Goal: Task Accomplishment & Management: Manage account settings

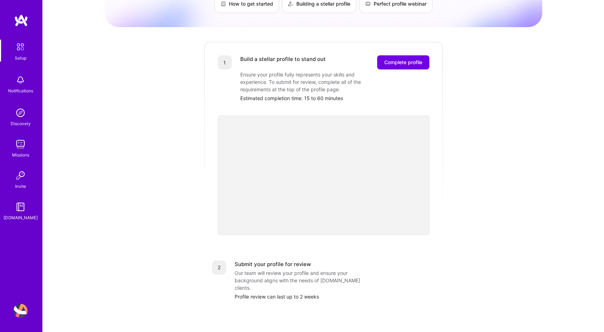
scroll to position [90, 0]
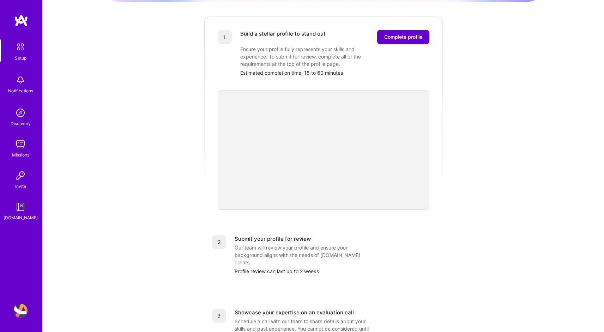
click at [400, 33] on span "Complete profile" at bounding box center [403, 36] width 38 height 7
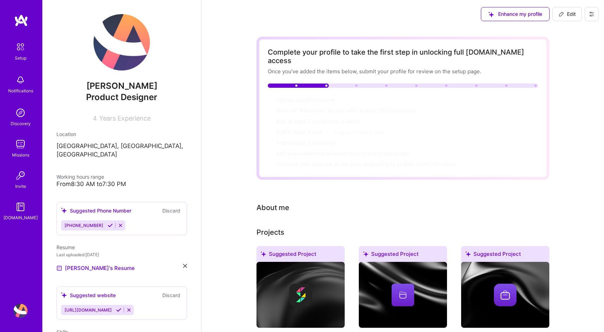
click at [115, 41] on img at bounding box center [121, 42] width 56 height 56
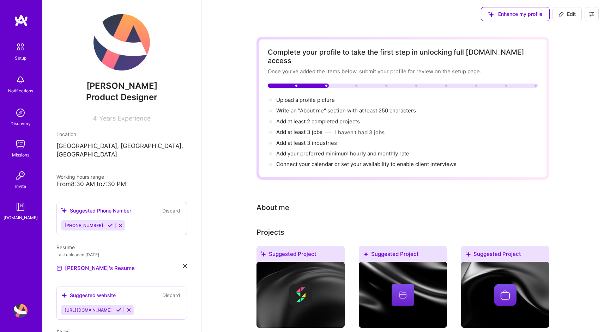
click at [573, 12] on span "Edit" at bounding box center [566, 14] width 17 height 7
select select "US"
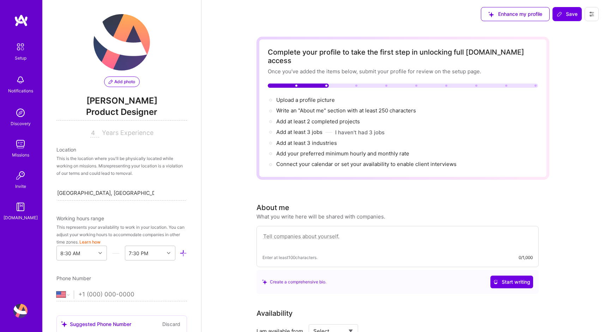
click at [125, 82] on span "Add photo" at bounding box center [122, 82] width 26 height 6
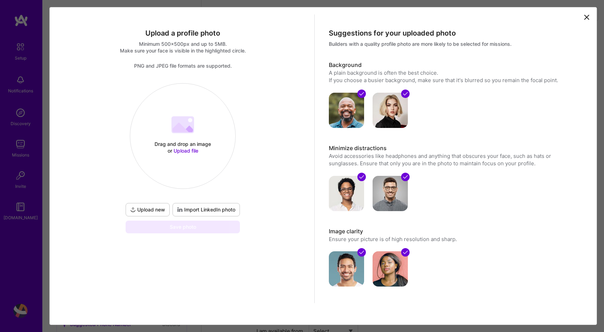
click at [197, 208] on span "Import LinkedIn photo" at bounding box center [206, 209] width 58 height 7
click at [142, 212] on span "Upload new" at bounding box center [147, 209] width 35 height 7
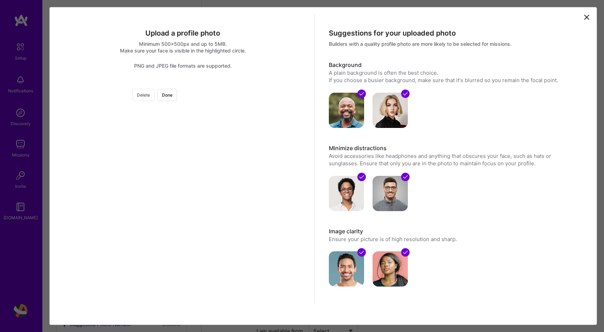
click at [154, 98] on button "Delete" at bounding box center [143, 95] width 22 height 12
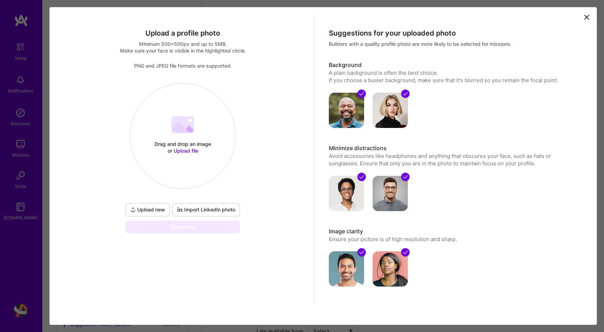
click at [260, 175] on div "Drag and drop an image or Upload file Upload file Upload new Import LinkedIn ph…" at bounding box center [183, 158] width 252 height 150
click at [213, 207] on span "Import LinkedIn photo" at bounding box center [206, 209] width 58 height 7
click at [586, 18] on icon at bounding box center [586, 17] width 4 height 4
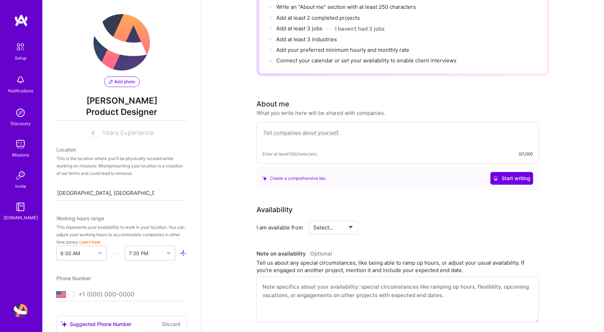
scroll to position [181, 0]
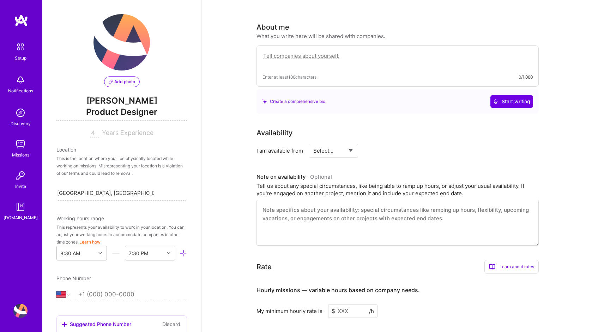
click at [347, 142] on select "Select... Right Now Future Date Not Available" at bounding box center [333, 151] width 41 height 18
select select "Right Now"
click at [313, 142] on select "Select... Right Now Future Date Not Available" at bounding box center [333, 151] width 41 height 18
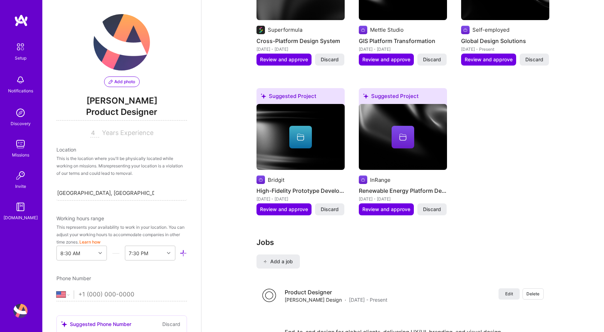
scroll to position [572, 0]
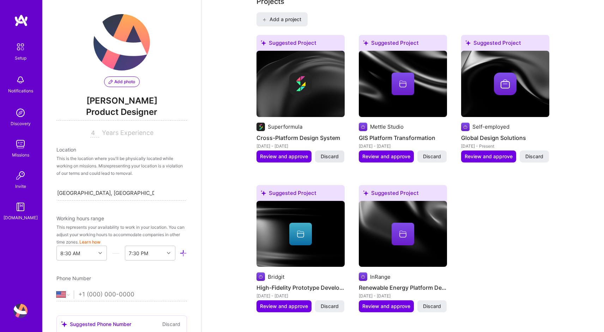
click at [329, 153] on span "Discard" at bounding box center [329, 156] width 18 height 7
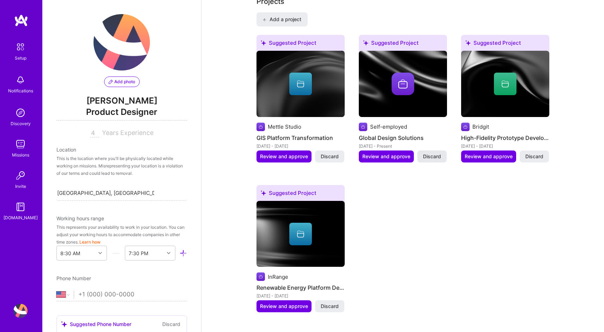
click at [433, 153] on span "Discard" at bounding box center [432, 156] width 18 height 7
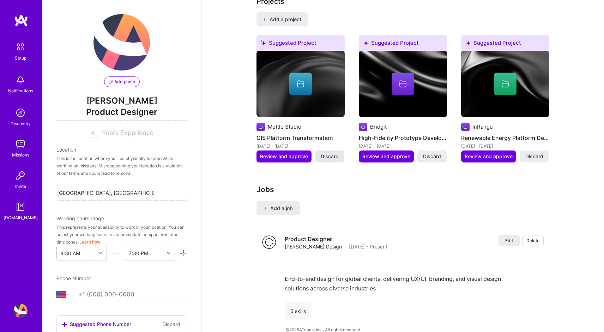
click at [330, 153] on span "Discard" at bounding box center [329, 156] width 18 height 7
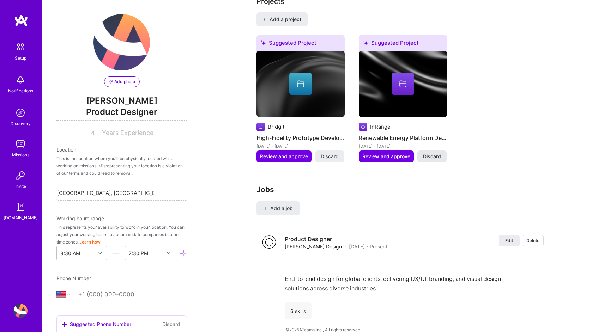
click at [435, 153] on span "Discard" at bounding box center [432, 156] width 18 height 7
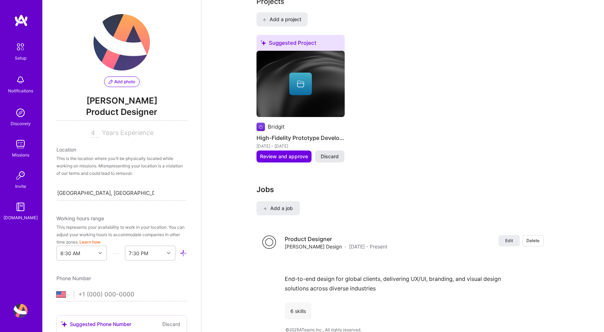
click at [326, 153] on span "Discard" at bounding box center [329, 156] width 18 height 7
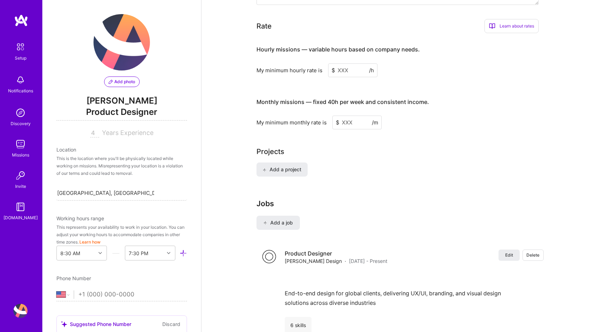
scroll to position [437, 0]
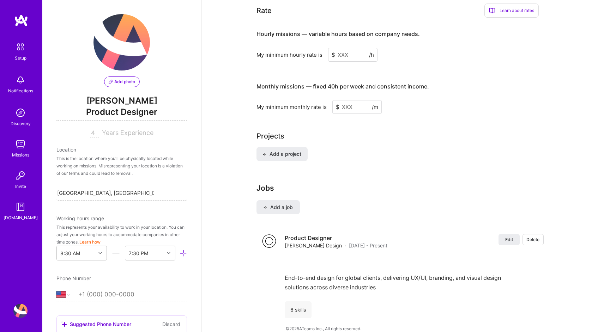
click at [354, 100] on input at bounding box center [356, 107] width 49 height 14
type input "4500"
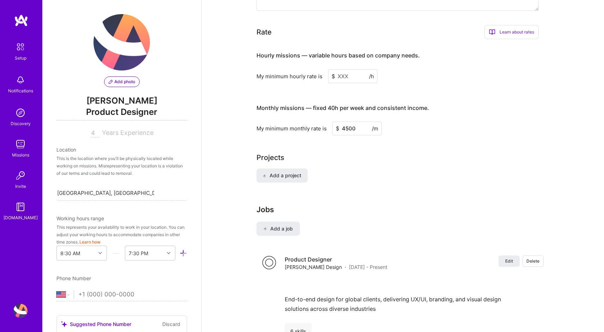
scroll to position [414, 0]
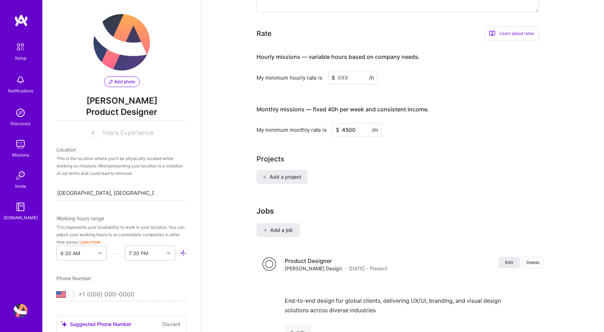
click at [343, 71] on input at bounding box center [352, 78] width 49 height 14
type input "60"
click at [413, 123] on div "My minimum monthly rate is $ 4500 /m" at bounding box center [397, 130] width 282 height 14
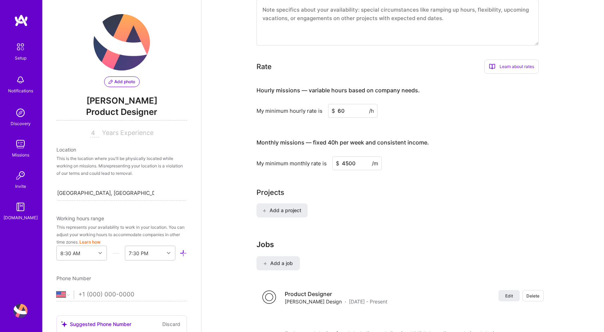
scroll to position [426, 0]
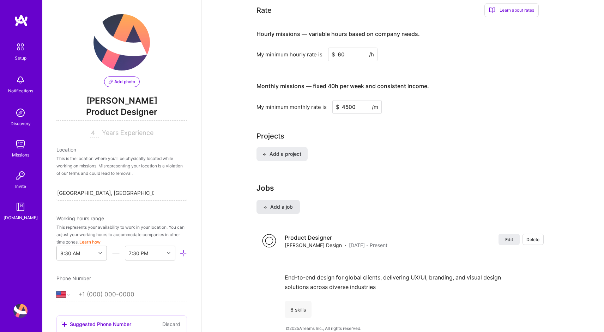
click at [287, 203] on span "Add a job" at bounding box center [277, 206] width 29 height 7
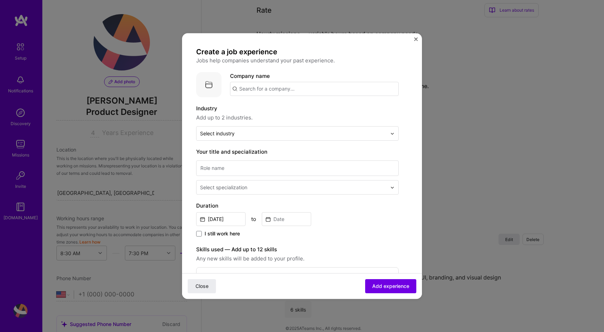
click at [252, 86] on input "text" at bounding box center [314, 89] width 169 height 14
type input "Bridgit"
click at [289, 109] on div "Bridgit" at bounding box center [280, 108] width 23 height 12
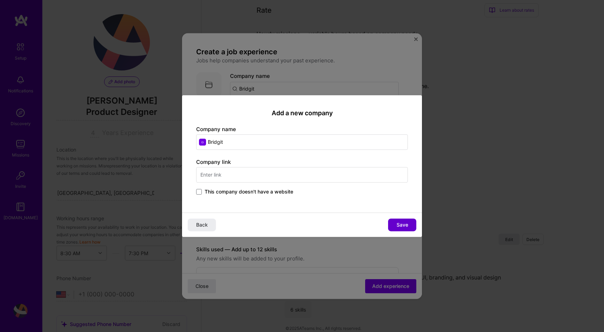
click at [410, 222] on button "Save" at bounding box center [402, 225] width 28 height 13
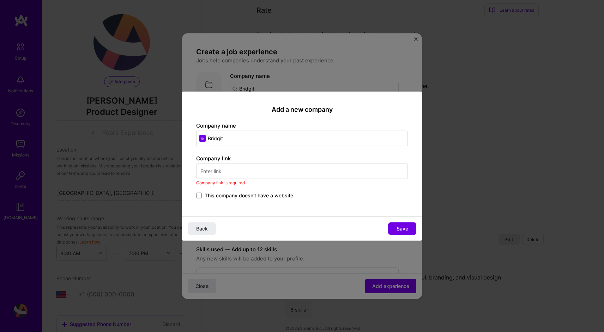
click at [249, 193] on span "This company doesn't have a website" at bounding box center [248, 195] width 88 height 7
click at [0, 0] on input "This company doesn't have a website" at bounding box center [0, 0] width 0 height 0
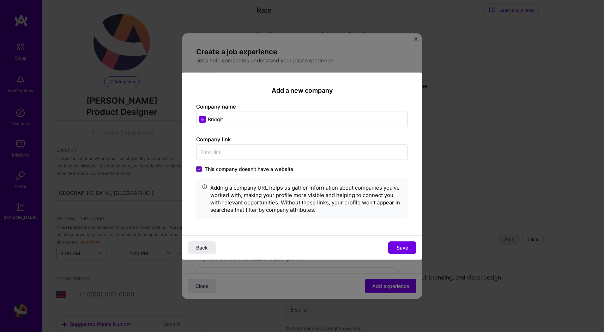
click at [196, 170] on span at bounding box center [199, 169] width 6 height 6
click at [0, 0] on input "This company doesn't have a website" at bounding box center [0, 0] width 0 height 0
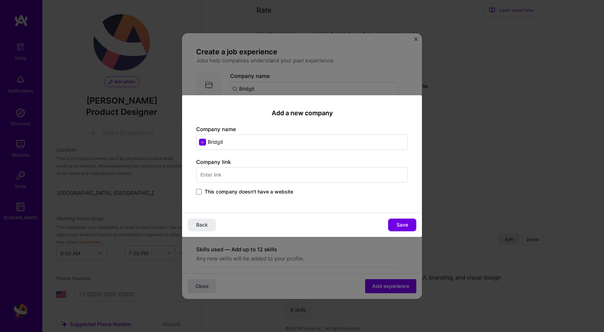
click at [214, 176] on input "text" at bounding box center [302, 175] width 212 height 16
paste input "https://bridgit.io/"
type input "https://bridgit.io/"
click at [403, 221] on span "Save" at bounding box center [402, 224] width 12 height 7
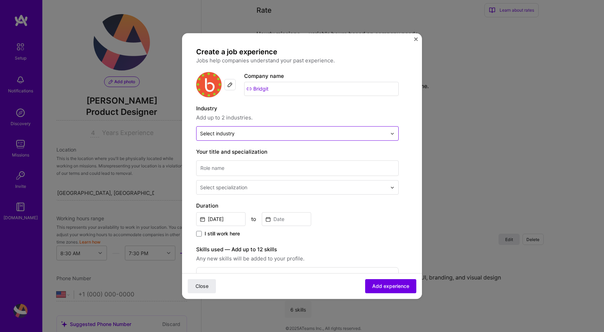
click at [296, 129] on div at bounding box center [293, 133] width 187 height 9
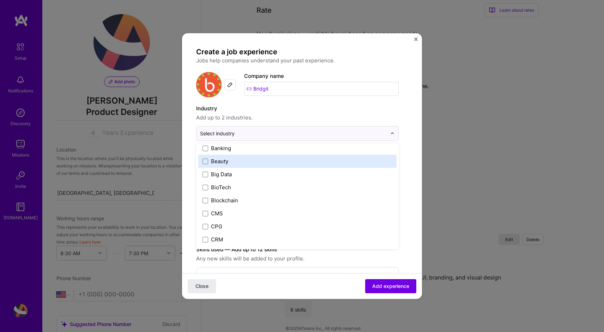
scroll to position [256, 0]
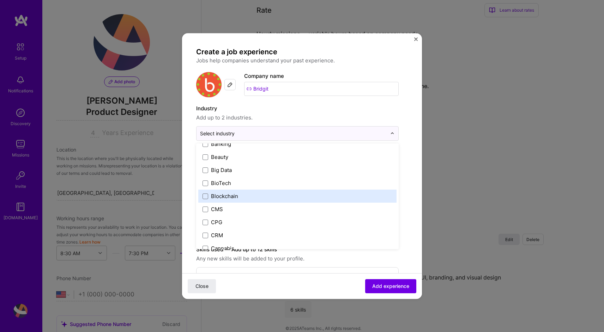
click at [230, 195] on div "Blockchain" at bounding box center [224, 196] width 27 height 7
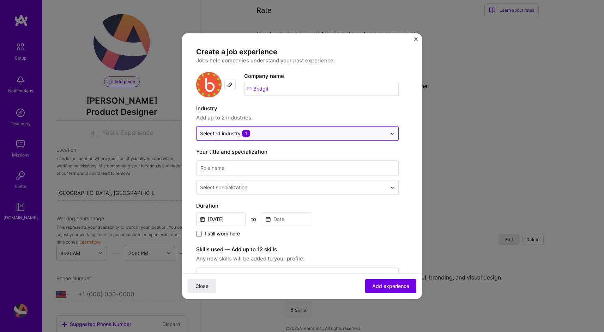
click at [272, 135] on input "text" at bounding box center [293, 133] width 187 height 7
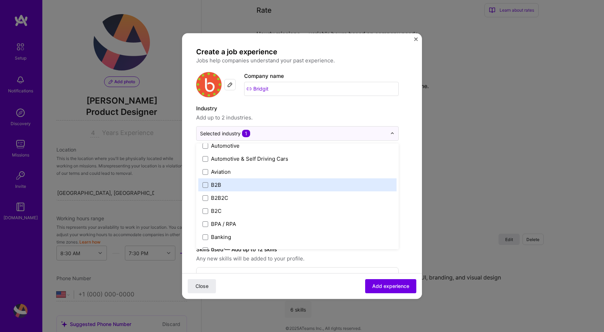
scroll to position [181, 0]
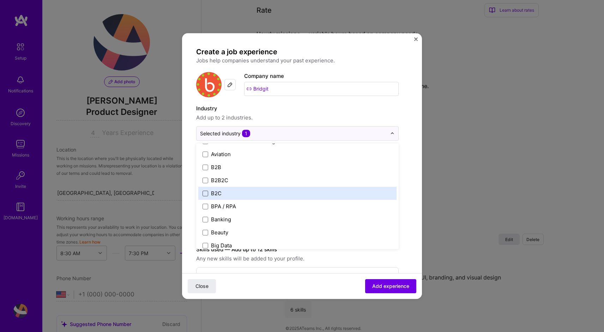
click at [206, 193] on span at bounding box center [205, 194] width 6 height 6
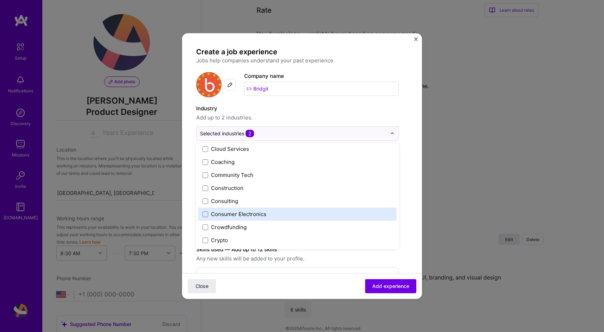
scroll to position [436, 0]
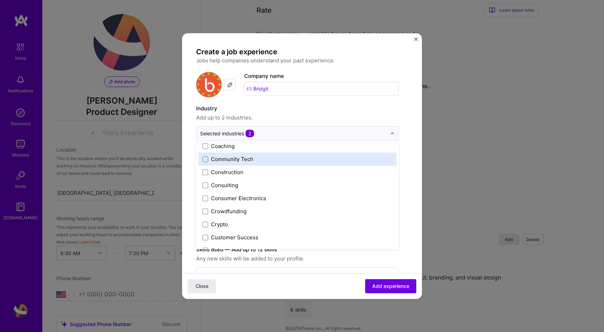
click at [256, 158] on label "Community Tech" at bounding box center [297, 158] width 190 height 7
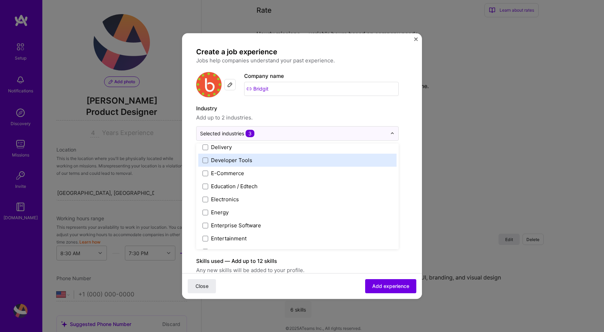
scroll to position [606, 0]
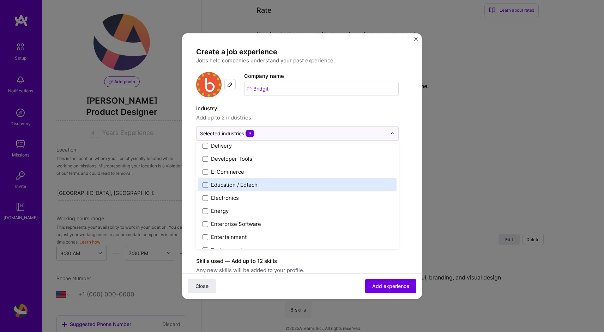
click at [253, 186] on div "Education / Edtech" at bounding box center [234, 184] width 47 height 7
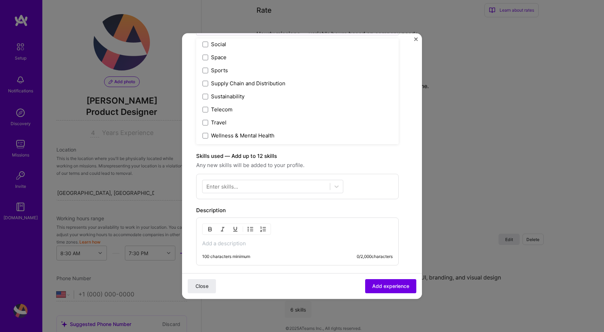
scroll to position [110, 0]
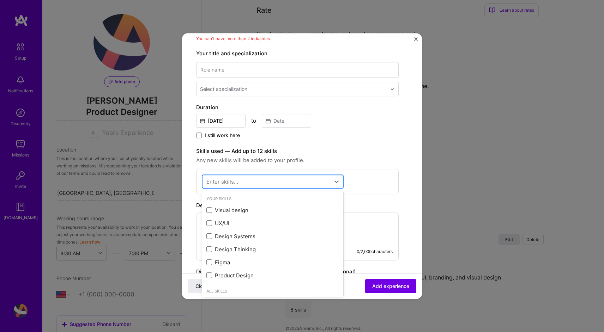
click at [316, 185] on div at bounding box center [265, 182] width 127 height 12
click at [239, 210] on div "Visual design" at bounding box center [272, 210] width 133 height 7
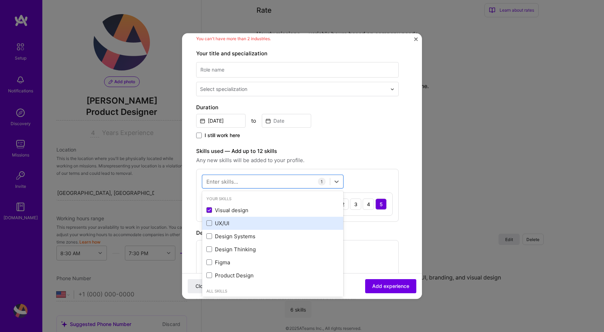
click at [225, 221] on div "UX/UI" at bounding box center [272, 223] width 133 height 7
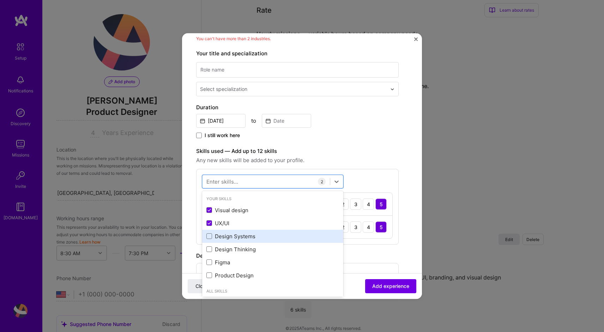
click at [227, 236] on div "Design Systems" at bounding box center [272, 236] width 133 height 7
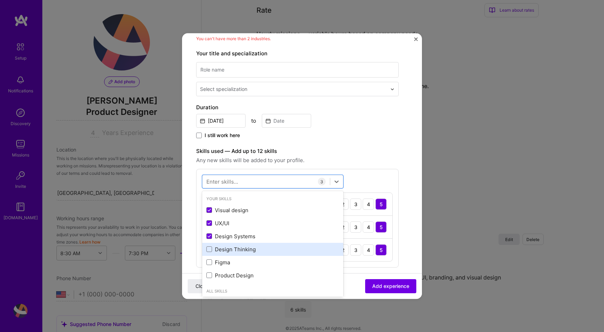
click at [226, 250] on div "Design Thinking" at bounding box center [272, 249] width 133 height 7
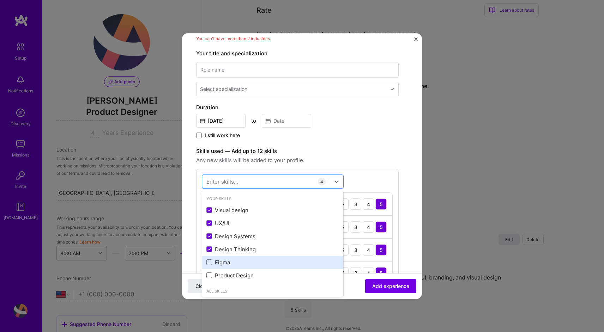
click at [226, 265] on div "Figma" at bounding box center [272, 262] width 133 height 7
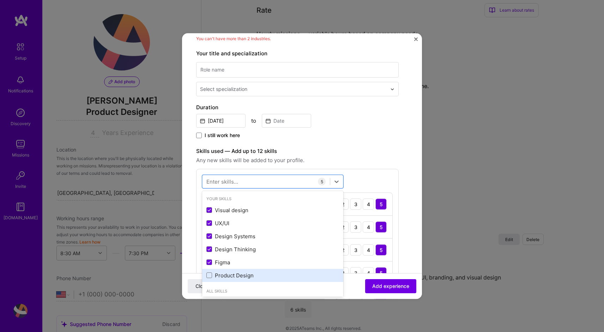
click at [227, 276] on div "Product Design" at bounding box center [272, 275] width 133 height 7
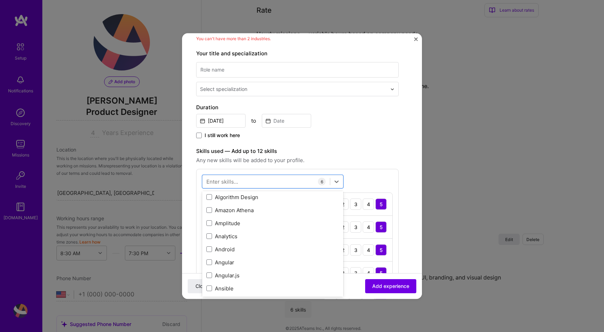
scroll to position [427, 0]
click at [405, 218] on div "Create a job experience Jobs help companies understand your past experience. Co…" at bounding box center [302, 226] width 212 height 578
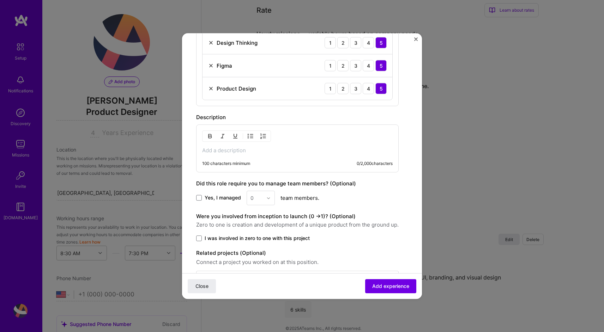
scroll to position [341, 0]
click at [202, 198] on label "Yes, I managed" at bounding box center [218, 197] width 45 height 7
click at [0, 0] on input "Yes, I managed" at bounding box center [0, 0] width 0 height 0
click at [254, 197] on input "text" at bounding box center [256, 197] width 12 height 7
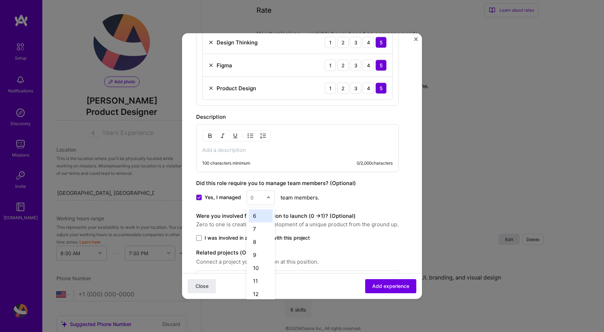
click at [258, 218] on div "6" at bounding box center [261, 215] width 24 height 13
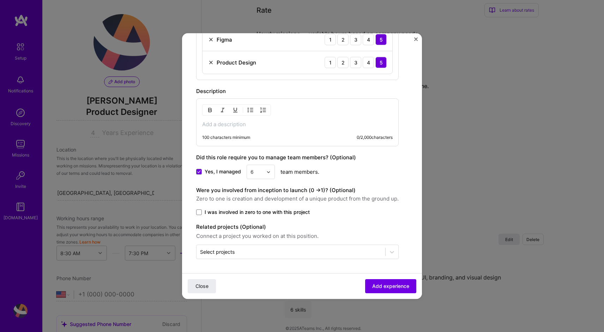
click at [228, 128] on div "100 characters minimum 0 / 2,000 characters" at bounding box center [297, 122] width 202 height 48
click at [216, 123] on p at bounding box center [297, 124] width 190 height 7
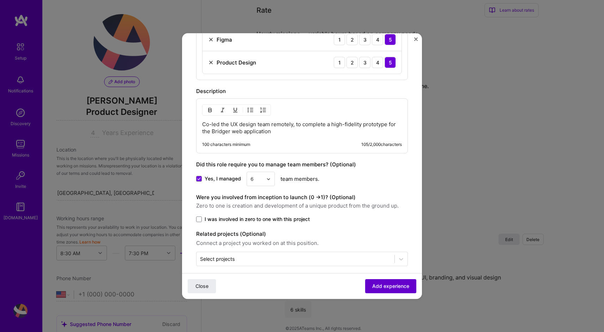
click at [402, 284] on span "Add experience" at bounding box center [390, 286] width 37 height 7
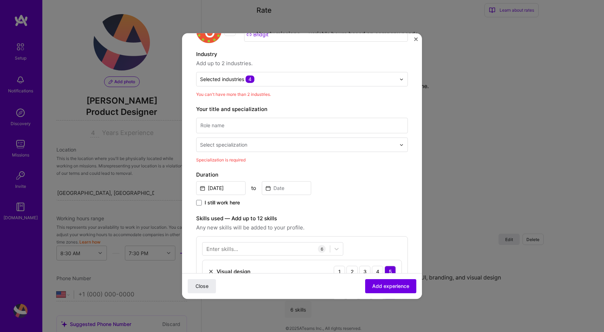
scroll to position [54, 0]
click at [237, 128] on input at bounding box center [302, 126] width 212 height 16
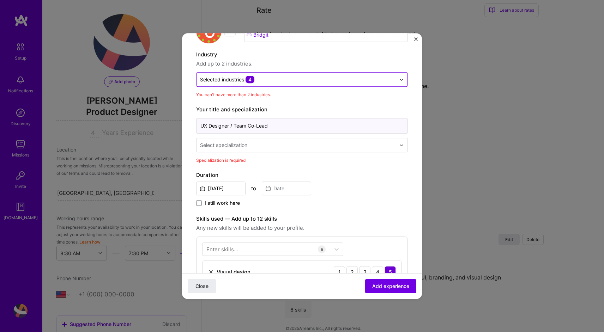
type input "UX Designer / Team Co-Lead"
click at [277, 81] on input "text" at bounding box center [298, 79] width 196 height 7
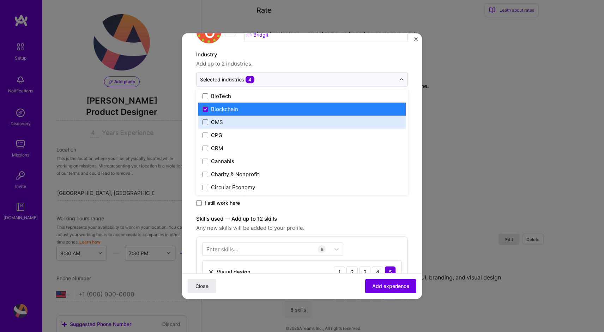
scroll to position [290, 0]
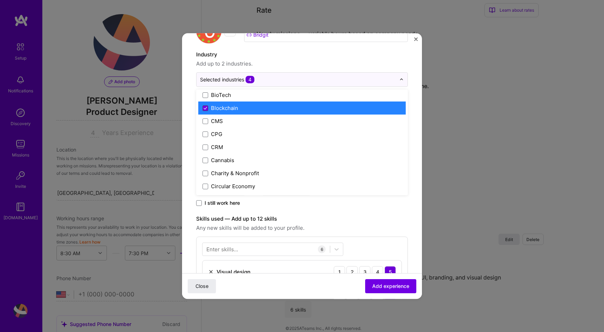
click at [206, 106] on span at bounding box center [205, 108] width 6 height 6
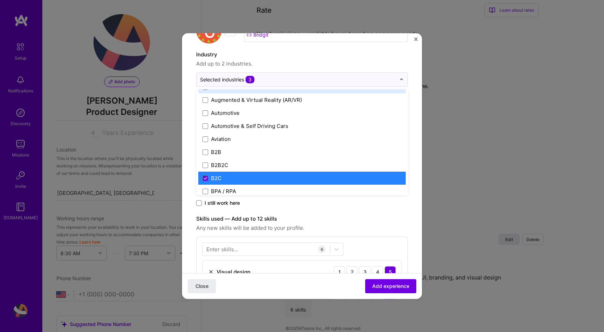
scroll to position [149, 0]
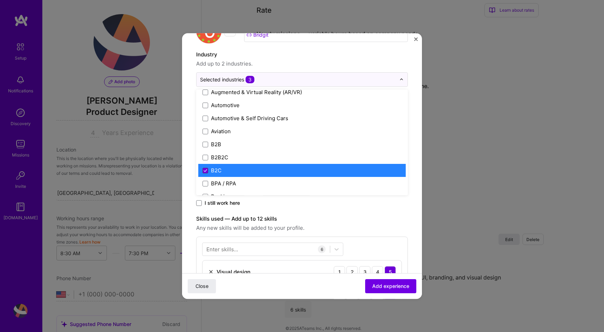
click at [205, 170] on icon at bounding box center [205, 170] width 4 height 3
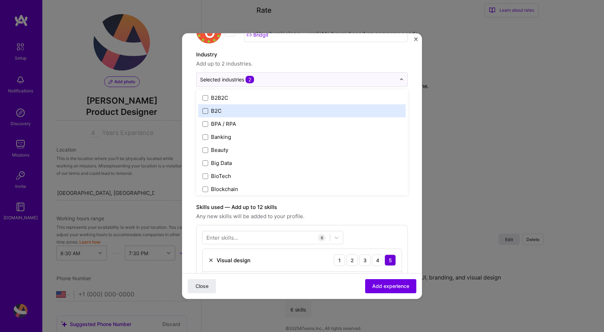
scroll to position [209, 0]
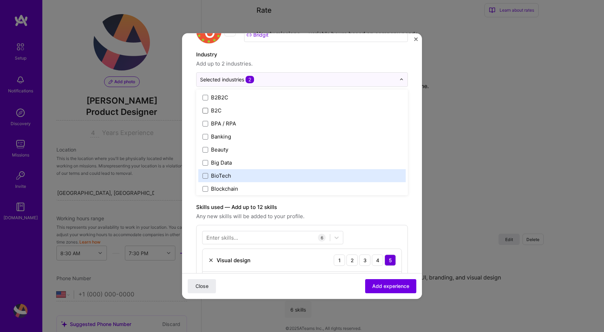
click at [420, 175] on form "Create a job experience Jobs help companies understand your past experience. Co…" at bounding box center [302, 305] width 240 height 625
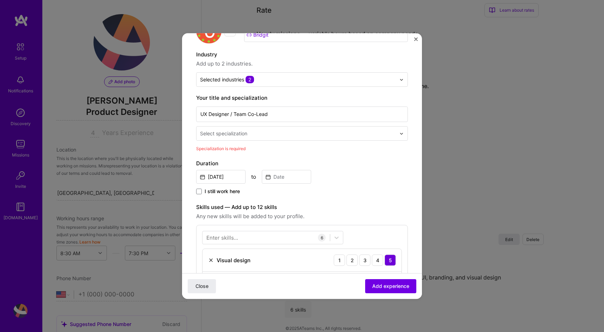
click at [268, 136] on input "text" at bounding box center [298, 133] width 197 height 7
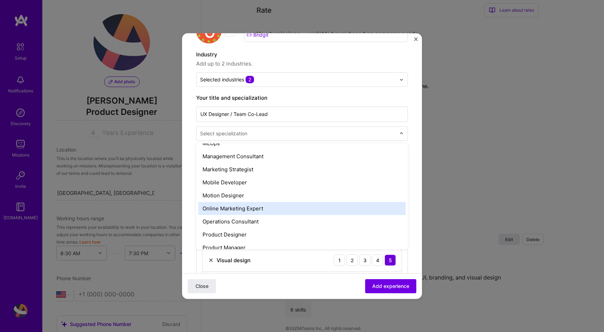
scroll to position [583, 0]
click at [236, 207] on div "Product Designer" at bounding box center [301, 208] width 207 height 13
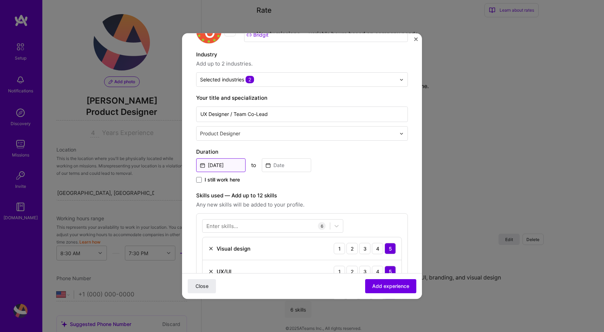
click at [226, 167] on input "Sep, 2025" at bounding box center [220, 165] width 49 height 14
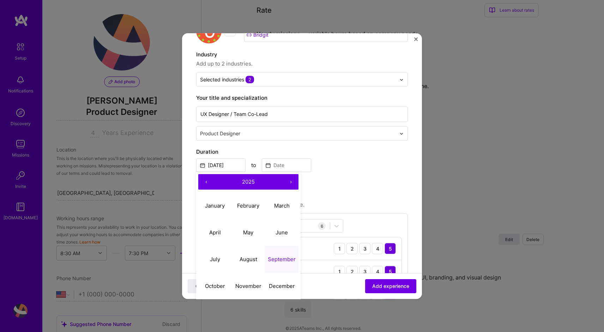
click at [207, 181] on button "‹" at bounding box center [206, 182] width 16 height 16
click at [207, 182] on button "‹" at bounding box center [206, 182] width 16 height 16
click at [219, 207] on abbr "January" at bounding box center [215, 205] width 20 height 7
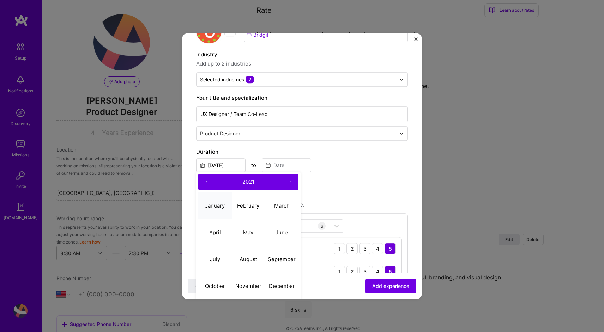
type input "Jan, 2021"
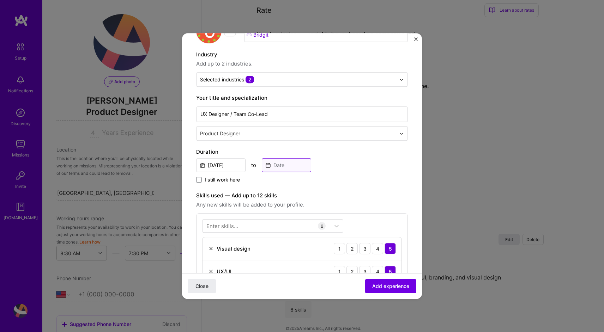
click at [283, 165] on input at bounding box center [286, 165] width 49 height 14
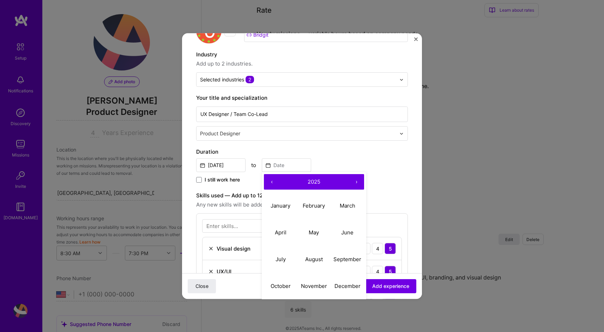
click at [271, 181] on button "‹" at bounding box center [272, 182] width 16 height 16
click at [349, 204] on abbr "March" at bounding box center [348, 205] width 16 height 7
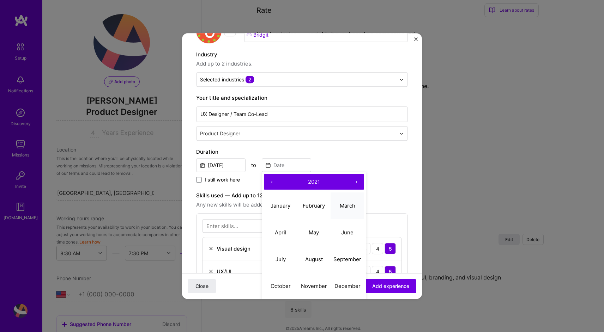
type input "Mar, 2021"
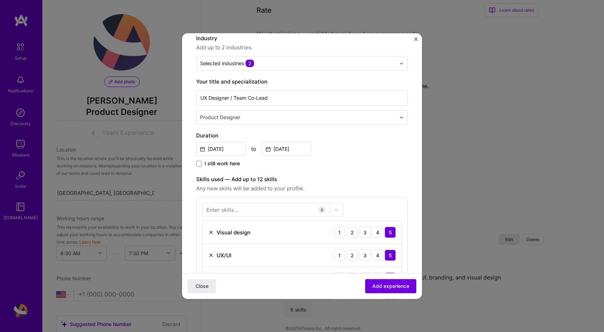
scroll to position [73, 0]
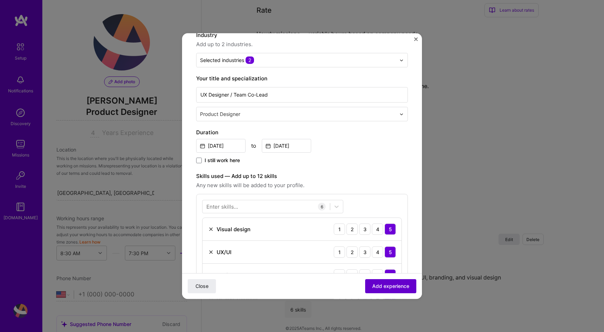
click at [382, 287] on span "Add experience" at bounding box center [390, 286] width 37 height 7
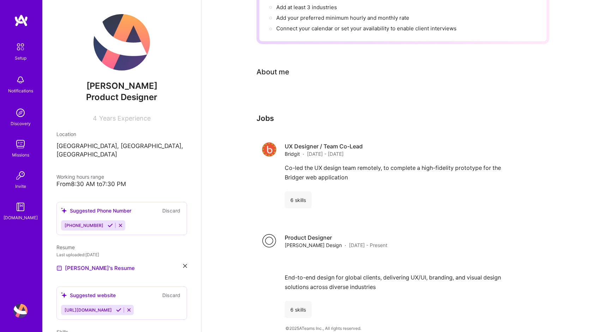
scroll to position [0, 0]
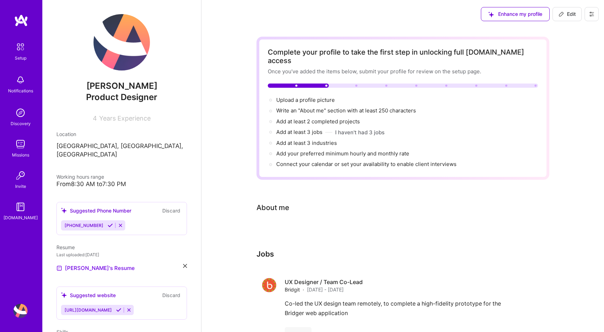
click at [564, 13] on span "Edit" at bounding box center [566, 14] width 17 height 7
select select "US"
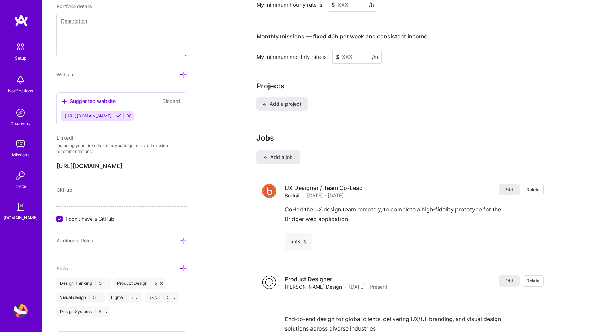
scroll to position [487, 0]
click at [290, 153] on span "Add a job" at bounding box center [277, 156] width 29 height 7
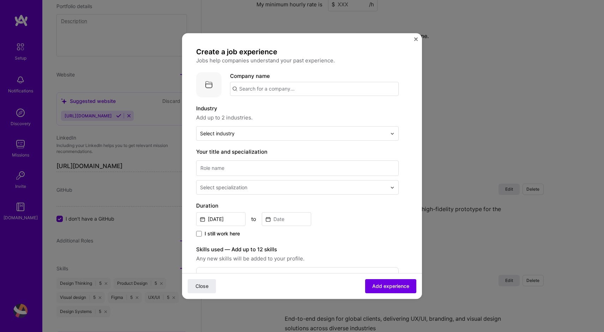
click at [258, 90] on input "text" at bounding box center [314, 89] width 169 height 14
type input "S"
type input "InRange"
click at [279, 107] on div "InRange" at bounding box center [282, 108] width 26 height 12
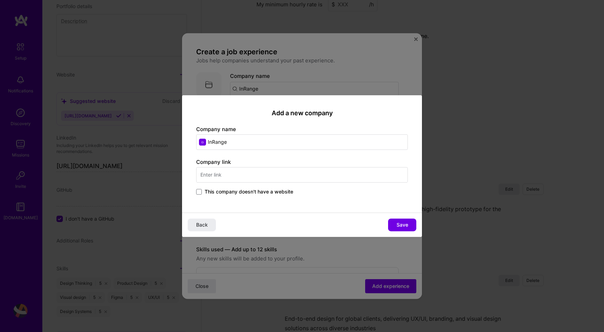
click at [228, 173] on input "text" at bounding box center [302, 175] width 212 height 16
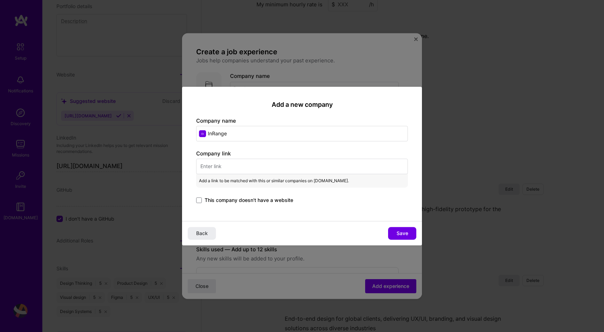
paste input "https://inrange.io/"
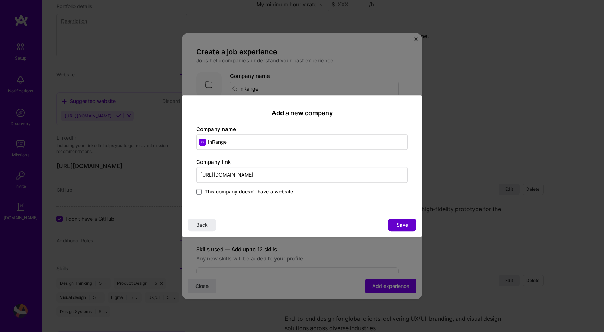
type input "https://inrange.io/"
click at [399, 227] on span "Save" at bounding box center [402, 224] width 12 height 7
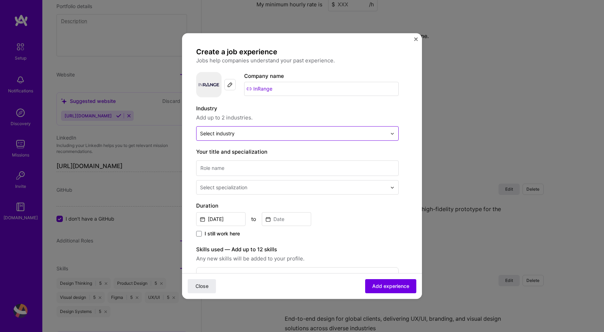
click at [242, 132] on input "text" at bounding box center [293, 133] width 187 height 7
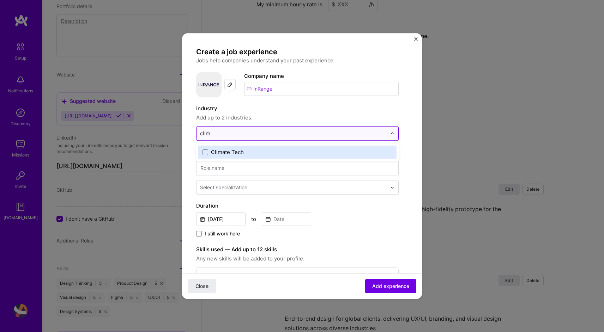
type input "clima"
click at [205, 151] on span at bounding box center [205, 152] width 6 height 6
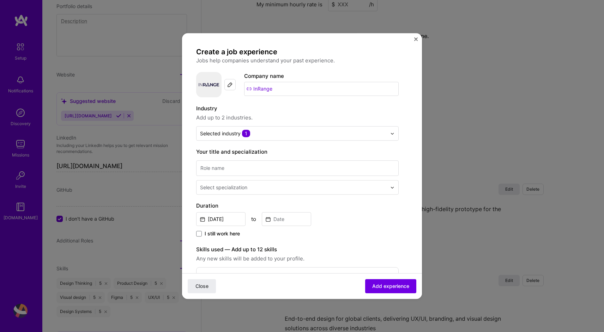
click at [347, 107] on label "Industry" at bounding box center [297, 108] width 202 height 8
click at [258, 167] on input at bounding box center [297, 168] width 202 height 16
type input "Product Designer"
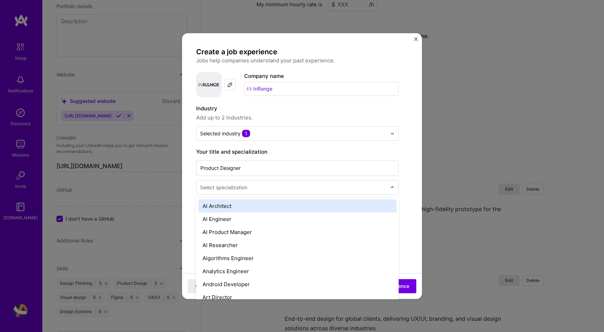
click at [261, 190] on input "text" at bounding box center [294, 187] width 188 height 7
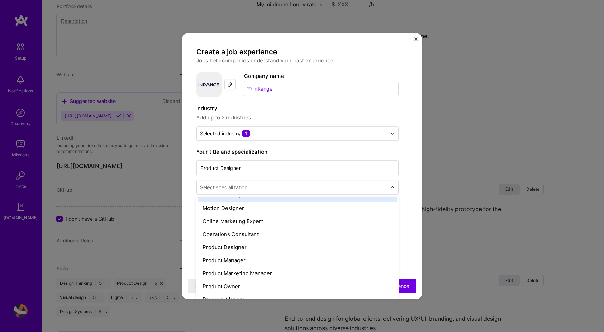
scroll to position [599, 0]
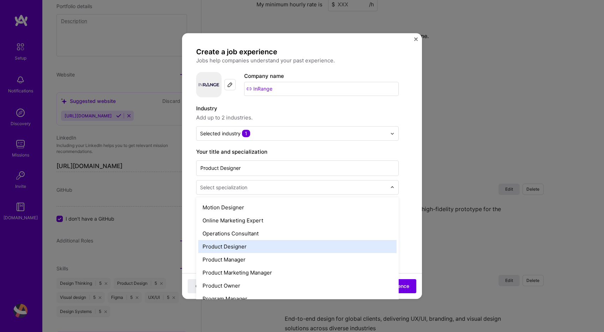
click at [237, 245] on div "Product Designer" at bounding box center [297, 246] width 198 height 13
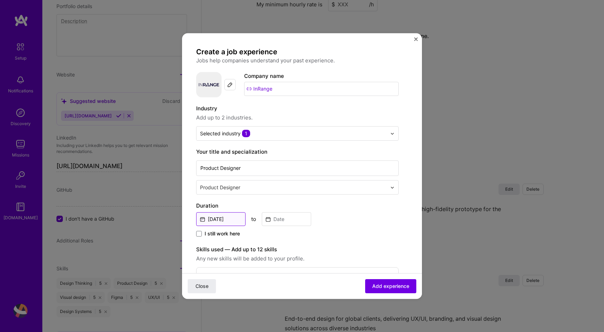
click at [226, 219] on input "Sep, 2025" at bounding box center [220, 219] width 49 height 14
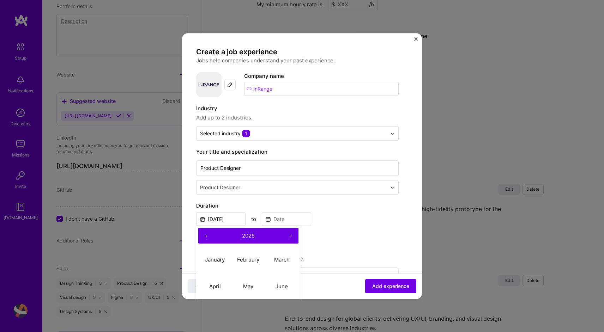
click at [208, 235] on button "‹" at bounding box center [206, 236] width 16 height 16
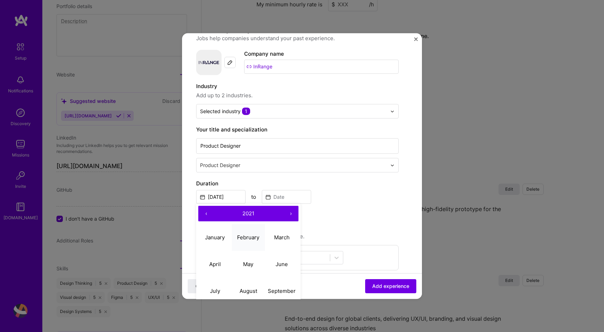
scroll to position [28, 0]
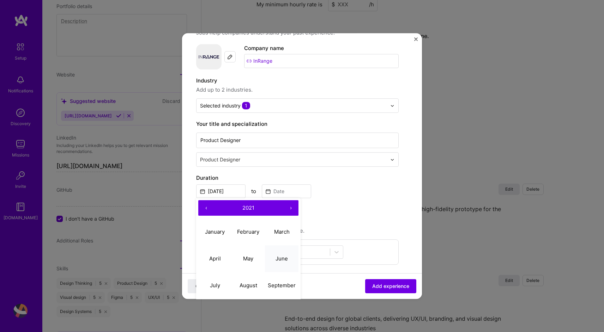
click at [286, 256] on abbr "June" at bounding box center [281, 258] width 12 height 7
type input "Jun, 2021"
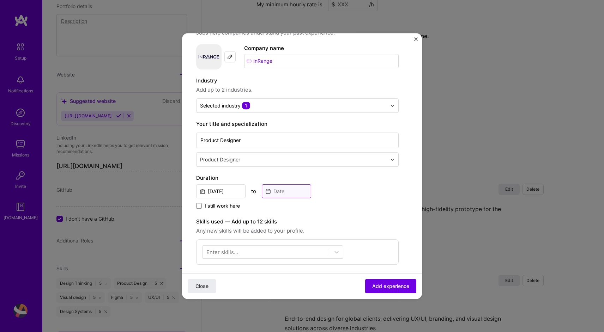
click at [283, 192] on input at bounding box center [286, 191] width 49 height 14
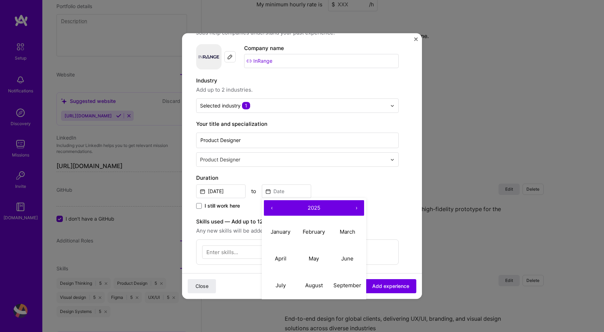
click at [272, 209] on button "‹" at bounding box center [272, 208] width 16 height 16
click at [282, 285] on abbr "July" at bounding box center [280, 285] width 10 height 7
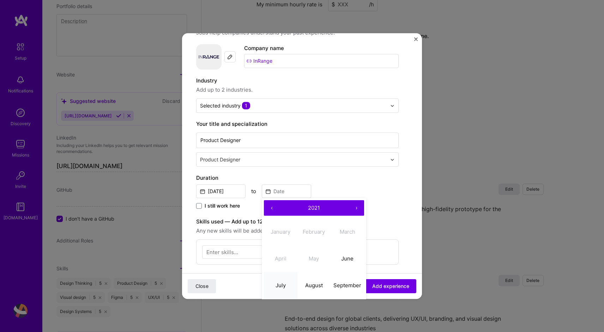
type input "Jul, 2021"
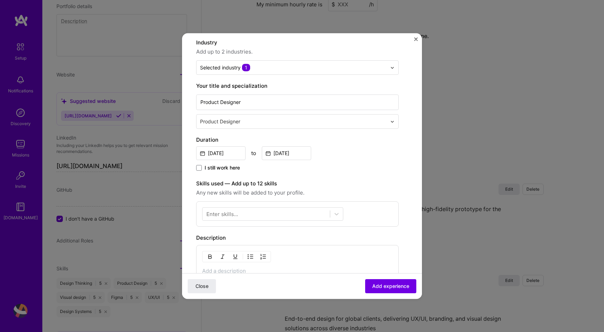
scroll to position [67, 0]
click at [300, 212] on div at bounding box center [265, 213] width 127 height 12
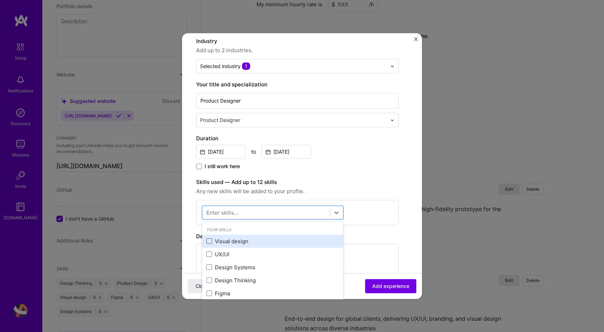
click at [210, 242] on span at bounding box center [209, 242] width 6 height 6
click at [0, 0] on input "checkbox" at bounding box center [0, 0] width 0 height 0
click at [210, 242] on icon at bounding box center [209, 241] width 4 height 3
click at [0, 0] on input "checkbox" at bounding box center [0, 0] width 0 height 0
click at [210, 254] on span at bounding box center [209, 255] width 6 height 6
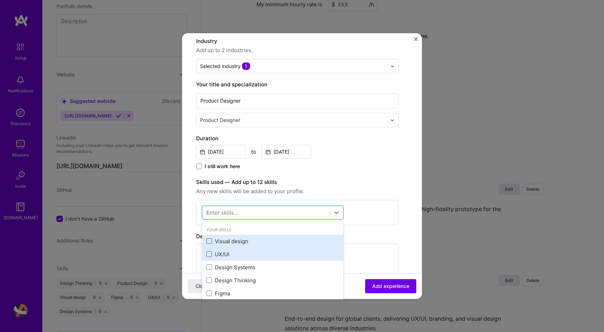
click at [0, 0] on input "checkbox" at bounding box center [0, 0] width 0 height 0
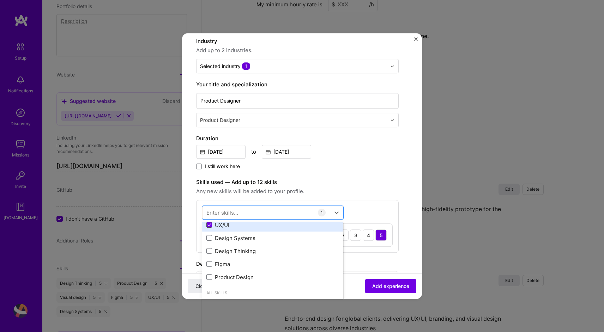
scroll to position [31, 0]
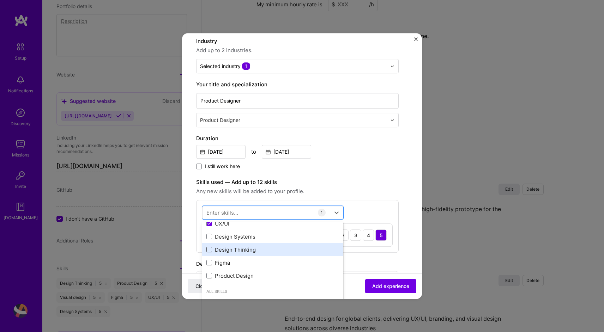
click at [210, 250] on span at bounding box center [209, 250] width 6 height 6
click at [0, 0] on input "checkbox" at bounding box center [0, 0] width 0 height 0
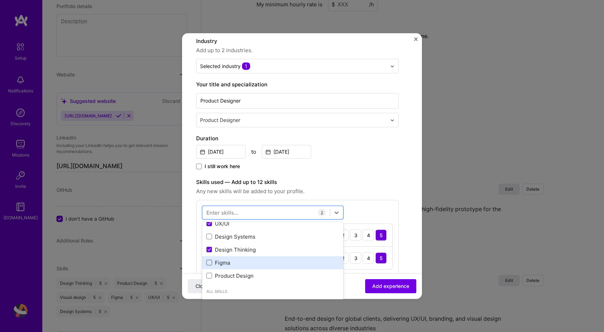
click at [209, 261] on span at bounding box center [209, 263] width 6 height 6
click at [0, 0] on input "checkbox" at bounding box center [0, 0] width 0 height 0
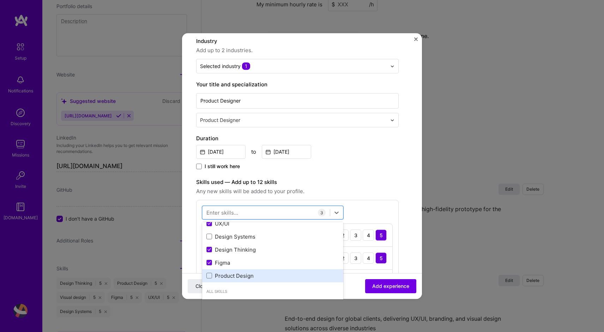
click at [209, 280] on div "Product Design" at bounding box center [272, 275] width 141 height 13
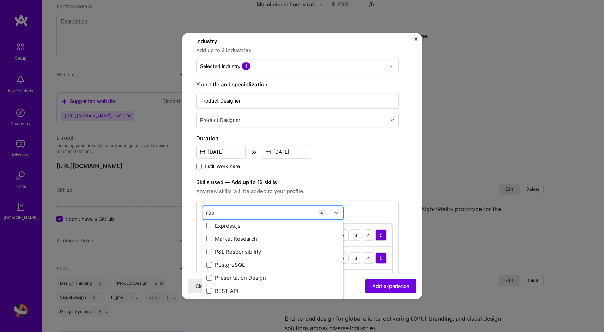
scroll to position [0, 0]
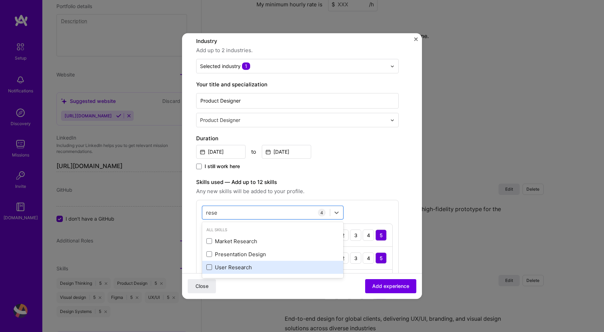
click at [208, 267] on span at bounding box center [209, 268] width 6 height 6
click at [0, 0] on input "checkbox" at bounding box center [0, 0] width 0 height 0
type input "rese"
click at [358, 209] on div "option User Research, selected. option Market Research focused, 0 of 2. 3 resul…" at bounding box center [297, 272] width 202 height 145
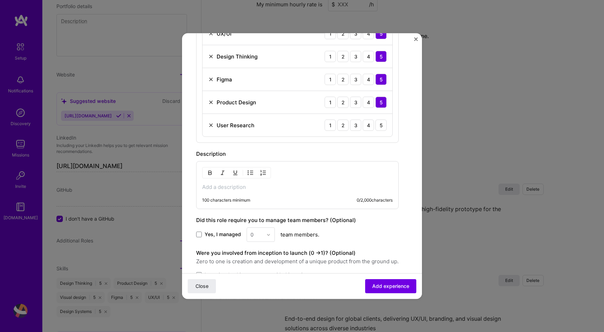
scroll to position [270, 0]
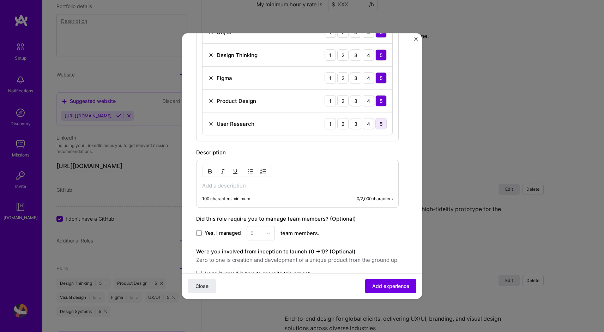
click at [380, 123] on div "5" at bounding box center [380, 123] width 11 height 11
click at [274, 189] on p at bounding box center [297, 185] width 190 height 7
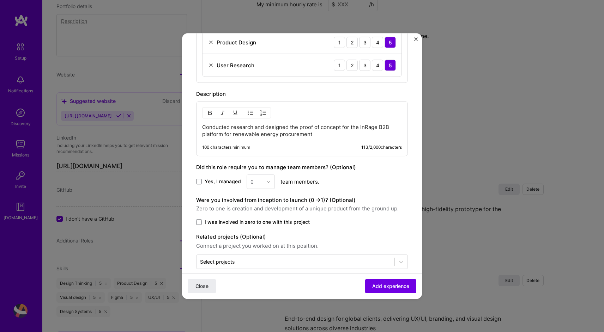
scroll to position [339, 0]
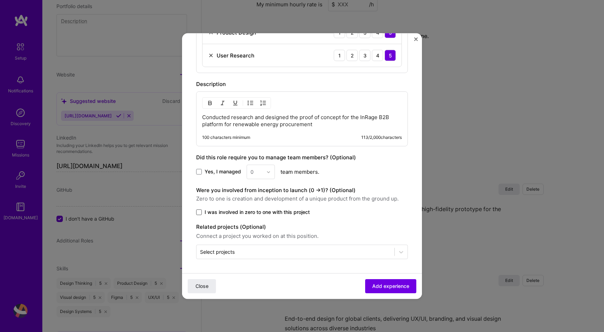
click at [198, 211] on span at bounding box center [199, 212] width 6 height 6
click at [0, 0] on input "I was involved in zero to one with this project" at bounding box center [0, 0] width 0 height 0
click at [393, 285] on span "Add experience" at bounding box center [390, 286] width 37 height 7
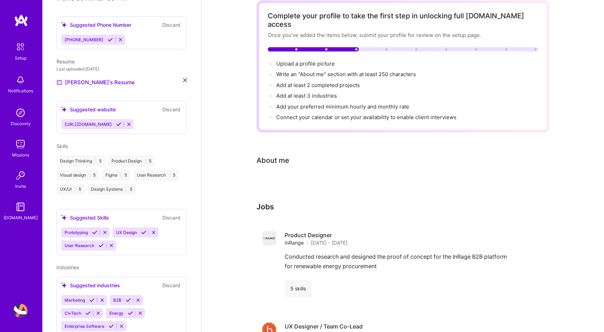
scroll to position [0, 0]
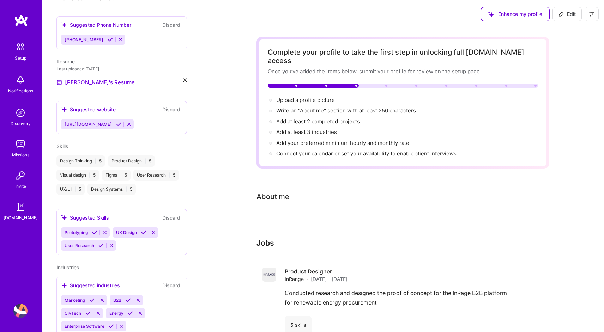
click at [570, 11] on span "Edit" at bounding box center [566, 14] width 17 height 7
select select "US"
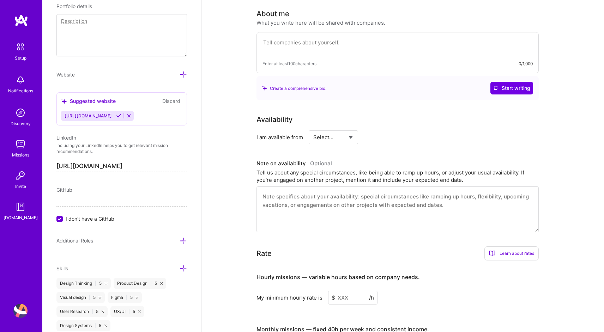
scroll to position [395, 0]
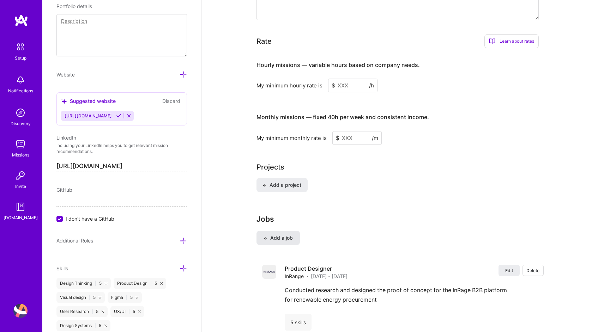
click at [283, 234] on span "Add a job" at bounding box center [277, 237] width 29 height 7
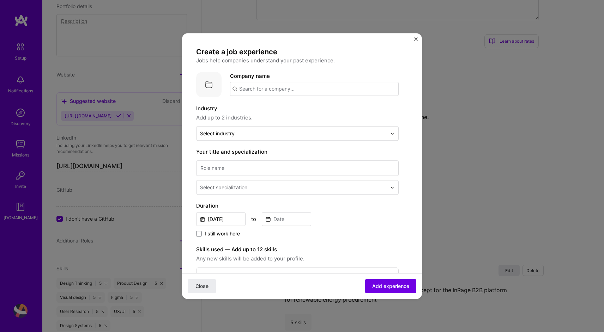
click at [256, 91] on input "text" at bounding box center [314, 89] width 169 height 14
type input "Superformula"
click at [239, 108] on img at bounding box center [240, 109] width 14 height 14
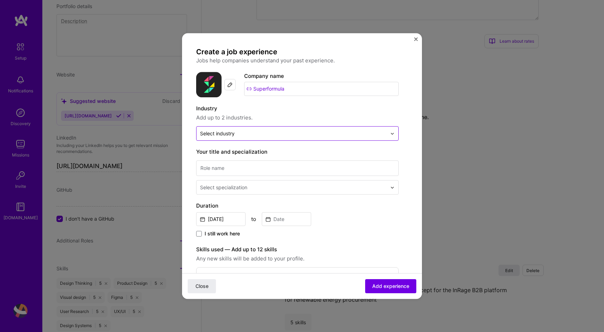
click at [221, 134] on div "Select industry 0" at bounding box center [217, 133] width 35 height 7
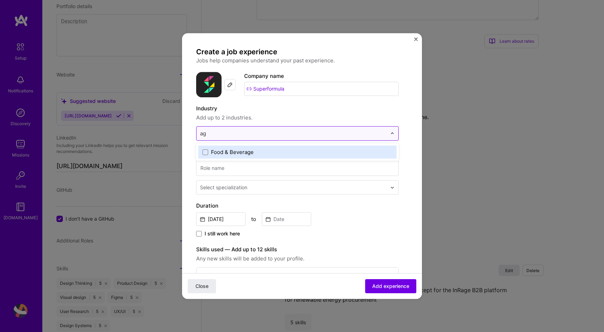
type input "a"
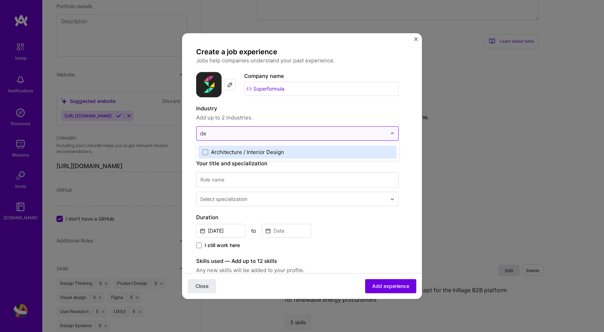
type input "d"
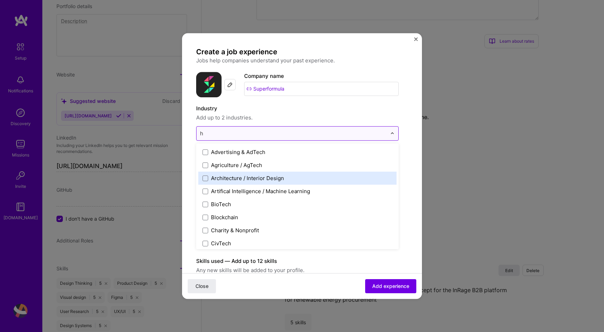
type input "ho"
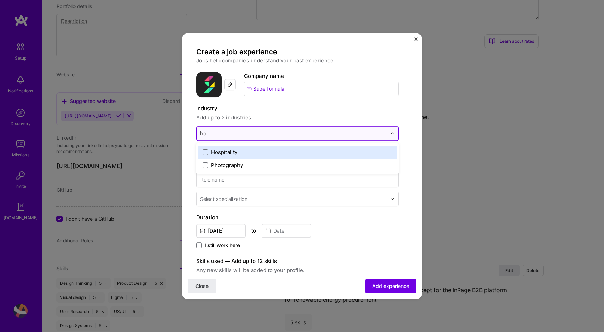
click at [207, 148] on div "Hospitality" at bounding box center [297, 152] width 198 height 13
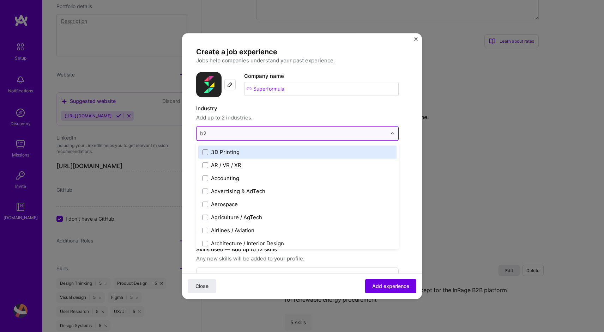
type input "b2c"
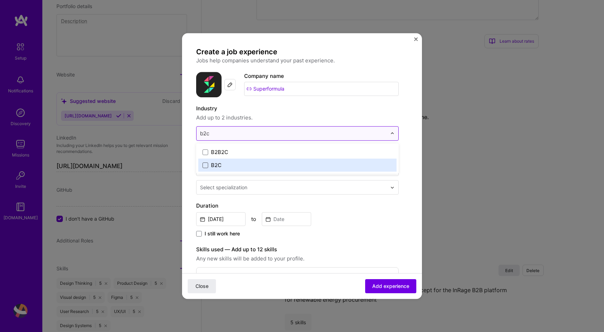
click at [205, 165] on span at bounding box center [205, 166] width 6 height 6
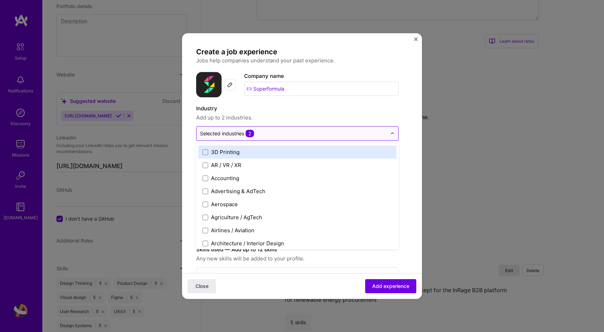
click at [415, 155] on form "Create a job experience Jobs help companies understand your past experience. Co…" at bounding box center [302, 279] width 240 height 464
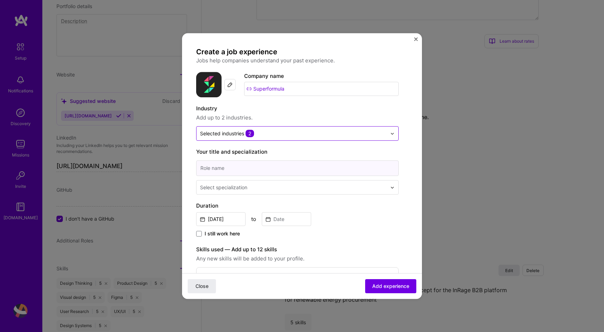
click at [271, 168] on input at bounding box center [297, 168] width 202 height 16
type input "Product Designer"
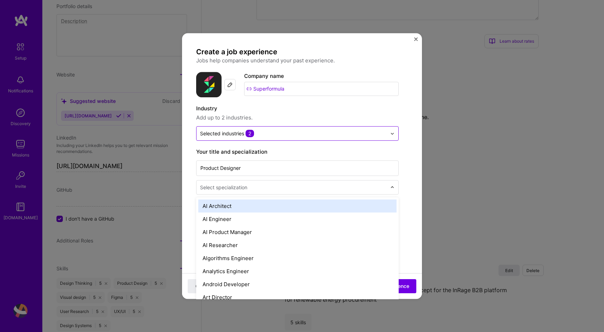
click at [280, 190] on input "text" at bounding box center [294, 187] width 188 height 7
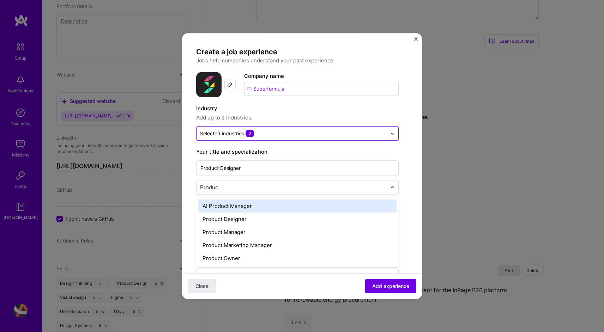
type input "Product"
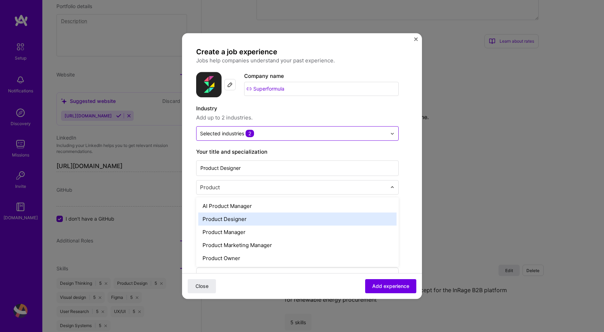
click at [238, 224] on div "Product Designer" at bounding box center [297, 219] width 198 height 13
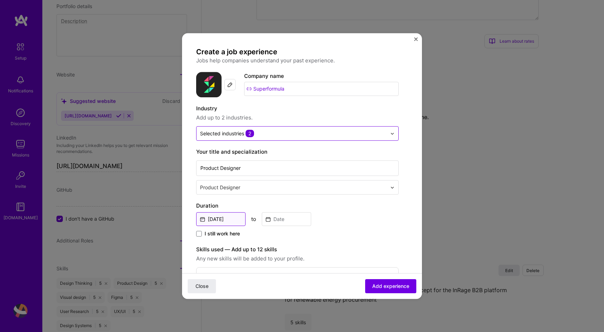
click at [225, 219] on input "Sep, 2025" at bounding box center [220, 219] width 49 height 14
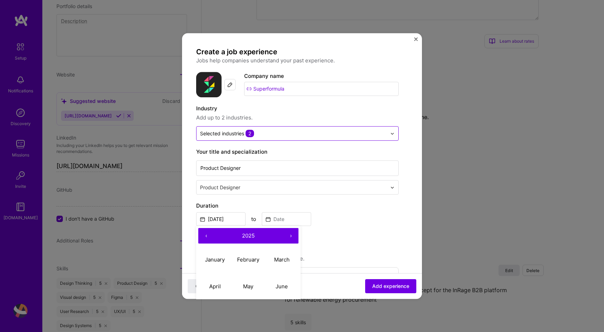
click at [207, 237] on button "‹" at bounding box center [206, 236] width 16 height 16
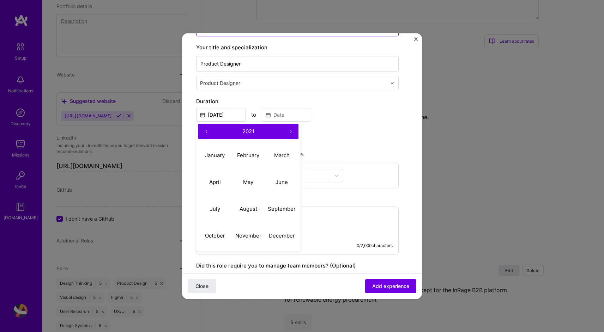
scroll to position [116, 0]
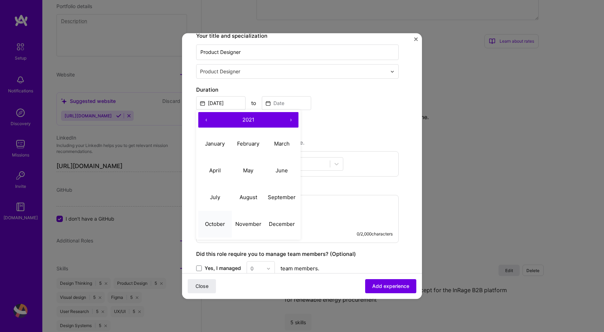
click at [210, 227] on abbr "October" at bounding box center [215, 224] width 20 height 7
type input "Oct, 2021"
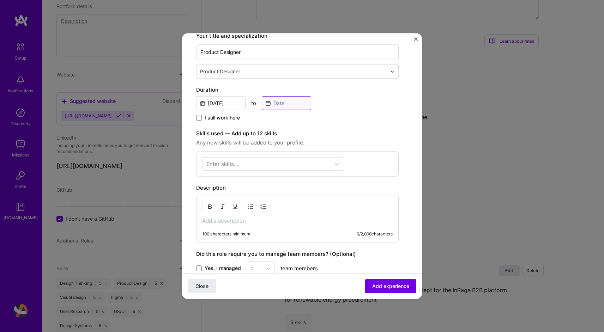
click at [291, 104] on input at bounding box center [286, 103] width 49 height 14
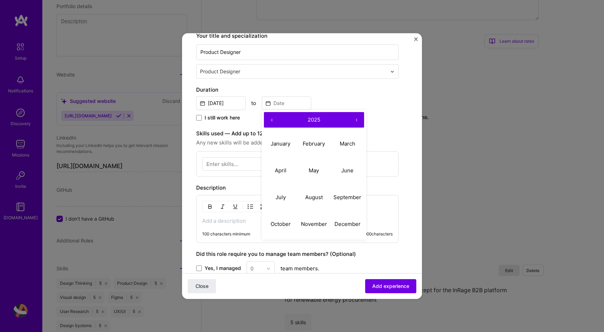
click at [274, 119] on button "‹" at bounding box center [272, 120] width 16 height 16
click at [318, 171] on abbr "May" at bounding box center [314, 170] width 10 height 7
type input "May, 2023"
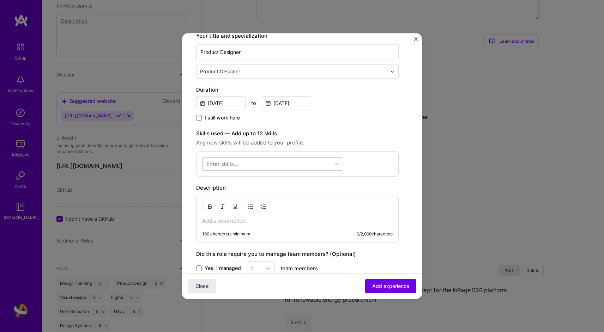
click at [263, 161] on div at bounding box center [265, 164] width 127 height 12
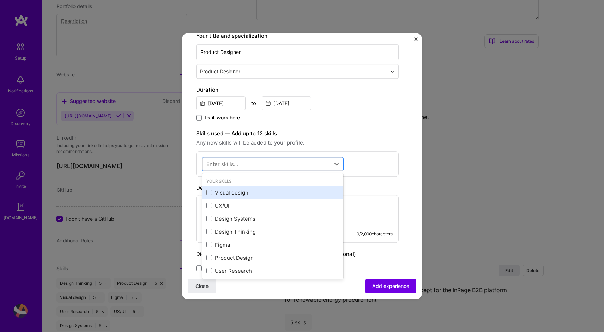
click at [233, 190] on div "Visual design" at bounding box center [272, 192] width 133 height 7
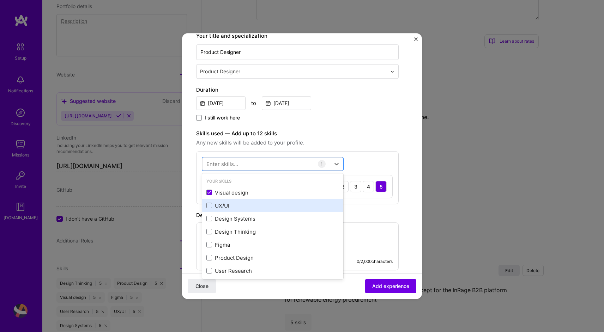
click at [231, 200] on div "UX/UI" at bounding box center [272, 205] width 141 height 13
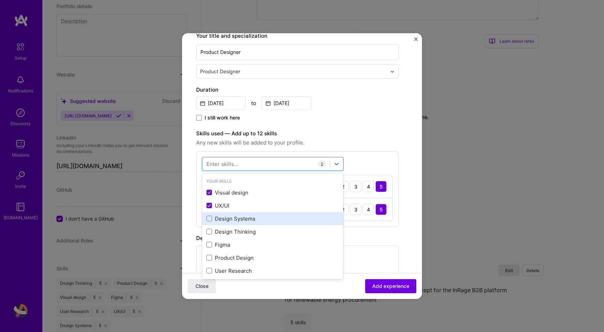
click at [231, 223] on div "Design Systems" at bounding box center [272, 218] width 141 height 13
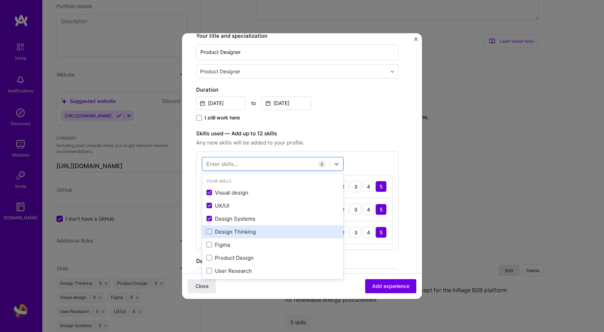
click at [231, 233] on div "Design Thinking" at bounding box center [272, 231] width 133 height 7
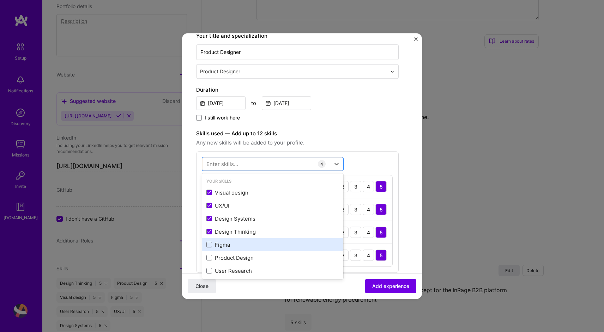
click at [220, 250] on div "Figma" at bounding box center [272, 244] width 141 height 13
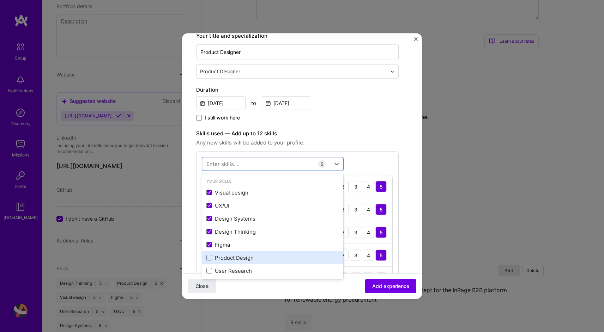
click at [223, 258] on div "Product Design" at bounding box center [272, 257] width 133 height 7
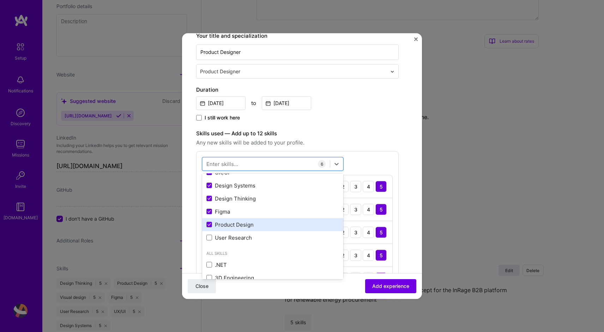
scroll to position [38, 0]
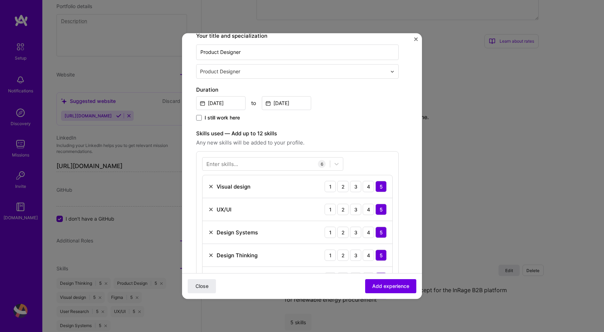
click at [410, 182] on form "Create a job experience Jobs help companies understand your past experience. Co…" at bounding box center [302, 234] width 240 height 606
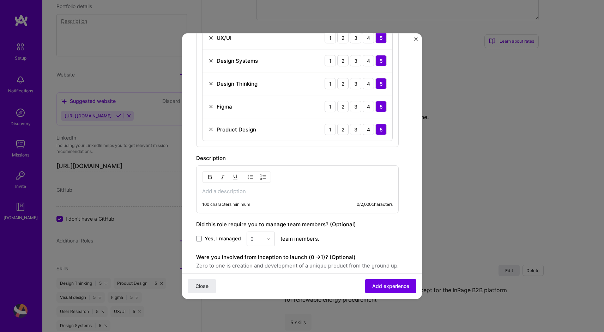
scroll to position [289, 0]
click at [282, 191] on p at bounding box center [297, 190] width 190 height 7
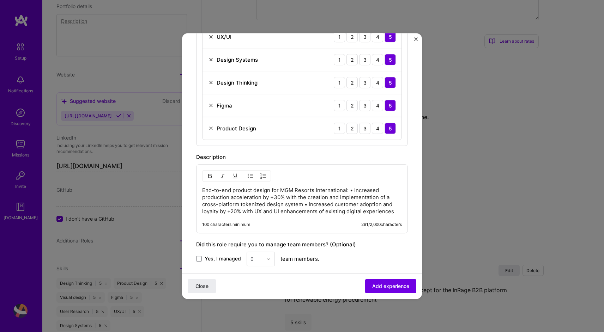
click at [349, 189] on p "End-to-end product design for MGM Resorts International: • Increased production…" at bounding box center [302, 201] width 200 height 28
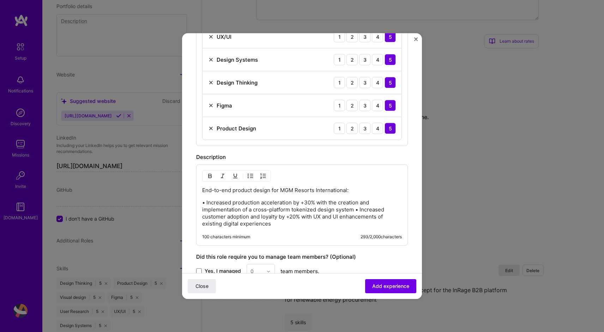
click at [355, 208] on p "• Increased production acceleration by +30% with the creation and implementatio…" at bounding box center [302, 213] width 200 height 28
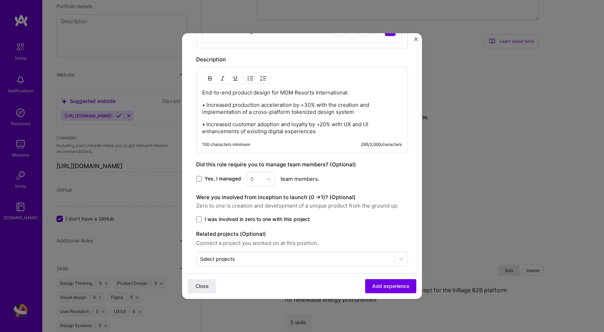
scroll to position [393, 0]
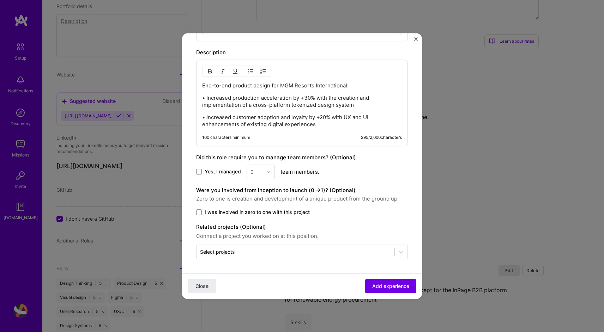
click at [394, 287] on span "Add experience" at bounding box center [390, 286] width 37 height 7
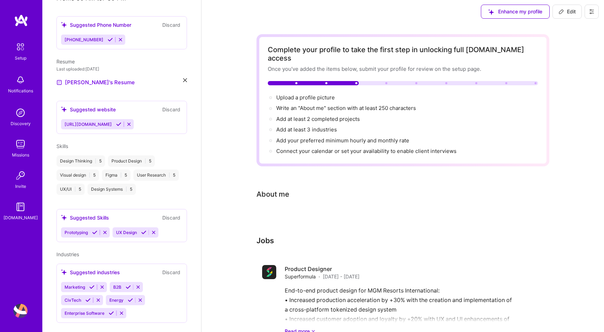
scroll to position [0, 0]
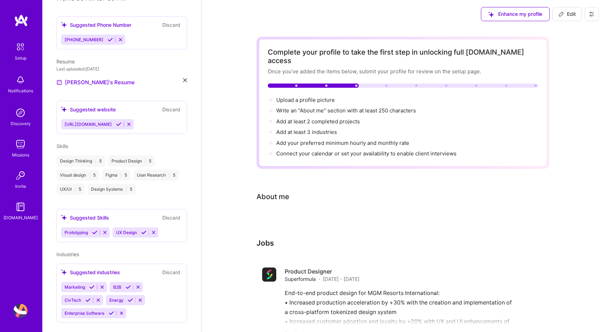
click at [567, 13] on span "Edit" at bounding box center [566, 14] width 17 height 7
select select "US"
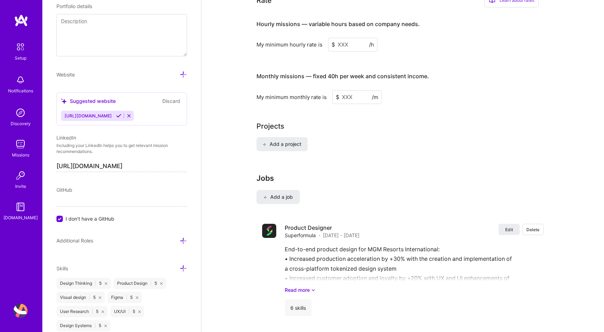
scroll to position [437, 0]
click at [285, 193] on span "Add a job" at bounding box center [277, 196] width 29 height 7
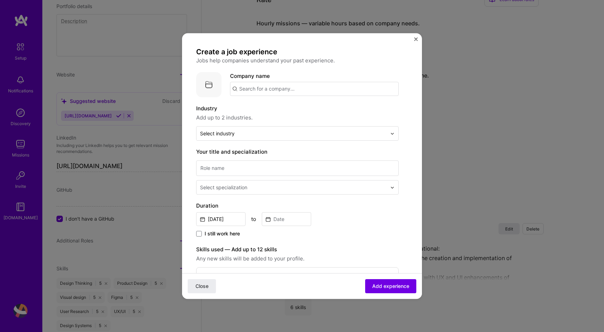
click at [257, 90] on input "text" at bounding box center [314, 89] width 169 height 14
type input "Mettle Studio"
click at [283, 107] on div "Mettle Studio" at bounding box center [289, 108] width 40 height 12
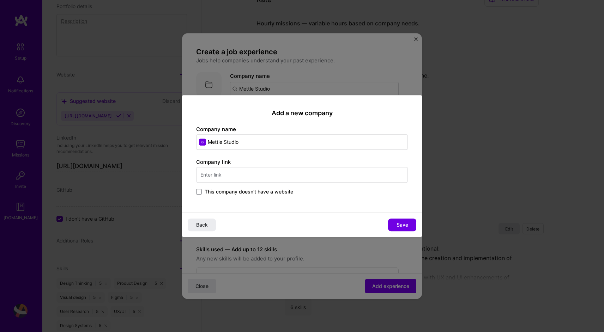
click at [230, 175] on input "text" at bounding box center [302, 175] width 212 height 16
type input "mettle-studio.com"
click at [409, 227] on button "Save" at bounding box center [402, 225] width 28 height 13
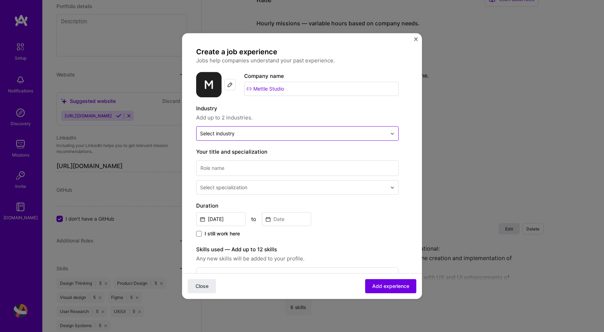
click at [243, 135] on input "text" at bounding box center [293, 133] width 187 height 7
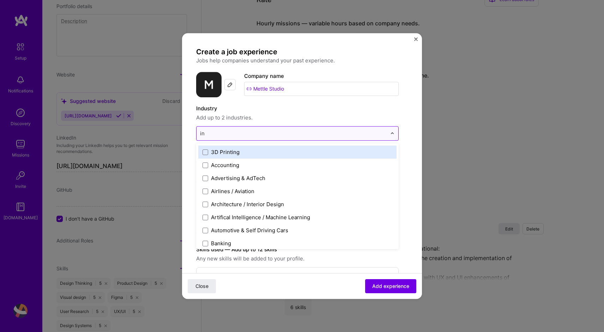
type input "i"
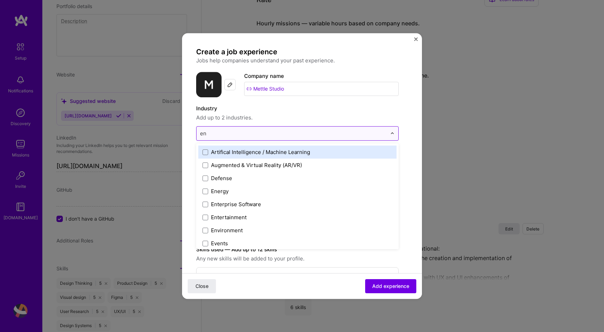
type input "e"
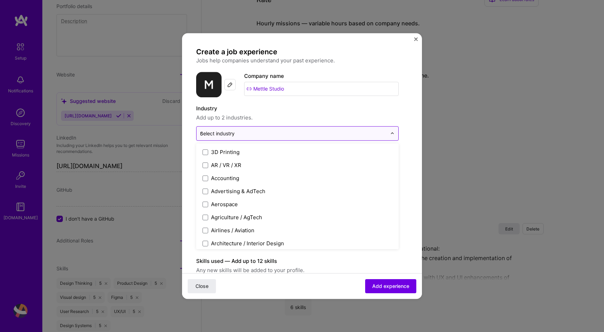
type input "ci"
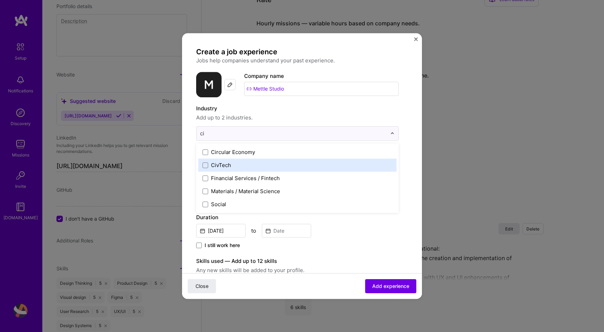
click at [227, 165] on div "CivTech" at bounding box center [221, 164] width 20 height 7
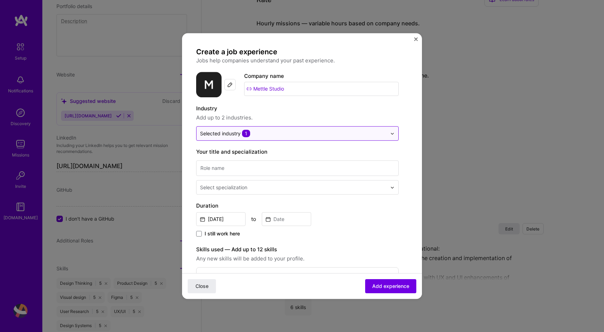
click at [256, 132] on input "text" at bounding box center [293, 133] width 187 height 7
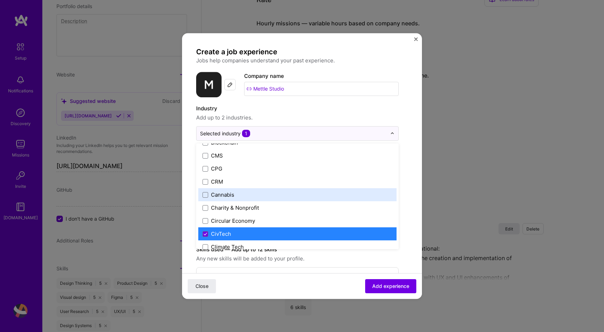
scroll to position [310, 0]
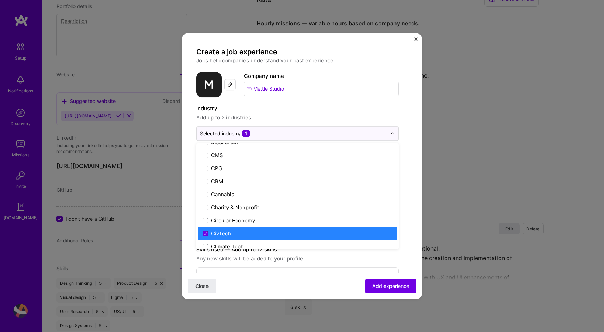
click at [204, 235] on span at bounding box center [205, 234] width 6 height 6
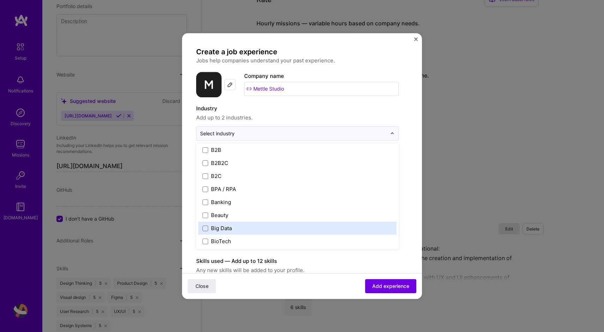
scroll to position [191, 0]
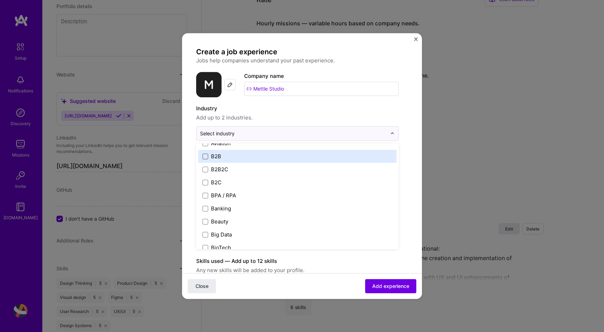
click at [204, 154] on span at bounding box center [205, 157] width 6 height 6
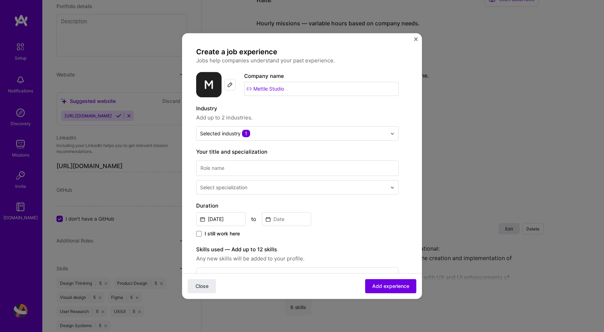
click at [410, 168] on form "Create a job experience Jobs help companies understand your past experience. Co…" at bounding box center [302, 279] width 240 height 464
click at [272, 169] on input at bounding box center [297, 168] width 202 height 16
type input "Product Designer (Mid-Level)"
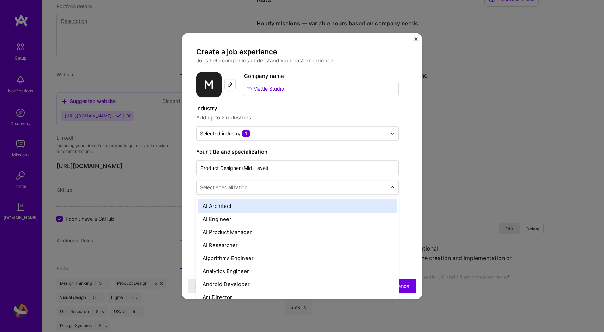
click at [249, 188] on input "text" at bounding box center [294, 187] width 188 height 7
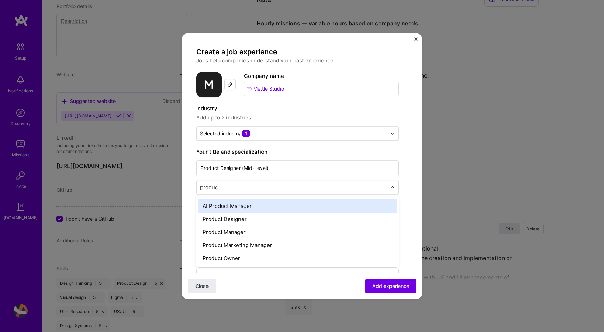
type input "product"
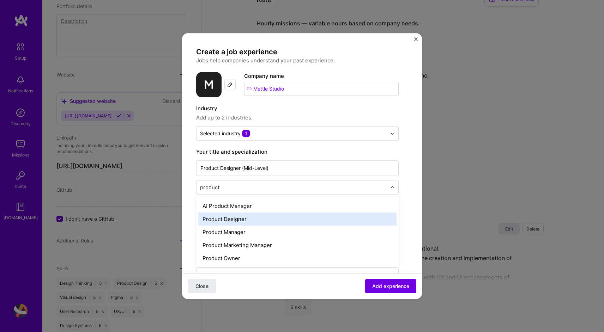
click at [250, 215] on div "Product Designer" at bounding box center [297, 219] width 198 height 13
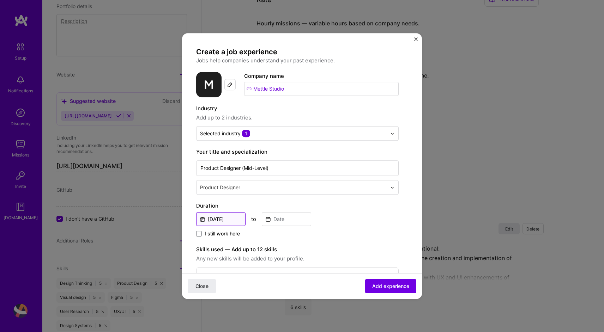
click at [224, 219] on input "Sep, 2025" at bounding box center [220, 219] width 49 height 14
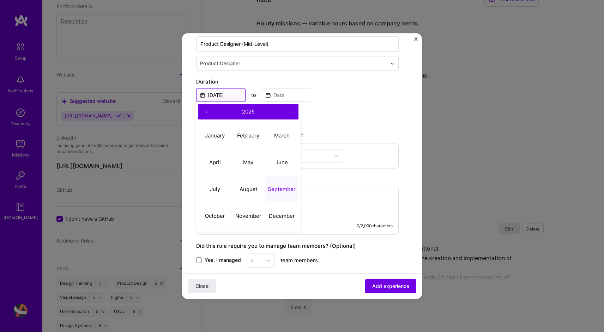
scroll to position [131, 0]
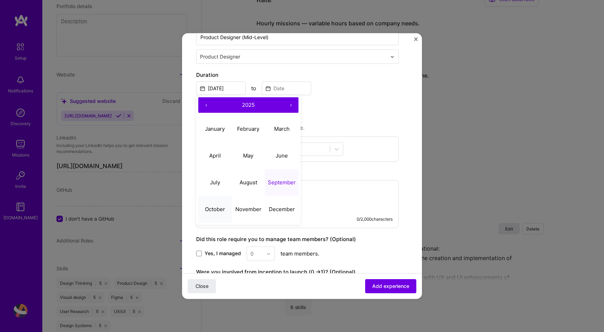
click at [209, 206] on abbr "October" at bounding box center [215, 209] width 20 height 7
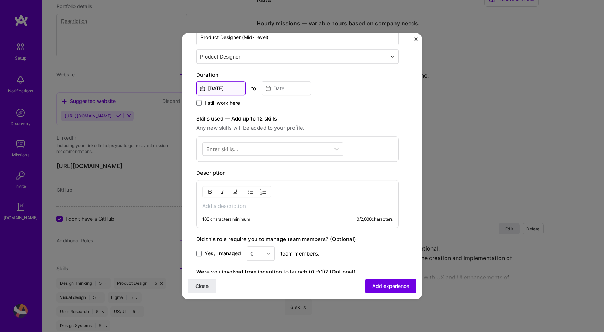
click at [224, 89] on input "Oct, 2025" at bounding box center [220, 88] width 49 height 14
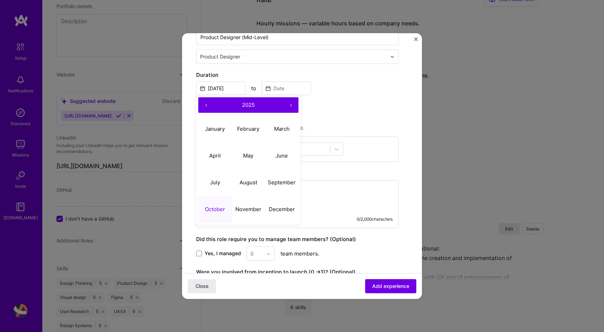
click at [208, 103] on button "‹" at bounding box center [206, 105] width 16 height 16
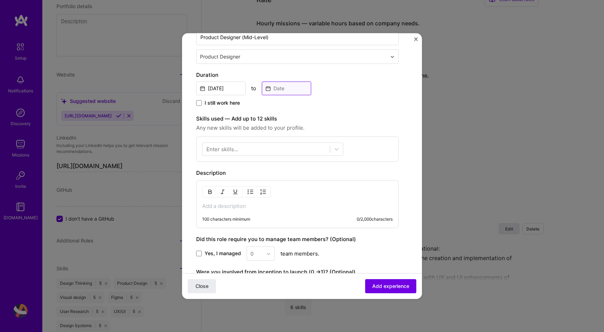
click at [289, 85] on input at bounding box center [286, 88] width 49 height 14
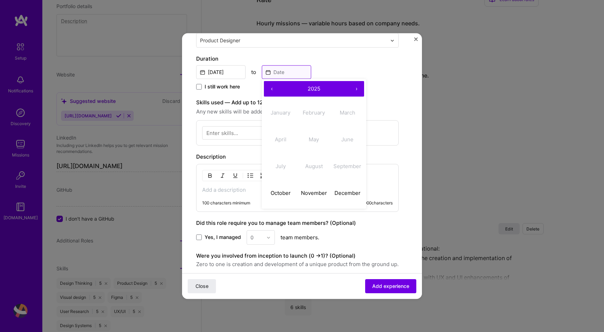
scroll to position [145, 0]
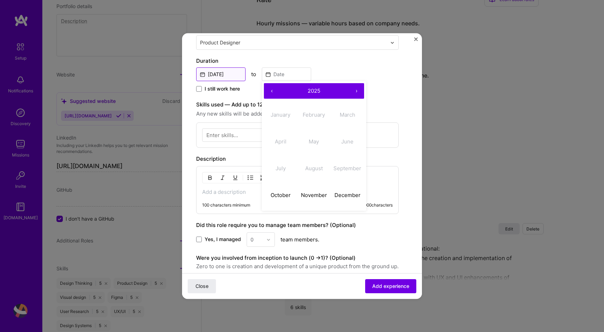
click at [225, 75] on input "Oct, 2025" at bounding box center [220, 74] width 49 height 14
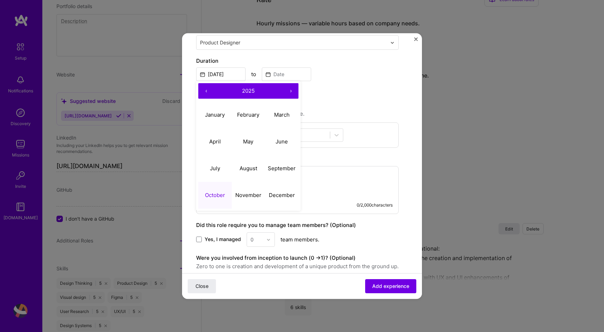
click at [204, 92] on button "‹" at bounding box center [206, 91] width 16 height 16
click at [205, 92] on button "‹" at bounding box center [206, 91] width 16 height 16
click at [248, 90] on span "2023" at bounding box center [248, 90] width 13 height 7
click at [205, 91] on button "‹" at bounding box center [206, 91] width 16 height 16
click at [206, 90] on button "‹" at bounding box center [206, 91] width 16 height 16
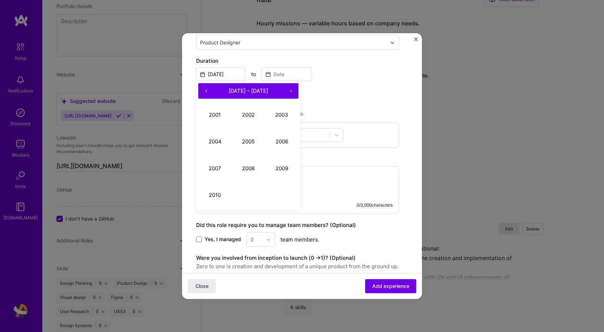
click at [206, 90] on button "‹" at bounding box center [206, 91] width 16 height 16
click at [291, 92] on button "›" at bounding box center [291, 91] width 16 height 16
click at [283, 112] on button "2023" at bounding box center [281, 115] width 33 height 27
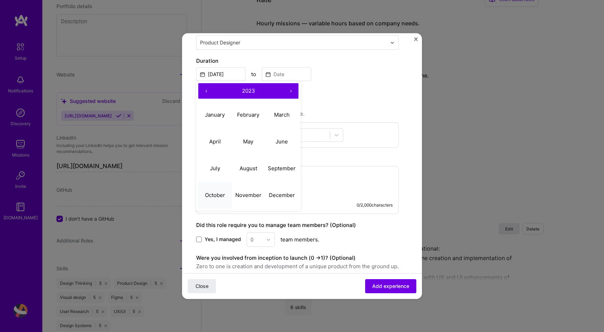
click at [211, 193] on abbr "October" at bounding box center [215, 195] width 20 height 7
type input "Oct, 2023"
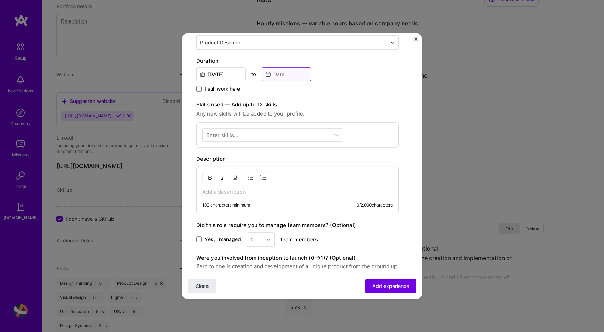
click at [280, 74] on input at bounding box center [286, 74] width 49 height 14
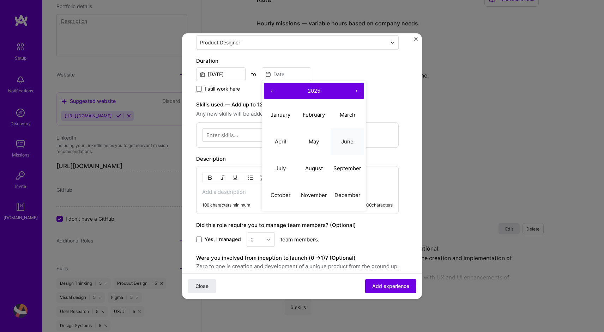
click at [344, 141] on abbr "June" at bounding box center [347, 141] width 12 height 7
type input "Jun, 2025"
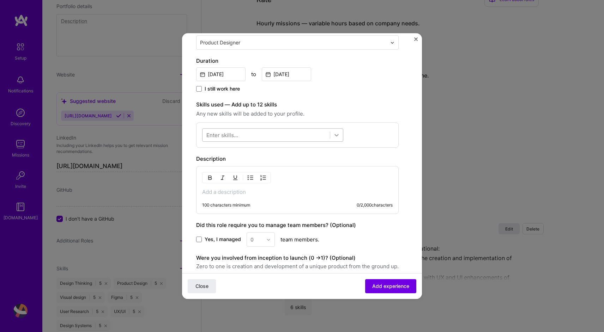
click at [335, 137] on icon at bounding box center [336, 135] width 7 height 7
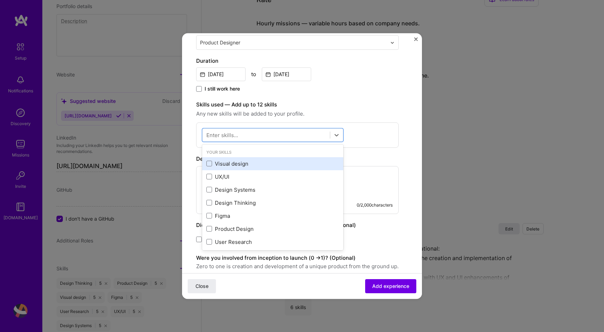
click at [219, 161] on div "Visual design" at bounding box center [272, 163] width 133 height 7
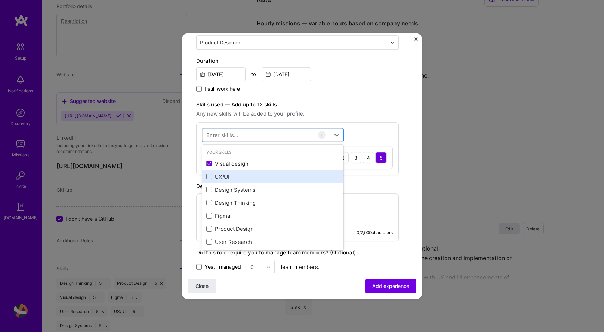
click at [219, 178] on div "UX/UI" at bounding box center [272, 176] width 133 height 7
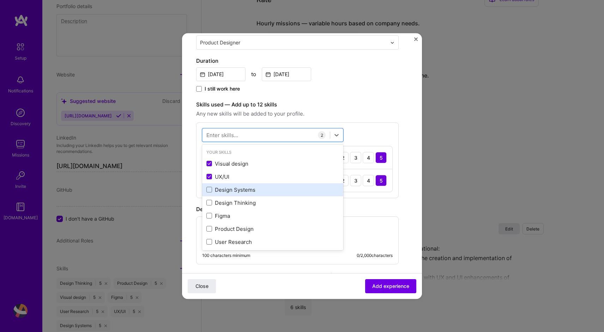
click at [222, 191] on div "Design Systems" at bounding box center [272, 189] width 133 height 7
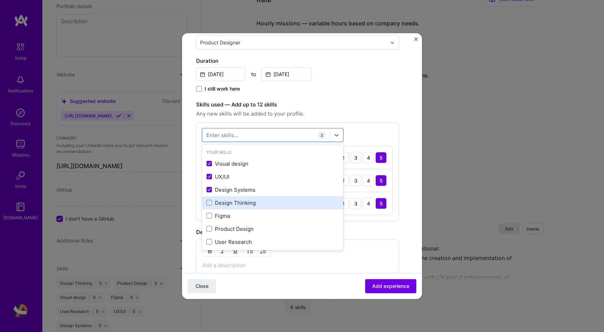
click at [221, 201] on div "Design Thinking" at bounding box center [272, 202] width 133 height 7
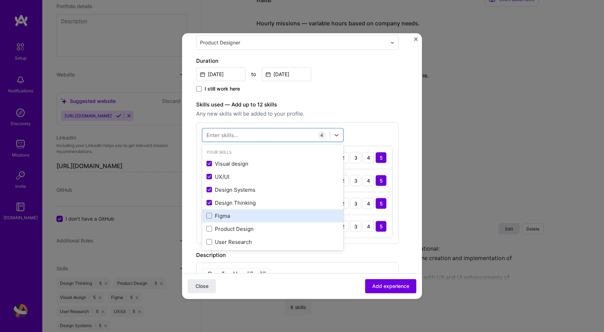
click at [221, 216] on div "Figma" at bounding box center [272, 215] width 133 height 7
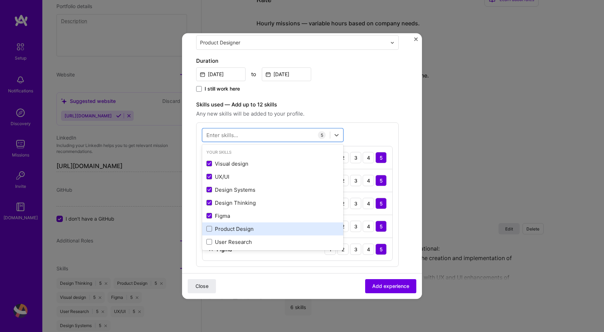
click at [221, 229] on div "Product Design" at bounding box center [272, 228] width 133 height 7
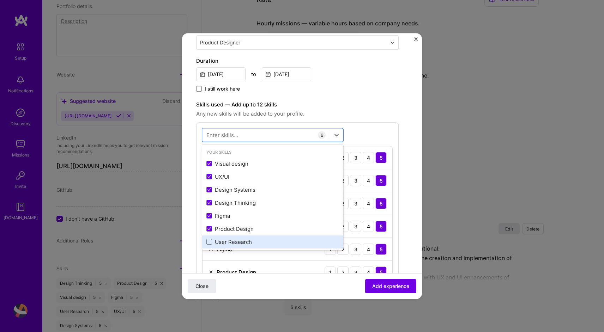
click at [221, 242] on div "User Research" at bounding box center [272, 241] width 133 height 7
click at [403, 195] on div "Create a job experience Jobs help companies understand your past experience. Co…" at bounding box center [302, 197] width 212 height 590
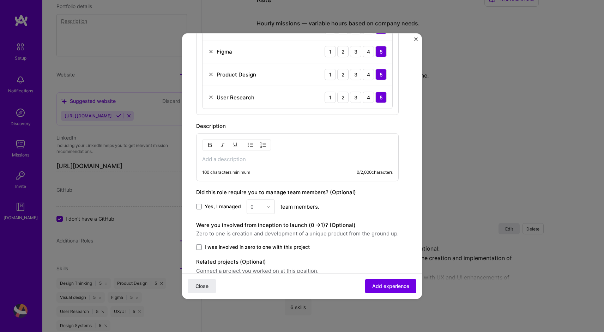
scroll to position [378, 0]
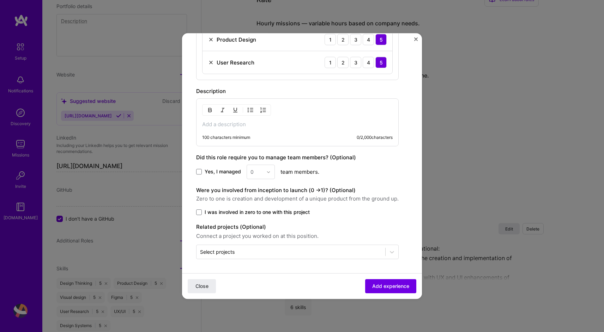
click at [279, 118] on div "100 characters minimum 0 / 2,000 characters" at bounding box center [297, 122] width 202 height 48
click at [277, 127] on p at bounding box center [297, 124] width 190 height 7
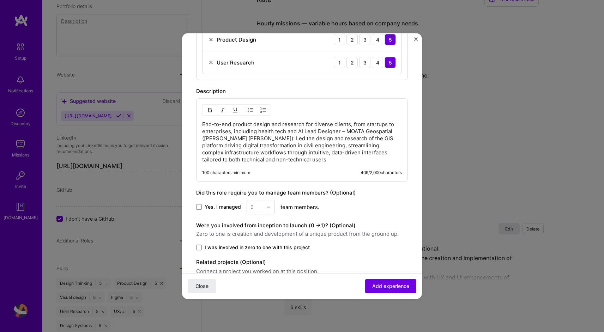
click at [303, 130] on p "End-to-end product design and research for diverse clients, from startups to en…" at bounding box center [302, 142] width 200 height 42
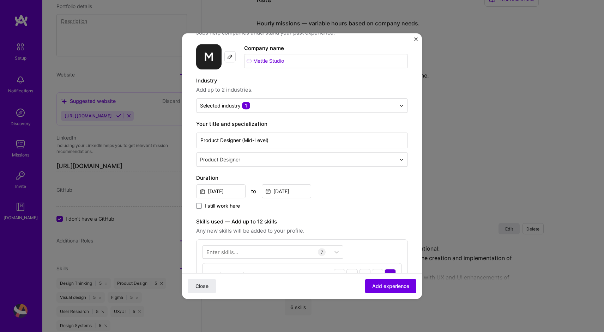
scroll to position [0, 0]
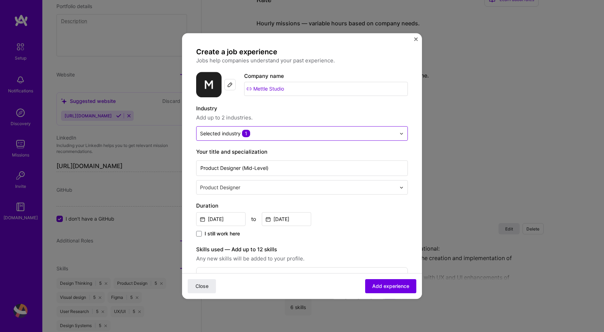
click at [402, 132] on img at bounding box center [401, 134] width 4 height 4
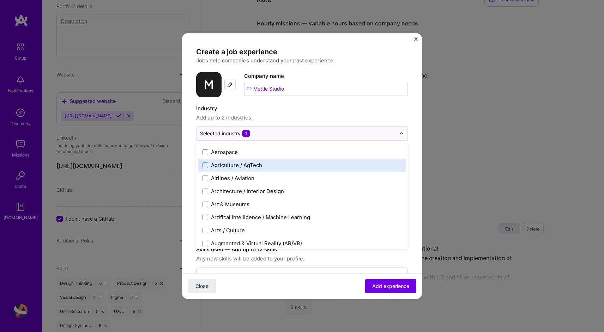
scroll to position [53, 0]
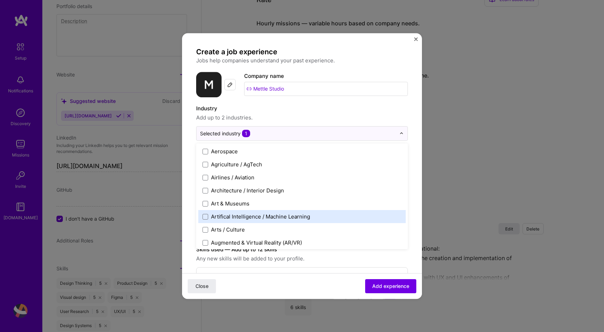
click at [287, 215] on div "Artifical Intelligence / Machine Learning" at bounding box center [260, 216] width 99 height 7
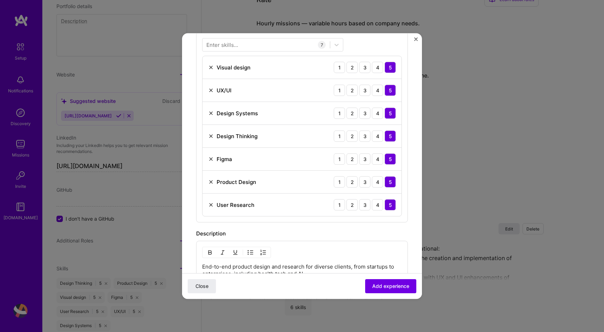
scroll to position [418, 0]
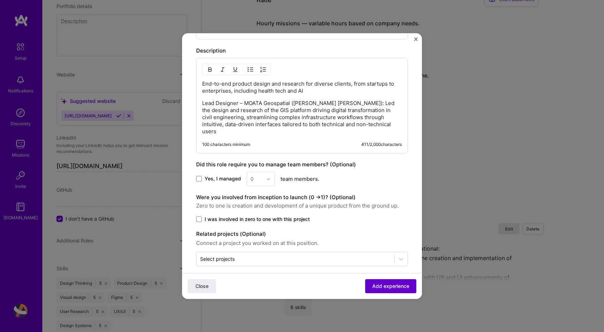
click at [390, 288] on span "Add experience" at bounding box center [390, 286] width 37 height 7
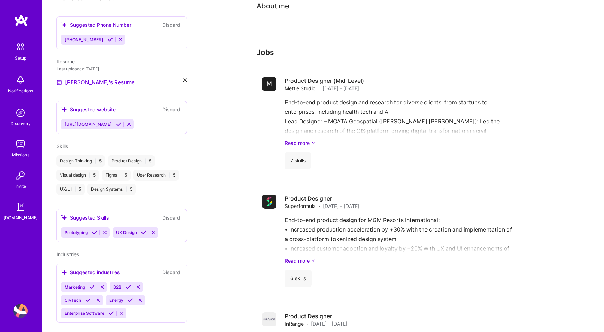
scroll to position [0, 0]
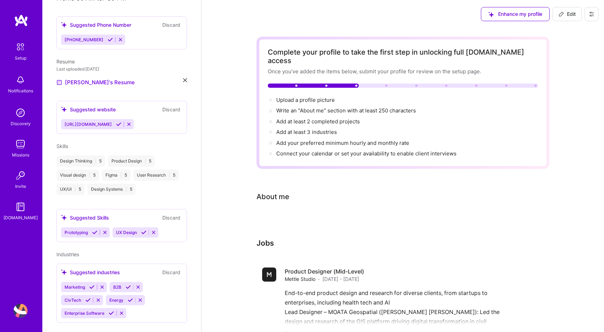
click at [570, 17] on span "Edit" at bounding box center [566, 14] width 17 height 7
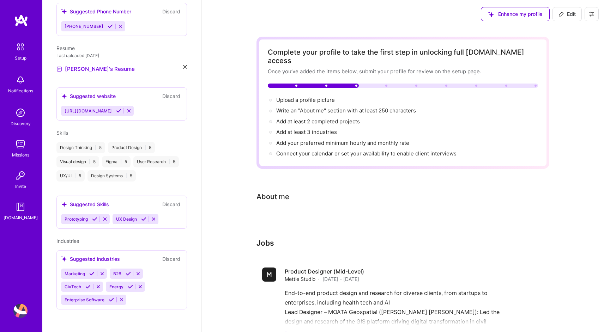
select select "US"
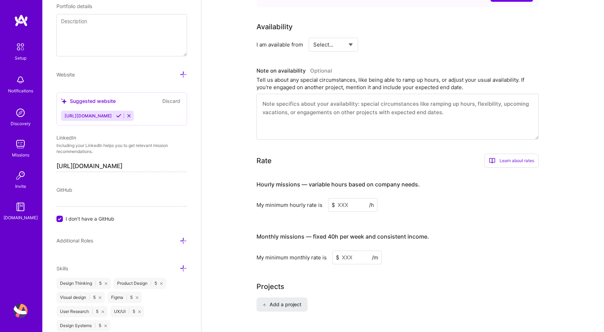
scroll to position [327, 0]
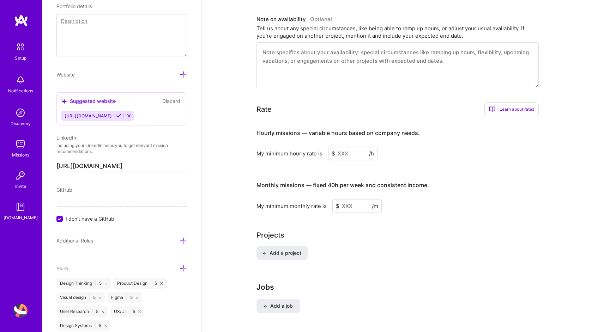
click at [358, 147] on input at bounding box center [352, 154] width 49 height 14
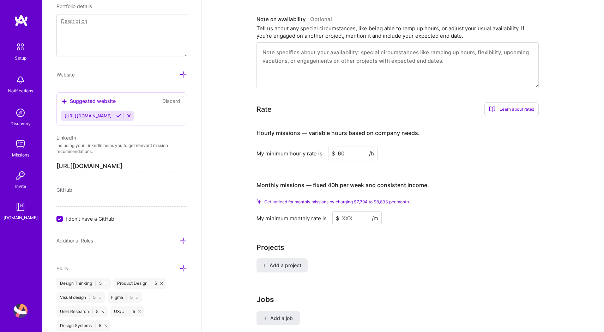
type input "60"
click at [353, 212] on input at bounding box center [356, 219] width 49 height 14
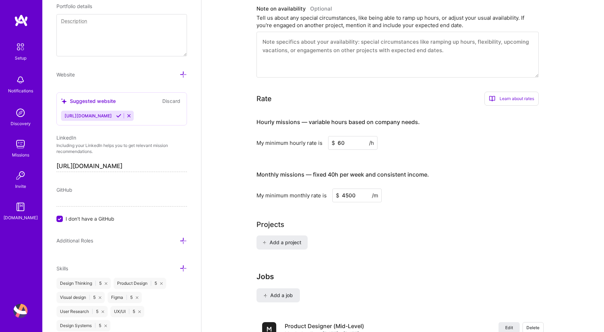
type input "4500"
click at [370, 244] on div "Add a project" at bounding box center [402, 247] width 293 height 23
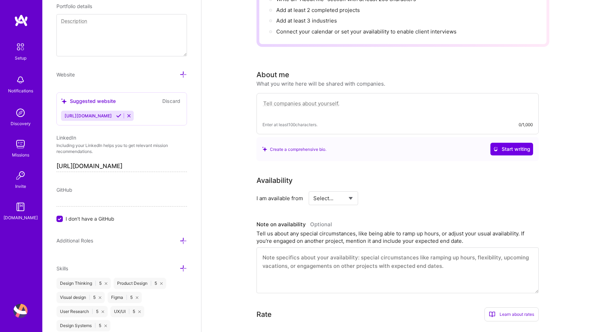
scroll to position [0, 0]
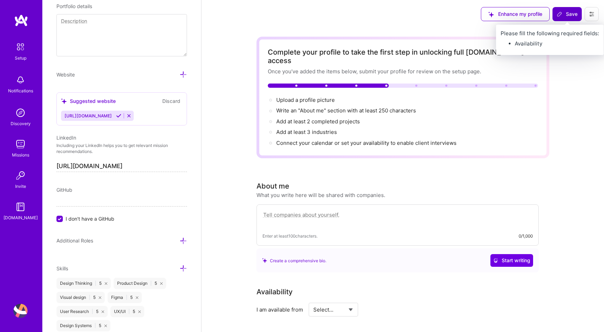
click at [569, 16] on span "Save" at bounding box center [566, 14] width 21 height 7
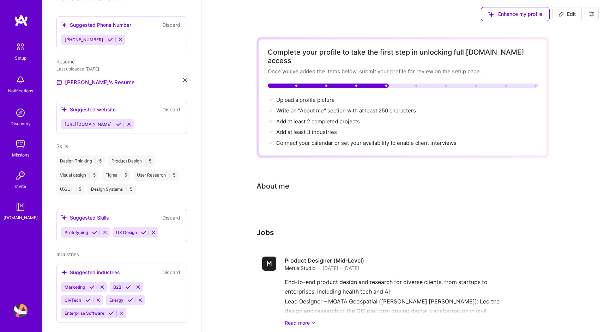
click at [564, 16] on span "Edit" at bounding box center [566, 14] width 17 height 7
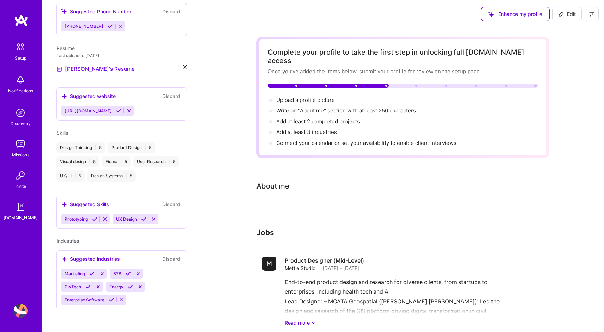
select select "US"
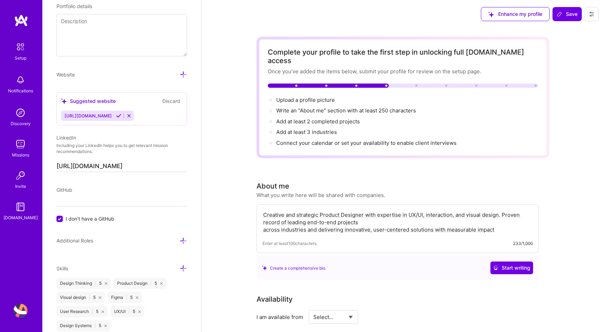
click at [263, 222] on textarea "Creative and strategic Product Designer with expertise in UX/UI, interaction, a…" at bounding box center [397, 222] width 270 height 24
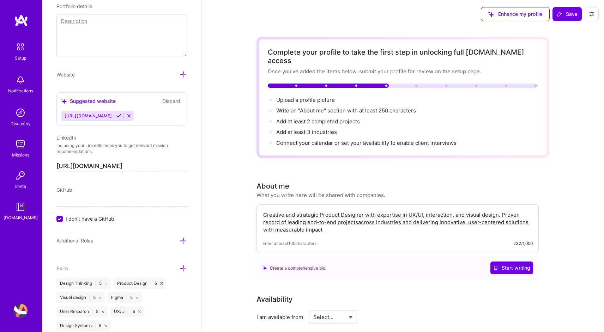
click at [267, 210] on textarea "Creative and strategic Product Designer with expertise in UX/UI, interaction, a…" at bounding box center [397, 222] width 270 height 24
click at [514, 210] on textarea "I'm a creative and strategic Product Designer with expertise in UX/UI, interact…" at bounding box center [397, 222] width 270 height 24
click at [380, 214] on textarea "I'm a creative and strategic Product Designer with expertise in UX/UI, interact…" at bounding box center [397, 222] width 270 height 24
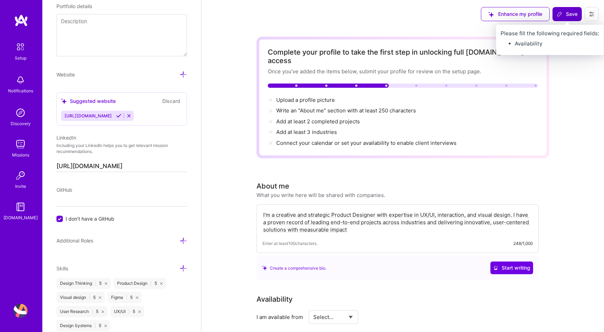
type textarea "I'm a creative and strategic Product Designer with expertise in UX/UI, interact…"
click at [560, 17] on icon at bounding box center [559, 14] width 6 height 6
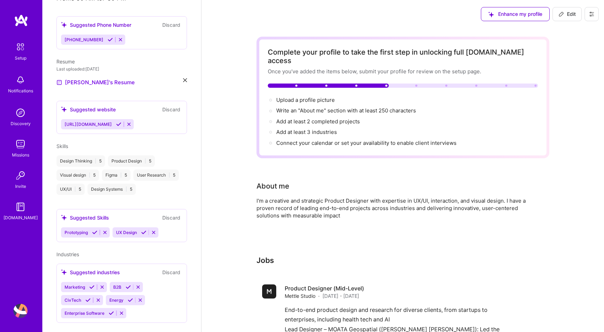
scroll to position [0, 0]
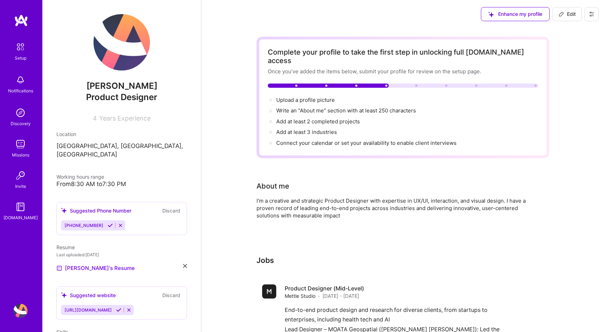
click at [122, 46] on img at bounding box center [121, 42] width 56 height 56
click at [571, 10] on button "Edit" at bounding box center [566, 14] width 29 height 14
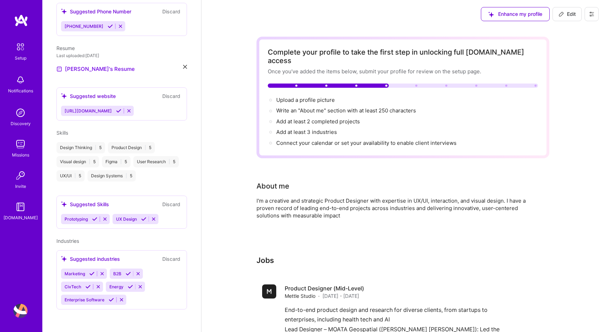
select select "US"
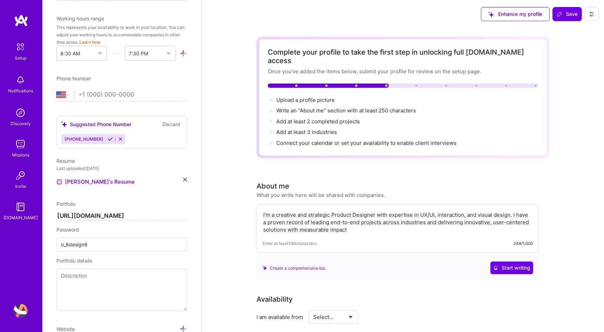
scroll to position [0, 0]
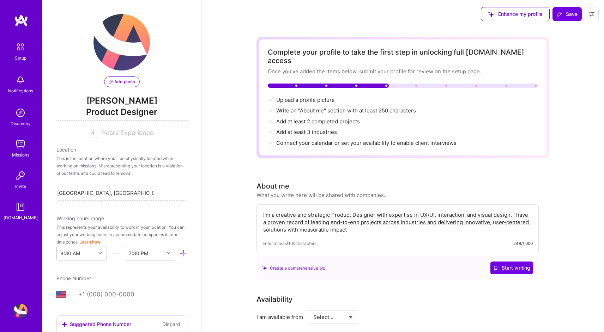
click at [122, 81] on span "Add photo" at bounding box center [122, 82] width 26 height 6
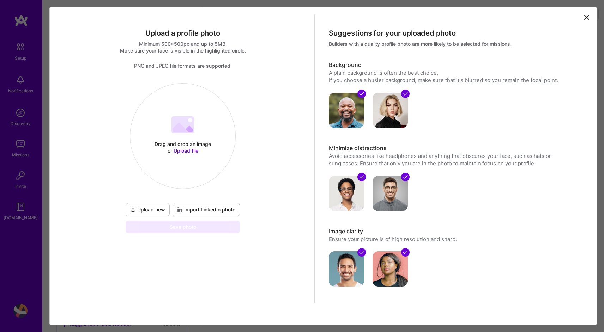
click at [184, 212] on span "Import LinkedIn photo" at bounding box center [206, 209] width 58 height 7
click at [181, 149] on span "Upload file" at bounding box center [185, 151] width 25 height 6
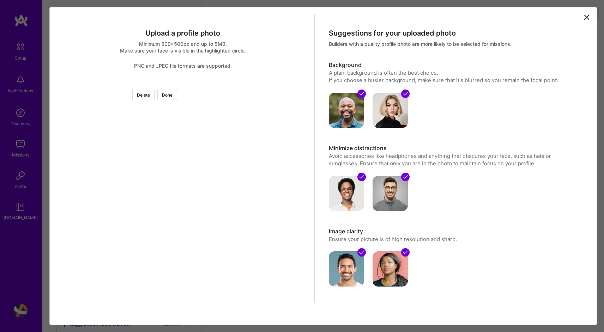
click at [237, 191] on div at bounding box center [289, 189] width 212 height 212
click at [214, 208] on div at bounding box center [289, 189] width 212 height 212
click at [188, 207] on div at bounding box center [289, 189] width 212 height 212
click at [177, 96] on button "Done" at bounding box center [167, 95] width 20 height 12
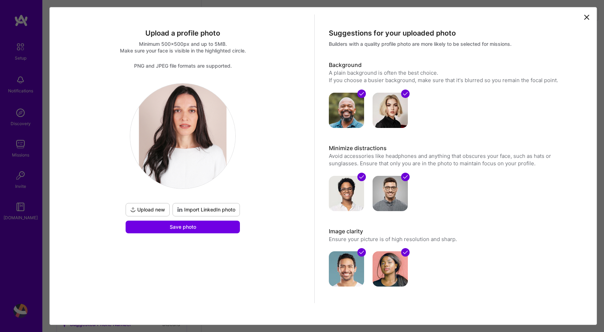
click at [142, 209] on span "Upload new" at bounding box center [147, 209] width 35 height 7
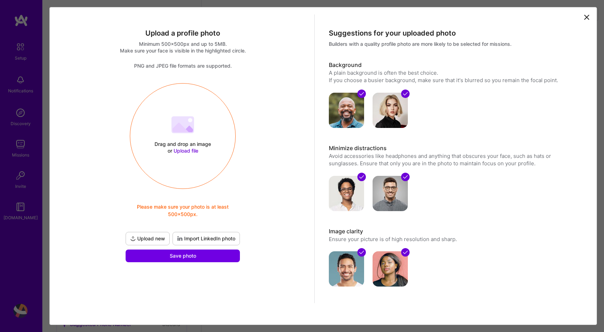
click at [191, 150] on span "Upload file" at bounding box center [185, 151] width 25 height 6
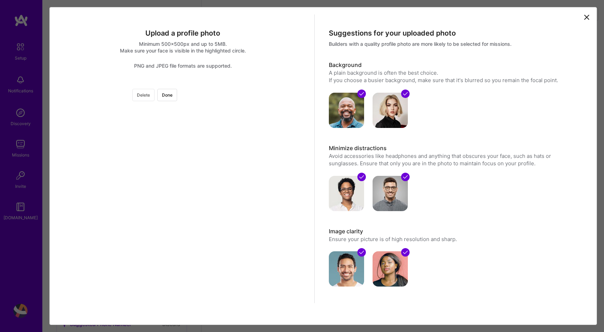
click at [154, 92] on button "Delete" at bounding box center [143, 95] width 22 height 12
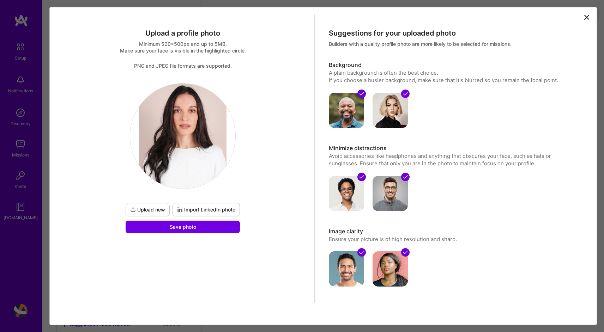
click at [157, 212] on span "Upload new" at bounding box center [147, 209] width 35 height 7
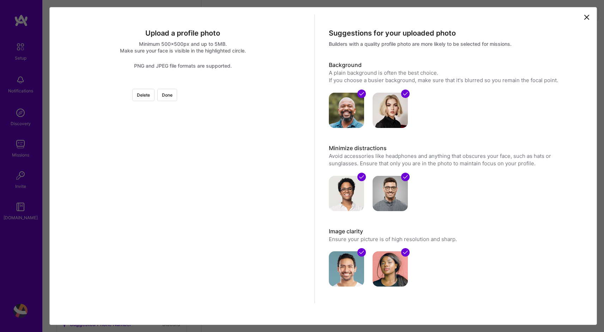
click at [188, 154] on div at bounding box center [253, 153] width 141 height 141
click at [183, 127] on div at bounding box center [253, 153] width 141 height 141
click at [194, 244] on div at bounding box center [253, 176] width 141 height 141
click at [177, 97] on button "Done" at bounding box center [167, 95] width 20 height 12
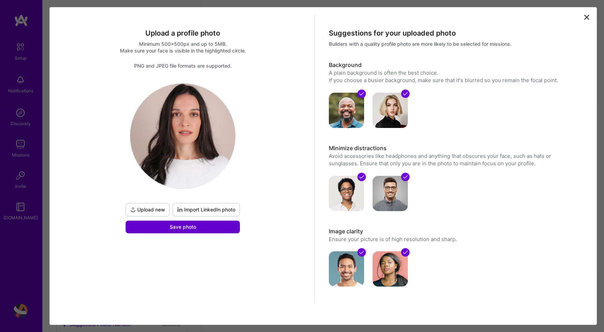
click at [206, 228] on button "Save photo" at bounding box center [183, 227] width 114 height 13
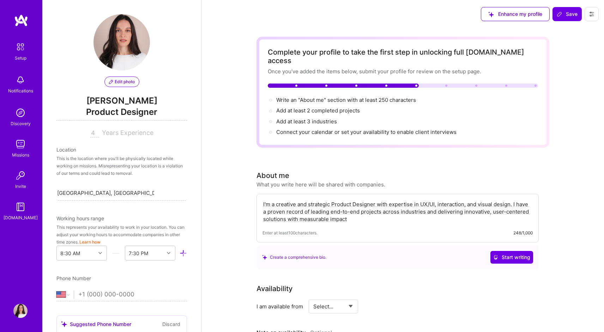
click at [355, 214] on textarea "I'm a creative and strategic Product Designer with expertise in UX/UI, interact…" at bounding box center [397, 212] width 270 height 24
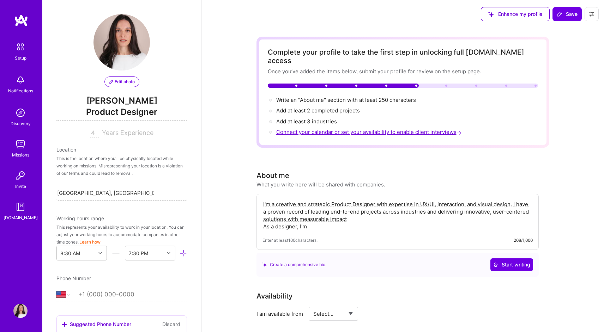
paste textarea "focused on finding and implementing creative solutions to complex problems, to …"
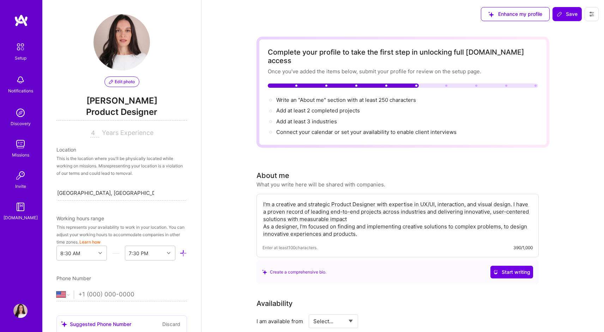
drag, startPoint x: 360, startPoint y: 228, endPoint x: 255, endPoint y: 195, distance: 111.0
paste textarea "’m a creative, strategic Product Designer with expertise in UX/UI, interaction,…"
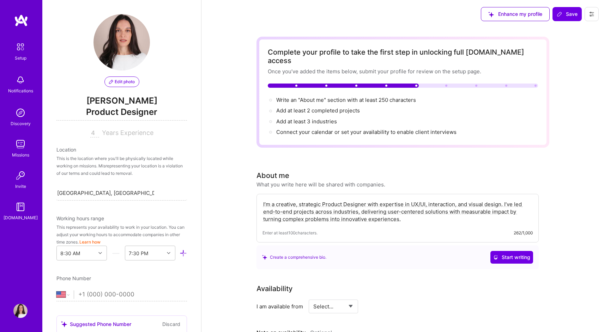
type textarea "I’m a creative, strategic Product Designer with expertise in UX/UI, interaction…"
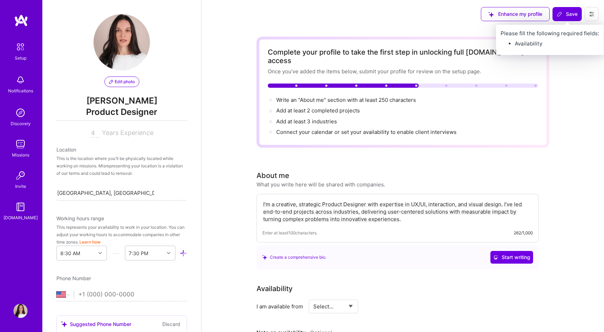
click at [567, 15] on span "Save" at bounding box center [566, 14] width 21 height 7
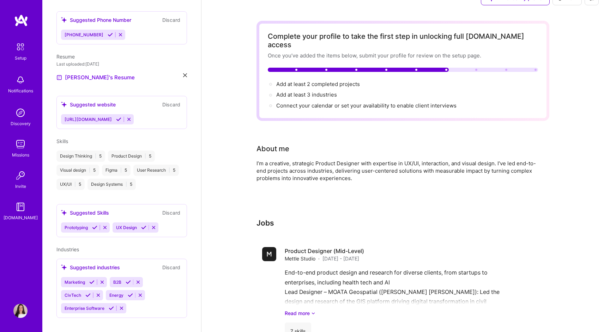
scroll to position [17, 0]
click at [128, 280] on icon at bounding box center [128, 282] width 5 height 5
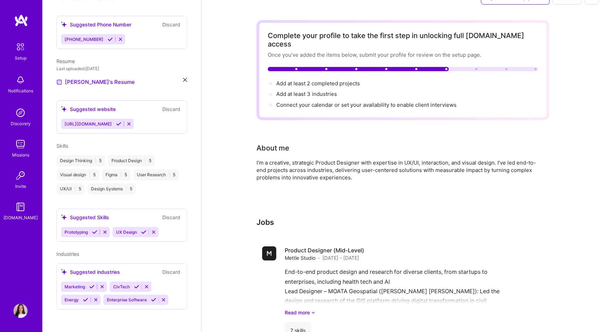
scroll to position [178, 0]
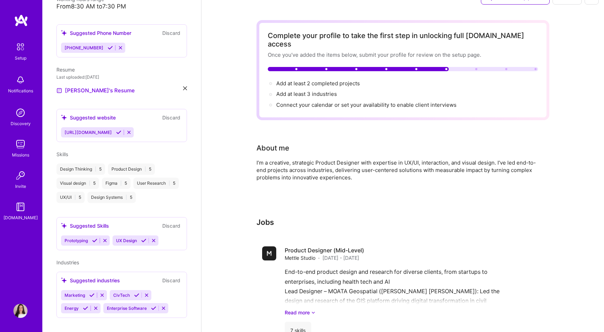
click at [154, 306] on icon at bounding box center [153, 308] width 5 height 5
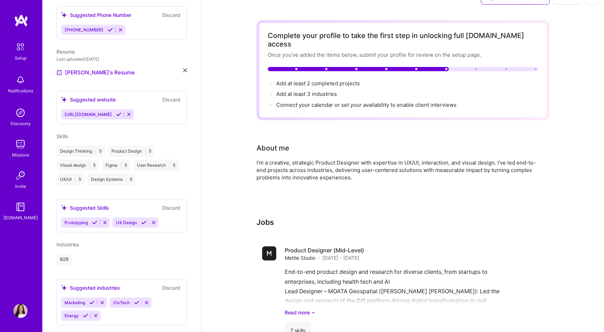
scroll to position [203, 0]
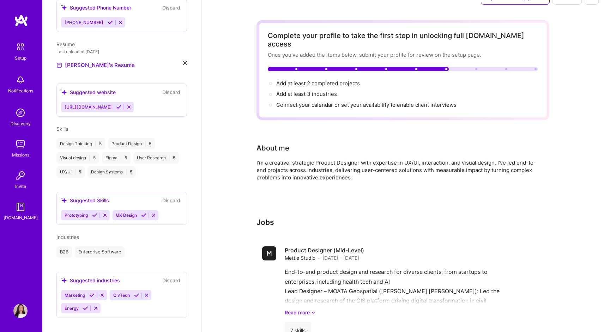
click at [85, 306] on icon at bounding box center [85, 308] width 5 height 5
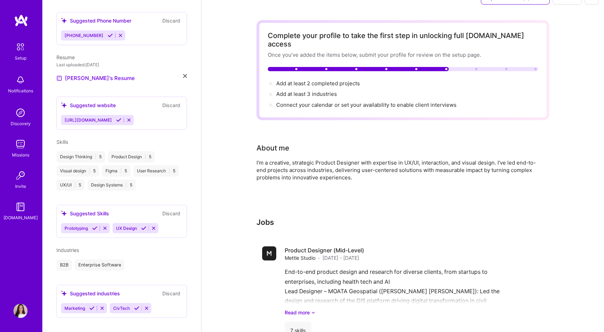
click at [102, 306] on icon at bounding box center [101, 308] width 5 height 5
click at [99, 306] on icon at bounding box center [98, 308] width 5 height 5
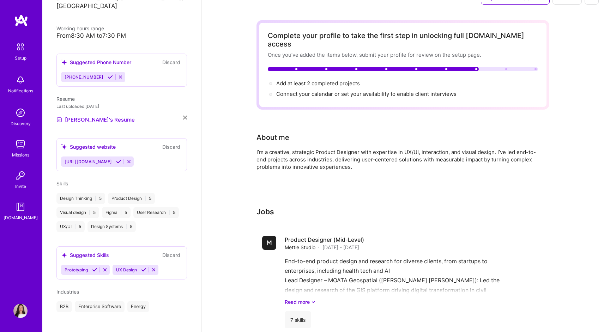
scroll to position [0, 0]
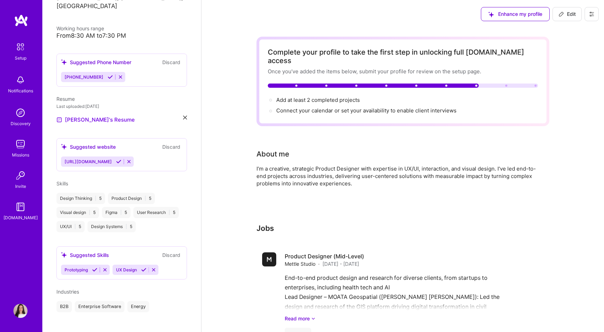
click at [564, 16] on span "Edit" at bounding box center [566, 14] width 17 height 7
select select "US"
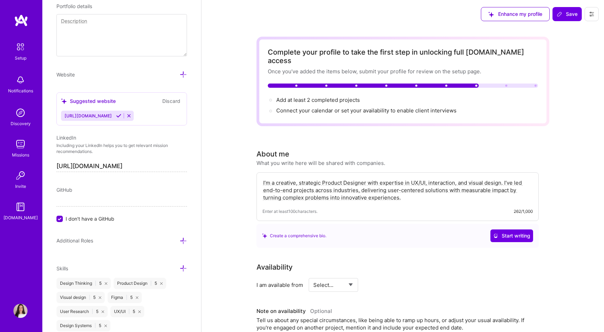
scroll to position [562, 0]
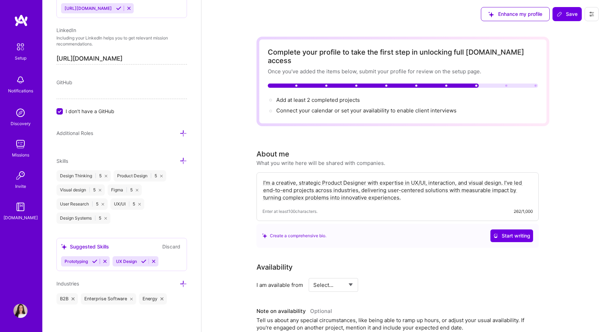
click at [184, 282] on icon at bounding box center [182, 283] width 7 height 7
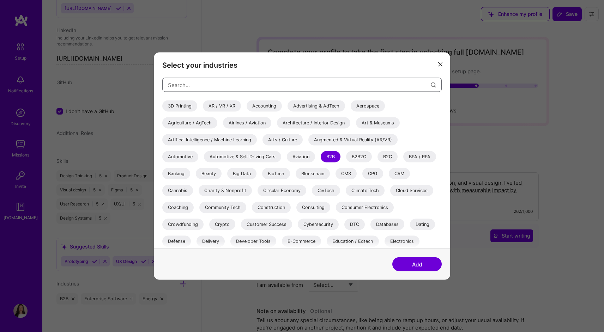
click at [201, 81] on input "modal" at bounding box center [299, 85] width 263 height 18
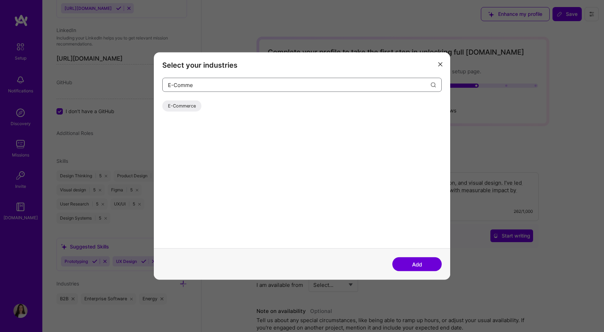
type input "E-Comme"
click at [178, 105] on div "E-Commerce" at bounding box center [181, 105] width 39 height 11
click at [421, 265] on button "Add" at bounding box center [416, 264] width 49 height 14
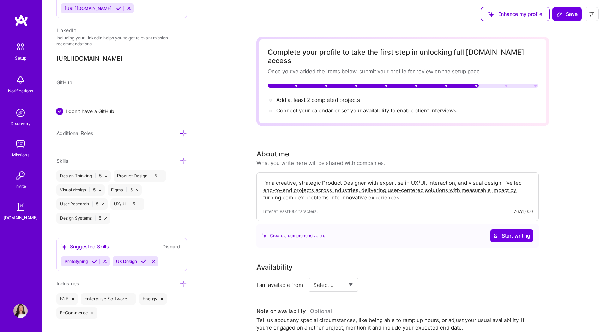
scroll to position [576, 0]
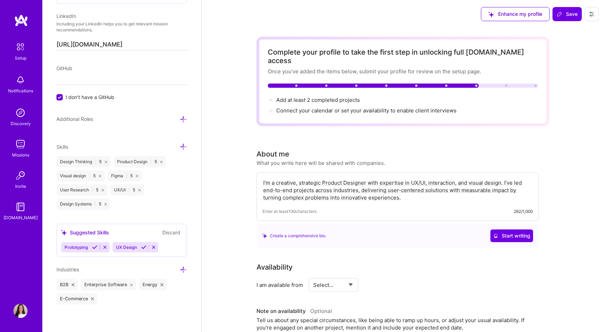
click at [183, 269] on icon at bounding box center [182, 269] width 7 height 7
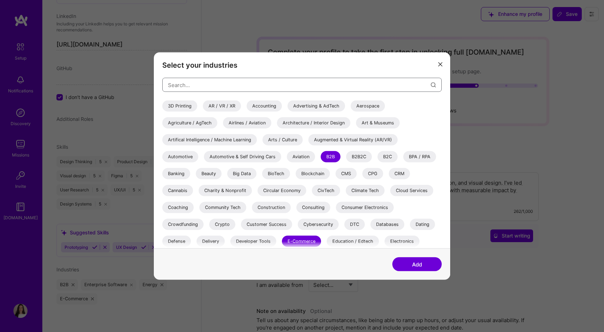
click at [240, 80] on input "modal" at bounding box center [299, 85] width 263 height 18
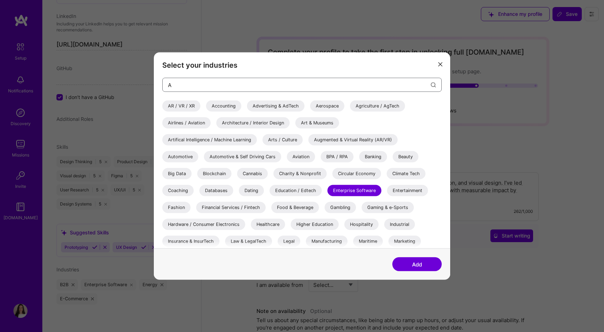
type input "A"
click at [244, 137] on div "Artifical Intelligence / Machine Learning" at bounding box center [209, 139] width 94 height 11
click at [420, 264] on button "Add" at bounding box center [416, 264] width 49 height 14
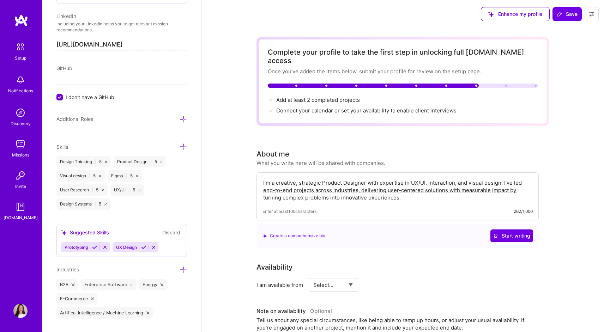
scroll to position [590, 0]
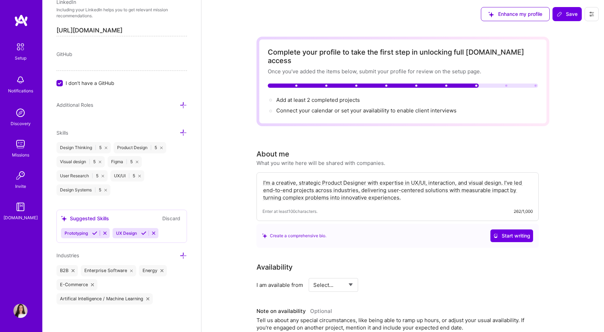
click at [182, 256] on icon at bounding box center [182, 255] width 7 height 7
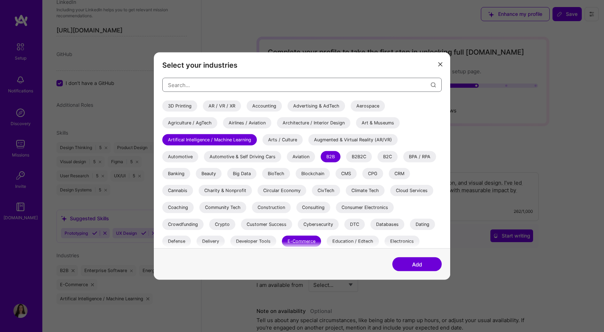
click at [184, 83] on input "modal" at bounding box center [299, 85] width 263 height 18
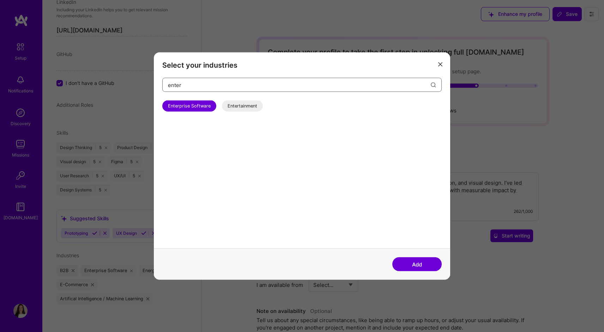
type input "enter"
click at [246, 102] on div "Entertainment" at bounding box center [242, 105] width 41 height 11
click at [425, 262] on button "Add" at bounding box center [416, 264] width 49 height 14
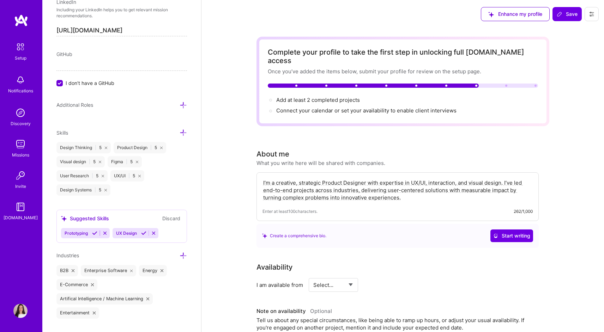
scroll to position [604, 0]
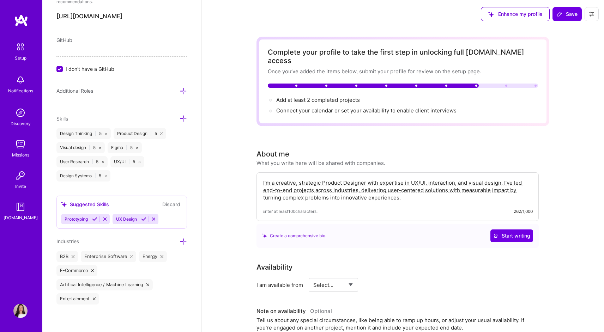
click at [180, 240] on icon at bounding box center [182, 241] width 7 height 7
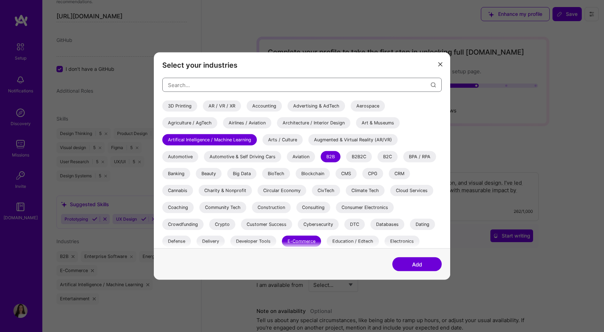
click at [194, 87] on input "modal" at bounding box center [299, 85] width 263 height 18
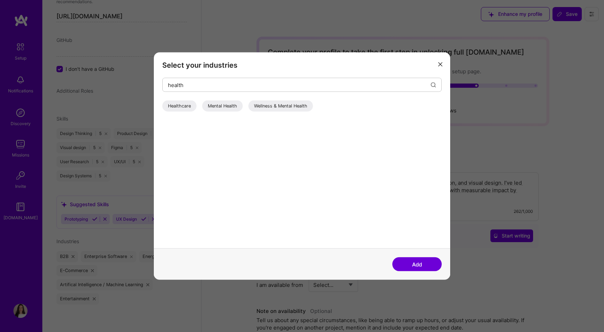
click at [177, 106] on div "Healthcare" at bounding box center [179, 105] width 34 height 11
click at [187, 87] on input "health" at bounding box center [299, 85] width 263 height 18
type input "health"
click at [189, 108] on div "Healthcare" at bounding box center [179, 105] width 34 height 11
click at [180, 105] on div "Healthcare" at bounding box center [179, 105] width 34 height 11
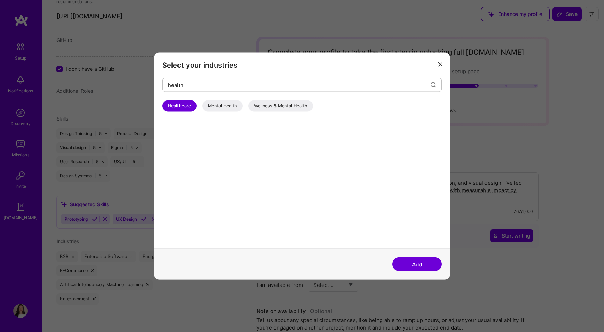
click at [414, 265] on button "Add" at bounding box center [416, 264] width 49 height 14
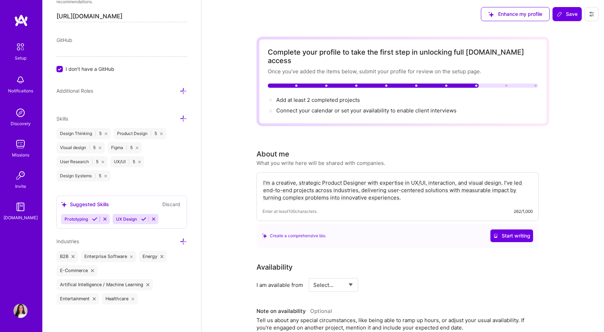
click at [182, 242] on icon at bounding box center [182, 241] width 7 height 7
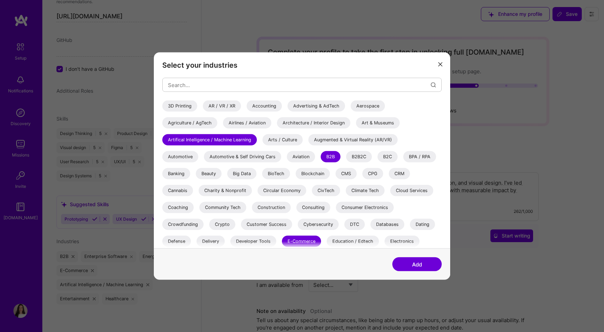
click at [384, 155] on div "B2C" at bounding box center [387, 156] width 20 height 11
click at [350, 239] on div "Education / Edtech" at bounding box center [352, 241] width 52 height 11
click at [424, 261] on button "Add" at bounding box center [416, 264] width 49 height 14
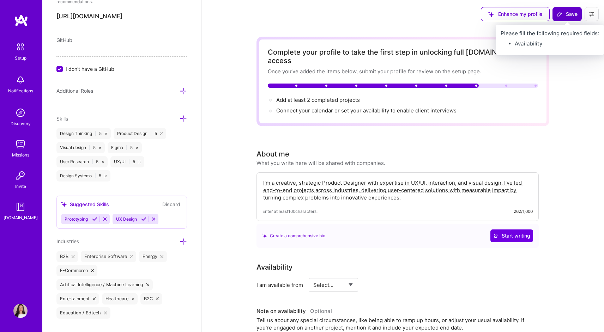
click at [563, 18] on button "Save" at bounding box center [566, 14] width 29 height 14
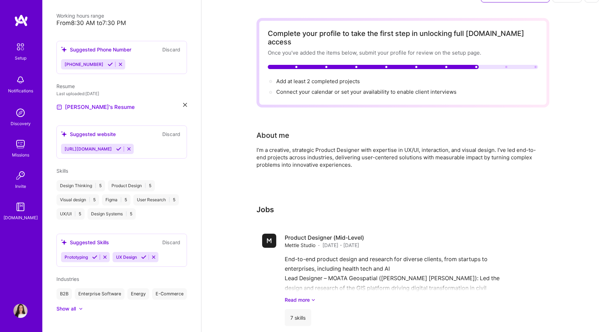
scroll to position [0, 0]
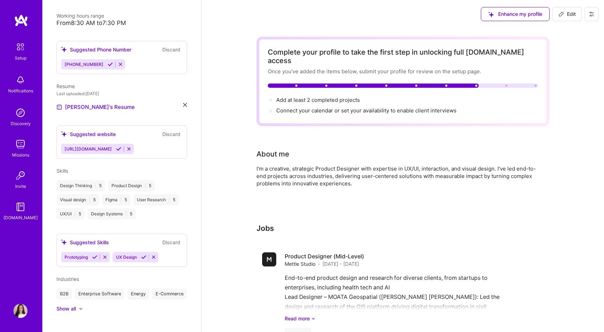
click at [568, 13] on span "Edit" at bounding box center [566, 14] width 17 height 7
select select "US"
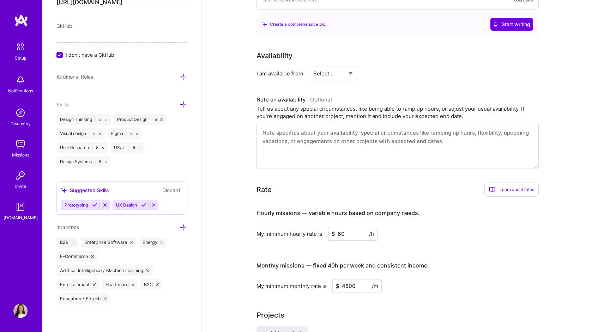
scroll to position [180, 0]
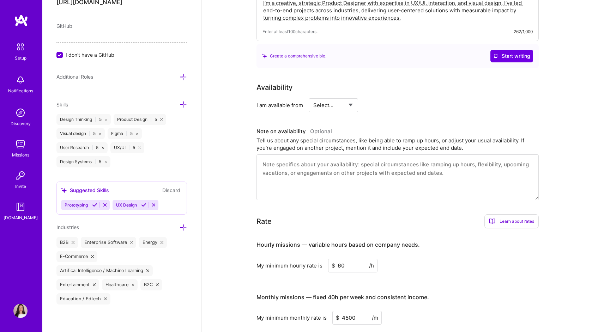
click at [337, 101] on select "Select... Right Now Future Date Not Available" at bounding box center [333, 105] width 41 height 18
select select "Right Now"
click at [313, 96] on select "Select... Right Now Future Date Not Available" at bounding box center [333, 105] width 41 height 18
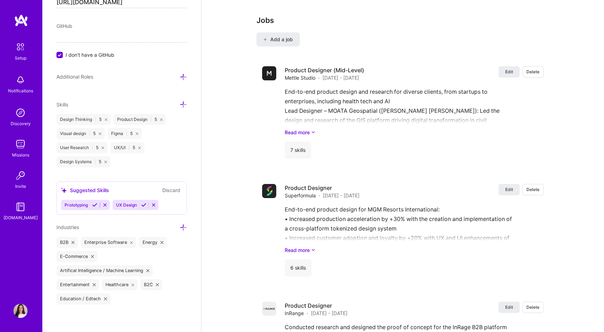
scroll to position [361, 0]
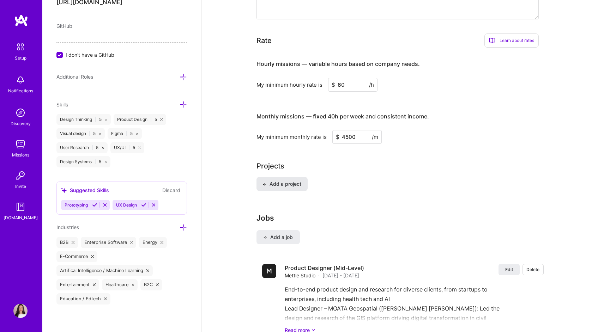
click at [299, 181] on span "Add a project" at bounding box center [281, 184] width 38 height 7
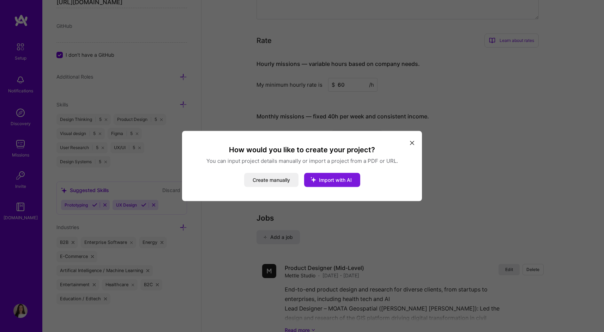
click at [328, 181] on span "Import with AI" at bounding box center [335, 180] width 33 height 6
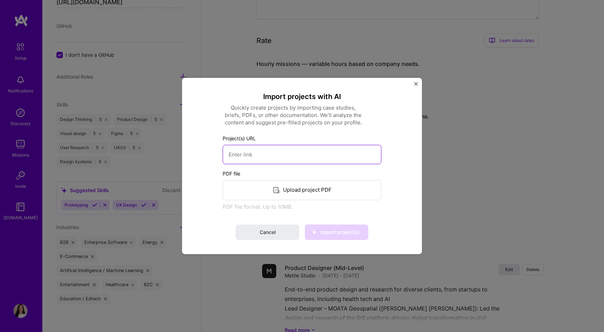
click at [278, 158] on input at bounding box center [301, 154] width 159 height 19
paste input "https://oromanodesign.com/work/vega-design-system"
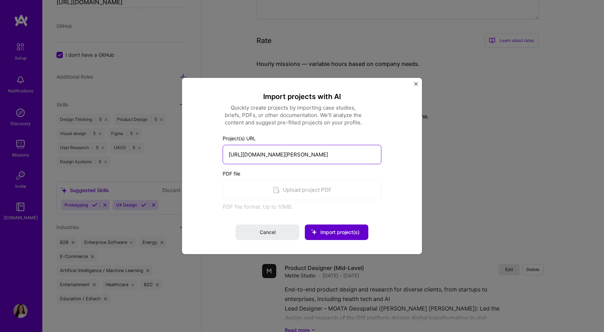
type input "https://oromanodesign.com/work/vega-design-system"
click at [337, 237] on button "Import project(s)" at bounding box center [336, 233] width 63 height 16
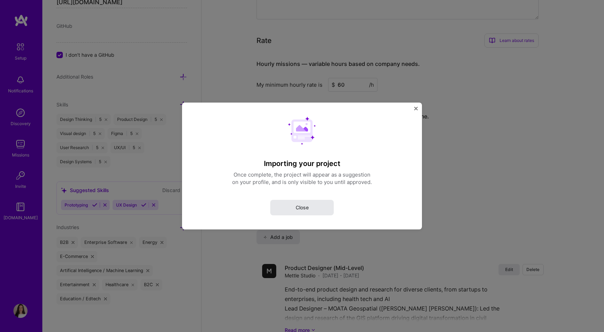
click at [307, 210] on span "Close" at bounding box center [301, 207] width 13 height 7
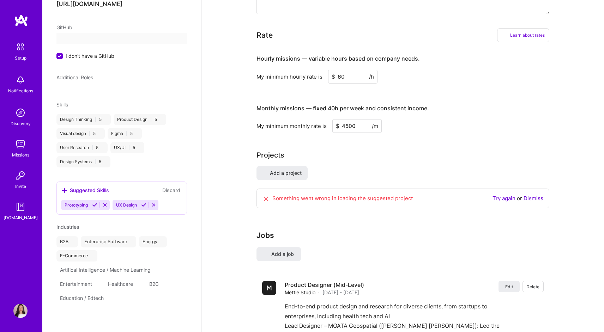
scroll to position [8, 0]
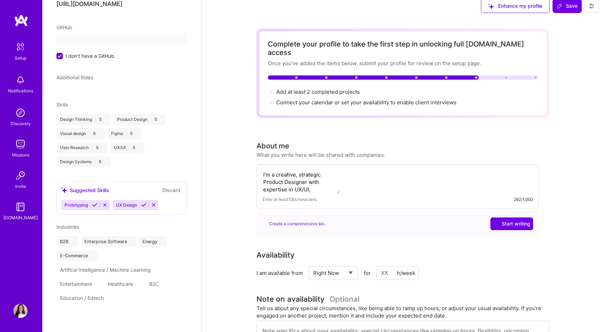
select select "US"
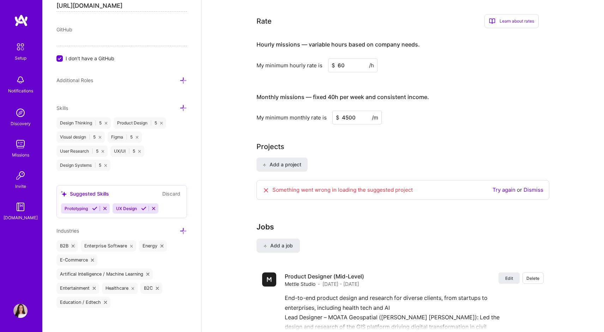
scroll to position [394, 0]
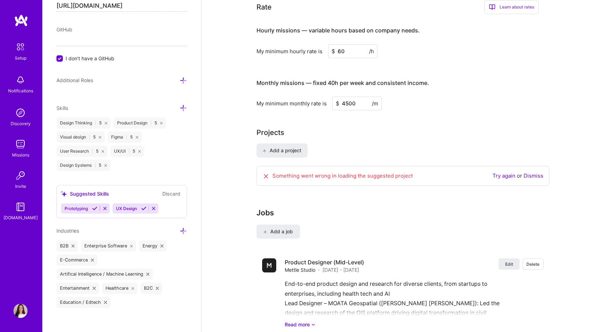
click at [535, 172] on link "Dismiss" at bounding box center [533, 175] width 20 height 7
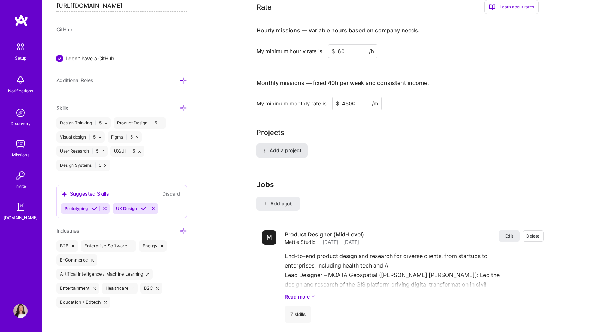
click at [278, 147] on span "Add a project" at bounding box center [281, 150] width 38 height 7
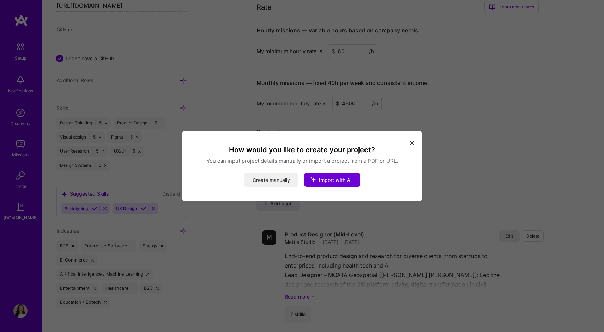
click at [268, 180] on button "Create manually" at bounding box center [271, 180] width 54 height 14
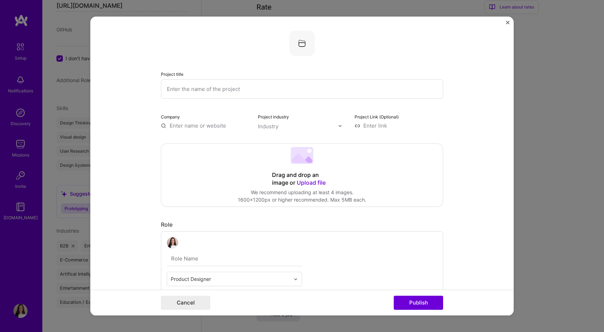
click at [213, 89] on input "text" at bounding box center [302, 88] width 282 height 19
type input "[PERSON_NAME] Design System"
click at [191, 124] on input "text" at bounding box center [205, 125] width 88 height 7
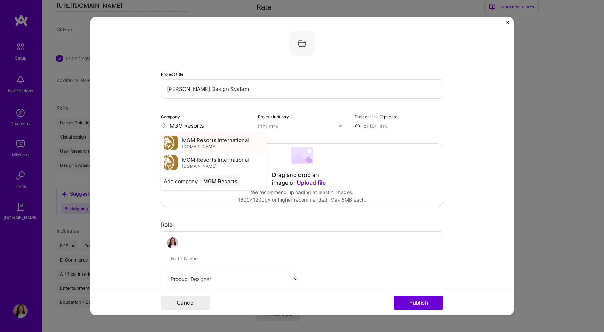
click at [216, 144] on div "MGM Resorts International mgmresorts.com" at bounding box center [215, 142] width 67 height 13
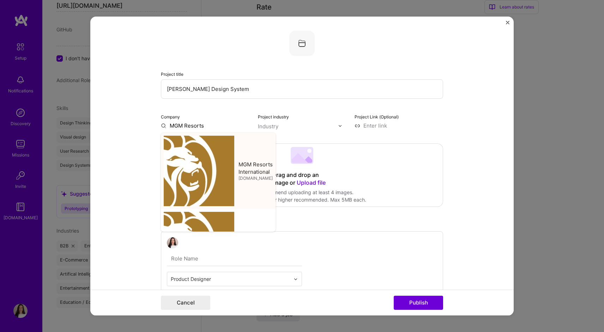
type input "MGM Resorts International"
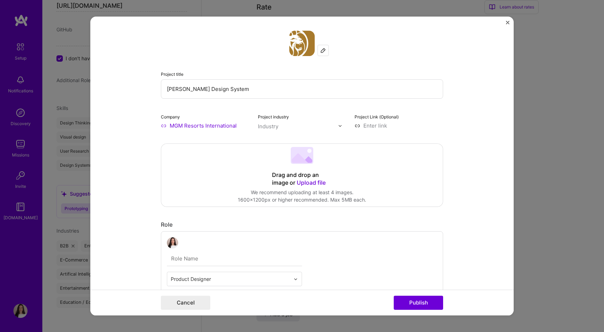
click at [274, 130] on div "Industry" at bounding box center [268, 126] width 20 height 7
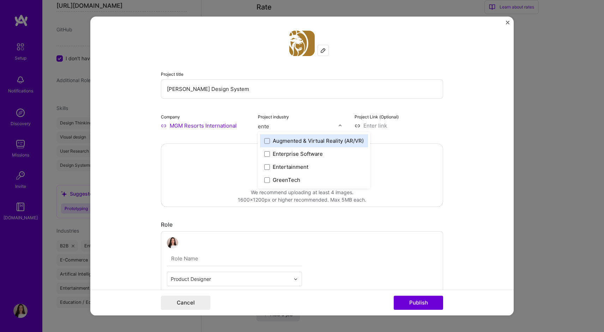
type input "enter"
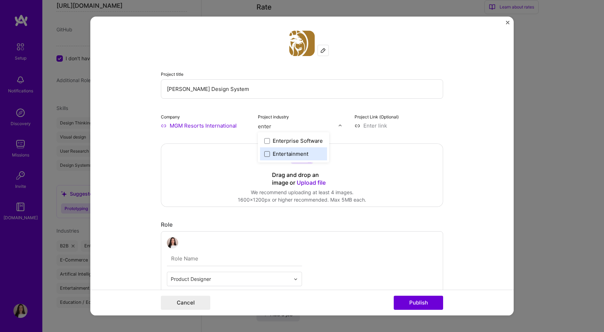
click at [268, 153] on span at bounding box center [267, 154] width 6 height 6
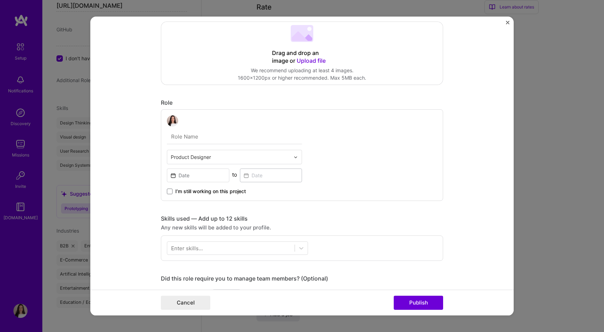
scroll to position [123, 0]
click at [219, 177] on input at bounding box center [198, 174] width 62 height 14
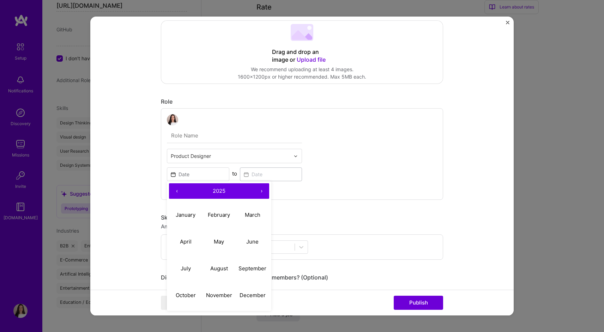
click at [176, 191] on button "‹" at bounding box center [177, 191] width 16 height 16
click at [188, 295] on abbr "October" at bounding box center [186, 295] width 20 height 7
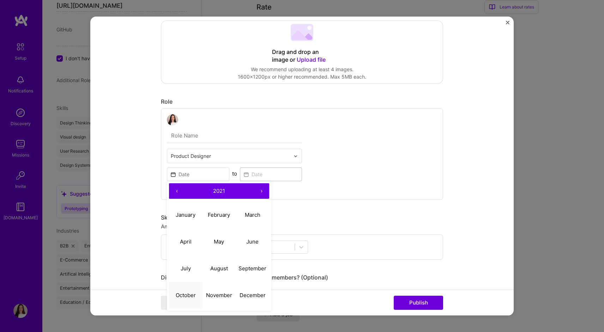
type input "Oct, 2021"
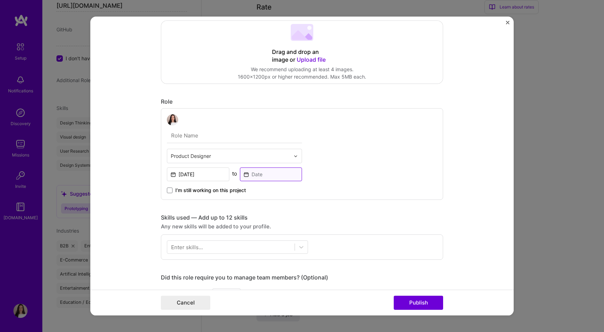
click at [260, 175] on input at bounding box center [271, 174] width 62 height 14
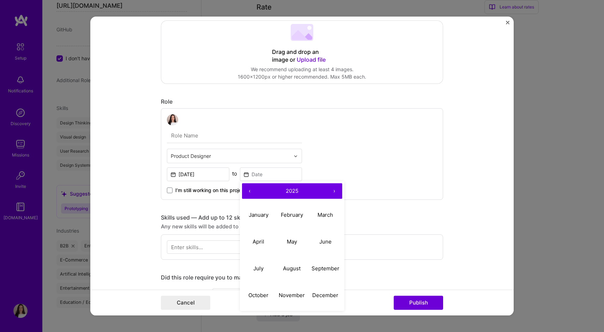
click at [250, 190] on button "‹" at bounding box center [250, 191] width 16 height 16
click at [297, 243] on button "May" at bounding box center [291, 241] width 33 height 27
type input "May, 2023"
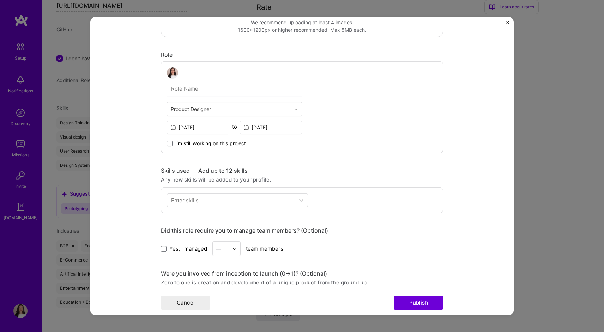
scroll to position [171, 0]
click at [299, 195] on div at bounding box center [301, 199] width 13 height 13
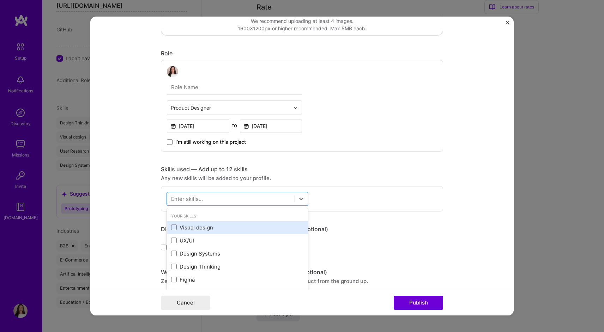
click at [204, 230] on div "Visual design" at bounding box center [237, 227] width 133 height 7
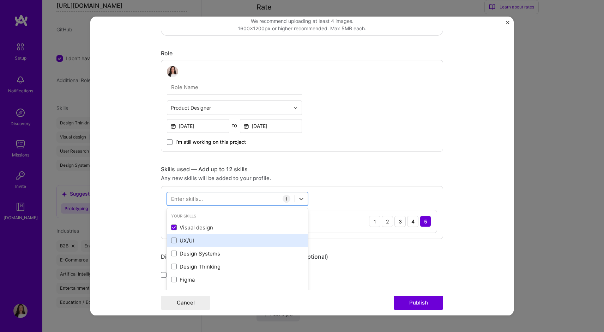
click at [183, 242] on div "UX/UI" at bounding box center [237, 240] width 133 height 7
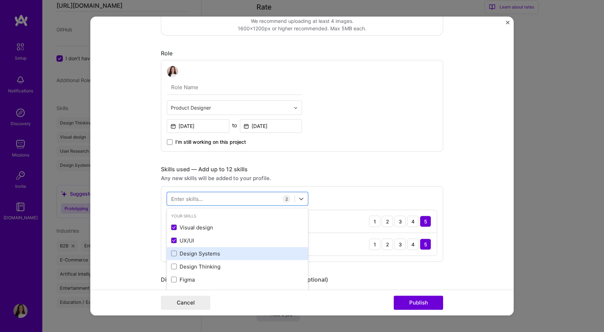
click at [188, 251] on div "Design Systems" at bounding box center [237, 253] width 133 height 7
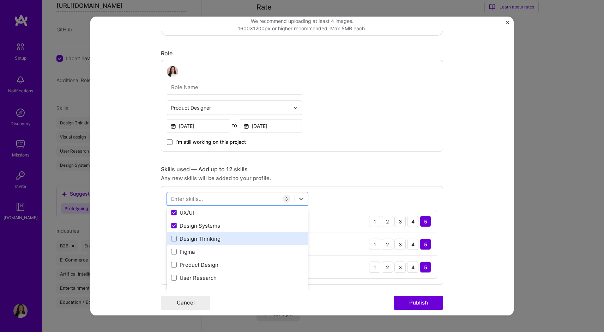
scroll to position [34, 0]
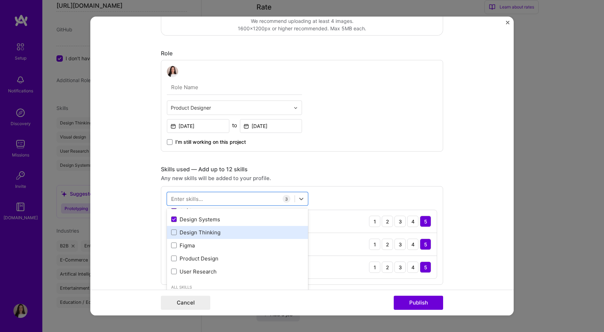
click at [194, 231] on div "Design Thinking" at bounding box center [237, 232] width 133 height 7
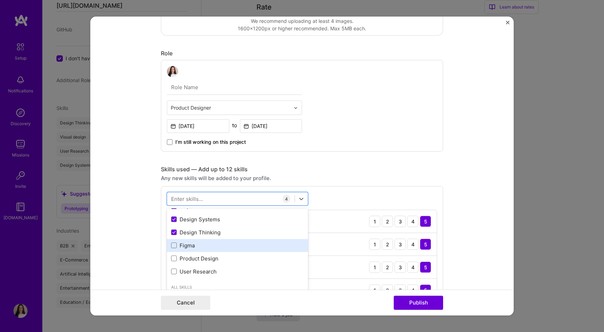
click at [193, 251] on div "Figma" at bounding box center [237, 245] width 141 height 13
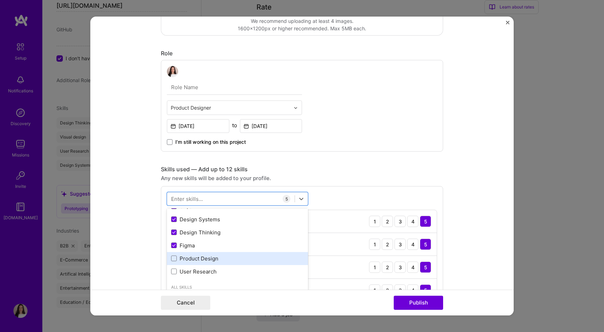
click at [194, 258] on div "Product Design" at bounding box center [237, 258] width 133 height 7
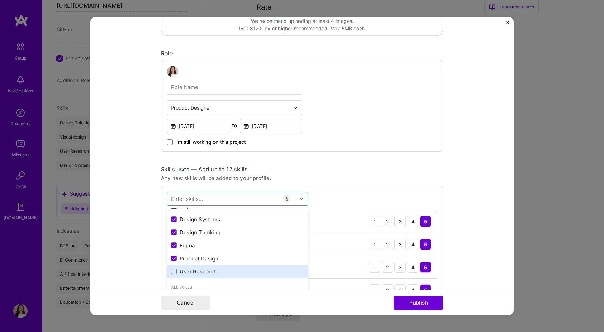
click at [198, 274] on div "User Research" at bounding box center [237, 271] width 133 height 7
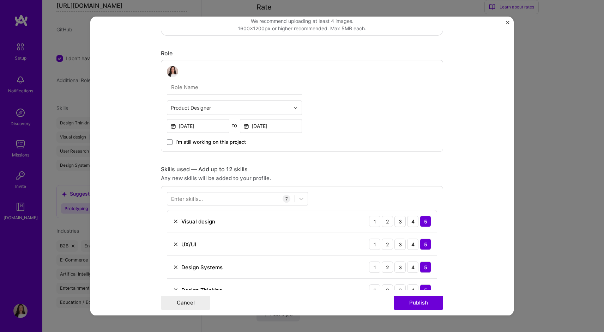
click at [358, 178] on div "Any new skills will be added to your profile." at bounding box center [302, 178] width 282 height 7
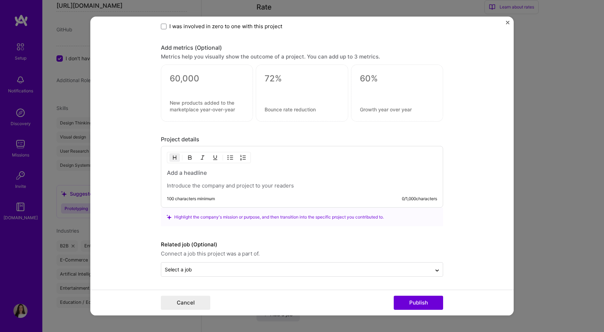
scroll to position [606, 0]
click at [408, 304] on button "Publish" at bounding box center [417, 303] width 49 height 14
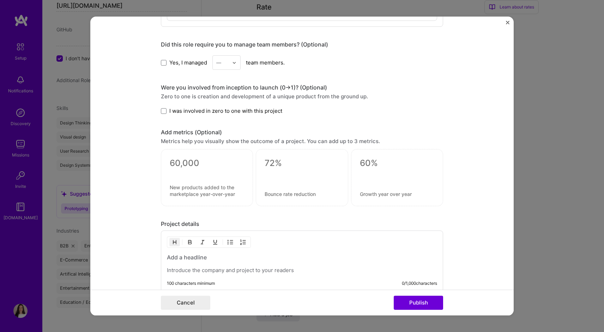
scroll to position [615, 0]
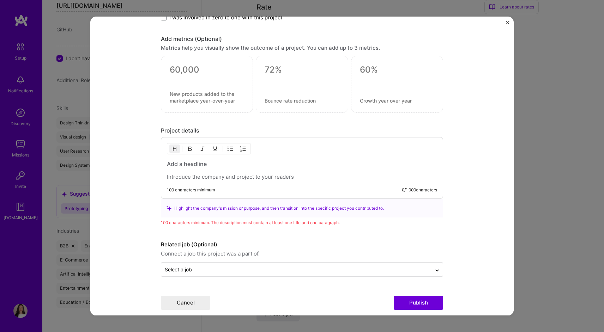
click at [191, 182] on div "100 characters minimum 0 / 1,000 characters" at bounding box center [302, 169] width 282 height 62
click at [191, 176] on p at bounding box center [302, 177] width 270 height 7
paste div
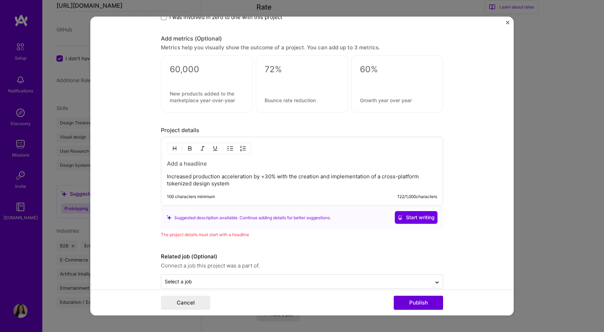
click at [203, 165] on h3 at bounding box center [302, 164] width 270 height 8
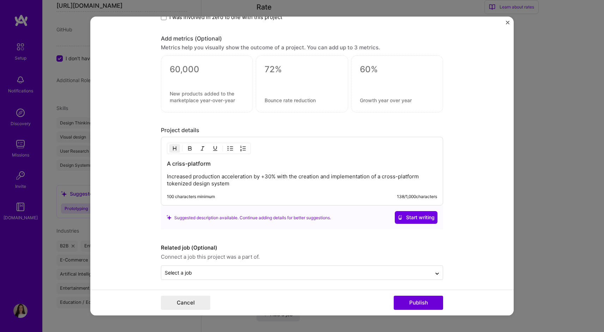
click at [179, 165] on h3 "A criss-platform" at bounding box center [302, 164] width 270 height 8
click at [216, 164] on h3 "A cross-platform" at bounding box center [302, 164] width 270 height 8
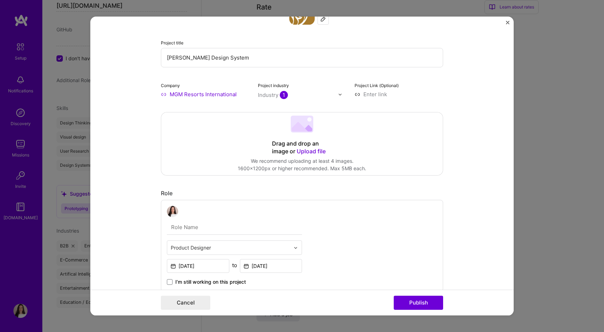
scroll to position [0, 0]
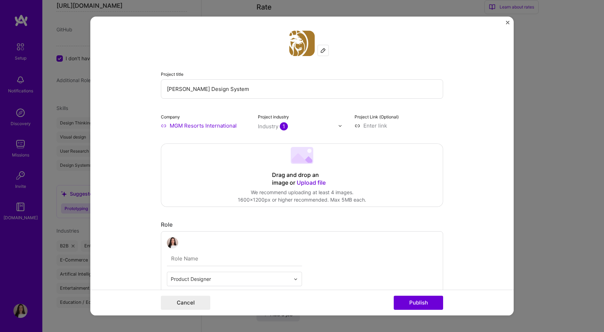
click at [307, 181] on span "Upload file" at bounding box center [311, 182] width 29 height 7
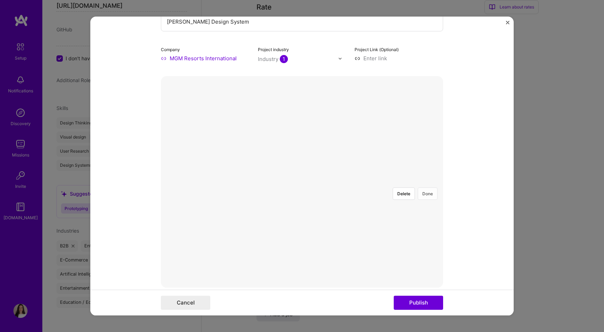
scroll to position [110, 0]
click at [390, 139] on div at bounding box center [465, 216] width 206 height 154
click at [357, 139] on div at bounding box center [460, 216] width 206 height 154
click at [431, 145] on button "Done" at bounding box center [427, 151] width 20 height 12
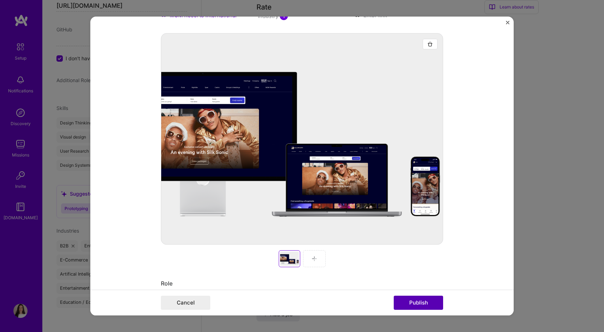
click at [417, 302] on button "Publish" at bounding box center [417, 303] width 49 height 14
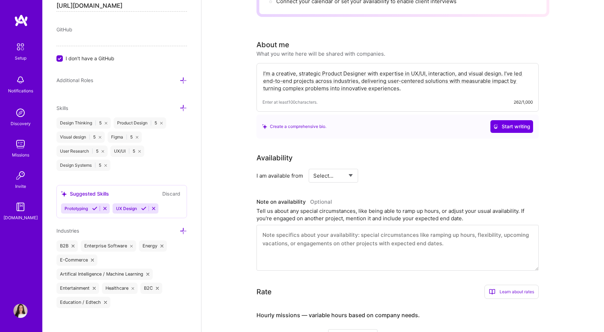
scroll to position [0, 0]
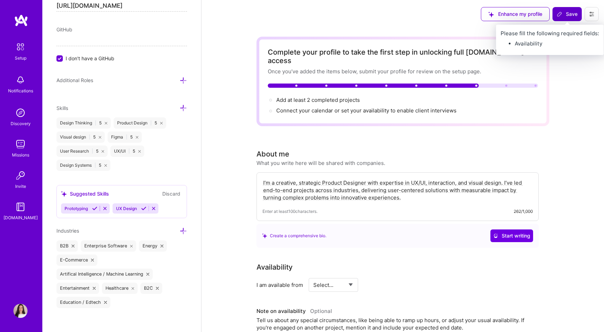
click at [560, 14] on icon at bounding box center [559, 14] width 6 height 6
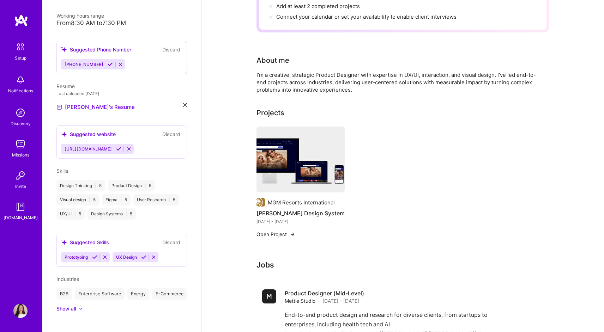
scroll to position [120, 0]
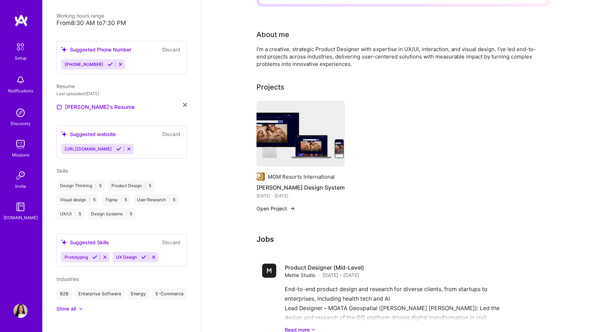
click at [291, 206] on img at bounding box center [292, 209] width 6 height 6
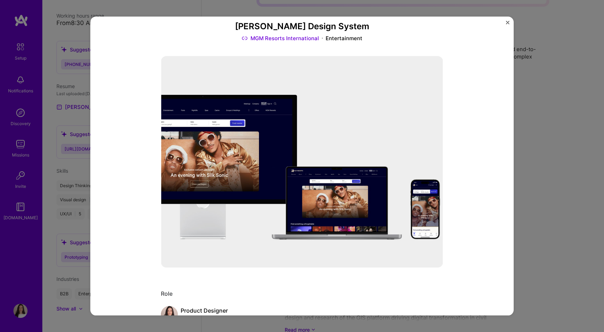
scroll to position [36, 0]
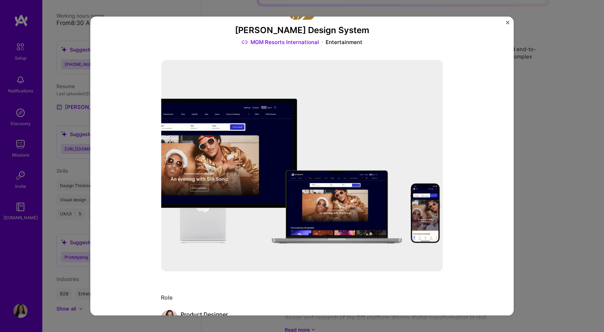
click at [506, 22] on img "Close" at bounding box center [508, 23] width 4 height 4
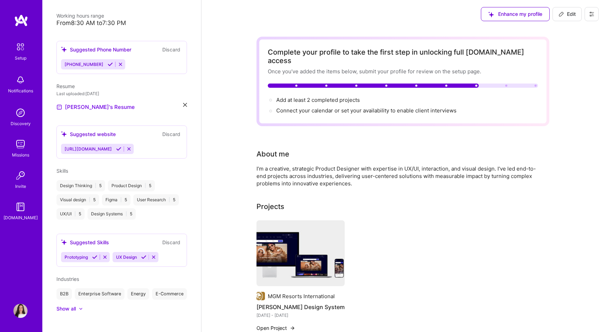
click at [566, 13] on span "Edit" at bounding box center [566, 14] width 17 height 7
select select "US"
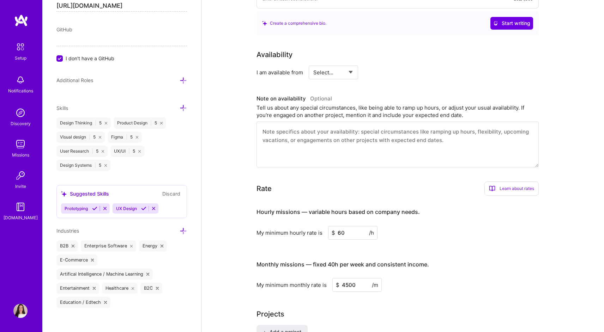
scroll to position [343, 0]
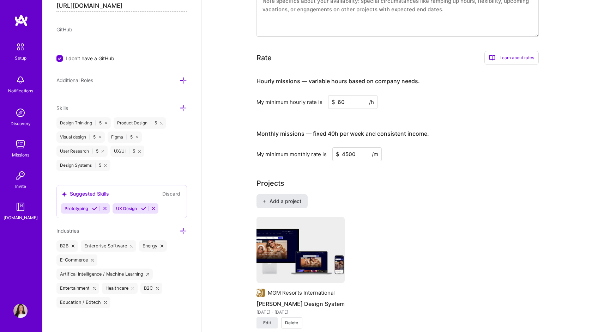
click at [297, 198] on span "Add a project" at bounding box center [281, 201] width 38 height 7
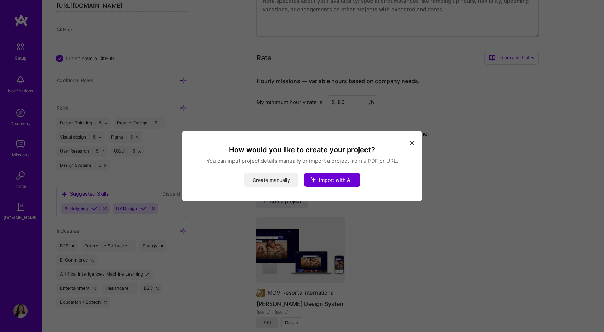
click at [267, 184] on button "Create manually" at bounding box center [271, 180] width 54 height 14
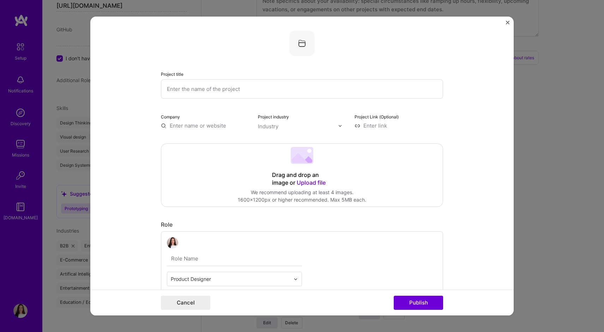
click at [254, 91] on input "text" at bounding box center [302, 88] width 282 height 19
type input "Identity, Loyalty and Commerce"
click at [204, 126] on input "text" at bounding box center [205, 125] width 88 height 7
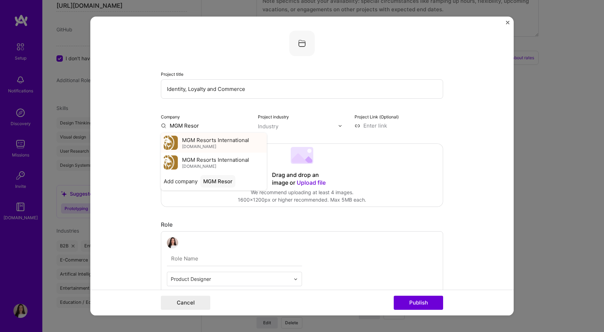
click at [203, 140] on span "MGM Resorts International" at bounding box center [215, 139] width 67 height 7
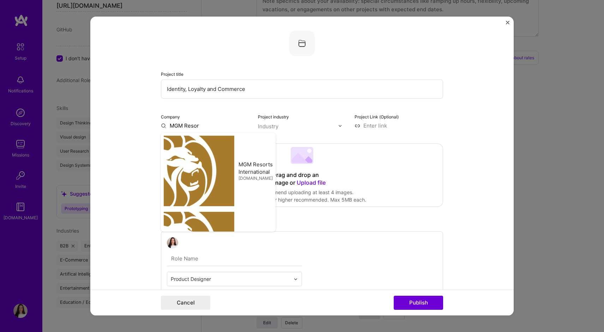
type input "MGM Resorts International"
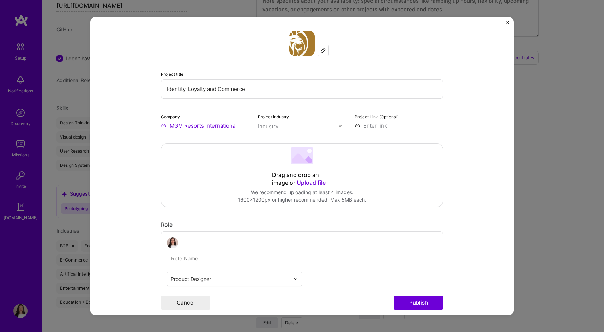
click at [275, 128] on div "Industry" at bounding box center [268, 126] width 20 height 7
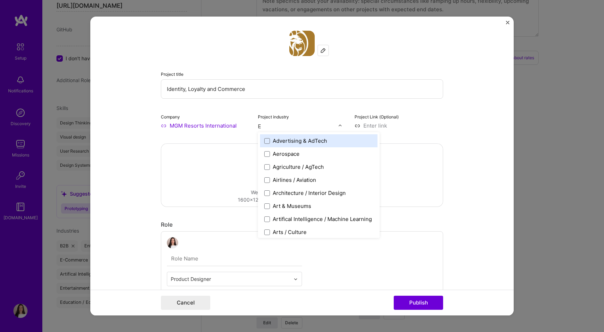
type input "E-"
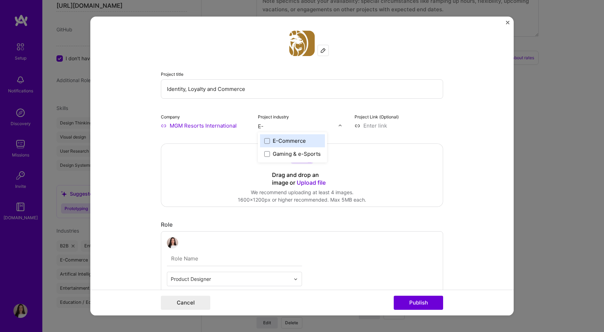
click at [293, 140] on div "E-Commerce" at bounding box center [289, 140] width 33 height 7
click at [219, 159] on div "Drag and drop an image or Upload file Upload file We recommend uploading at lea…" at bounding box center [301, 175] width 281 height 63
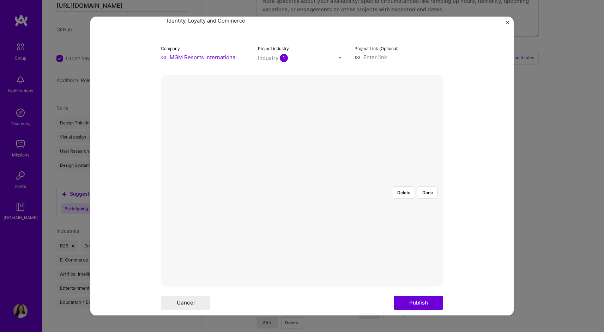
scroll to position [109, 0]
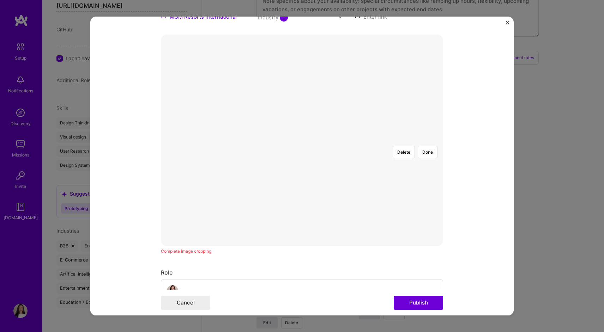
click at [375, 160] on div at bounding box center [423, 231] width 242 height 182
click at [428, 146] on button "Done" at bounding box center [427, 152] width 20 height 12
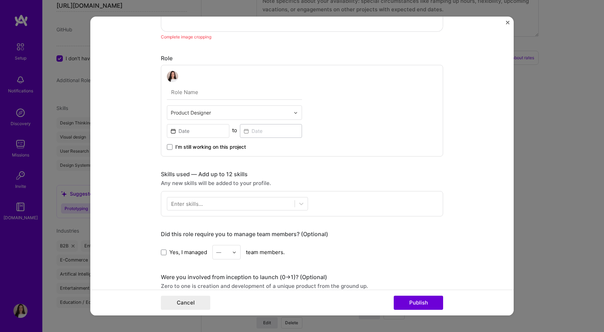
scroll to position [327, 0]
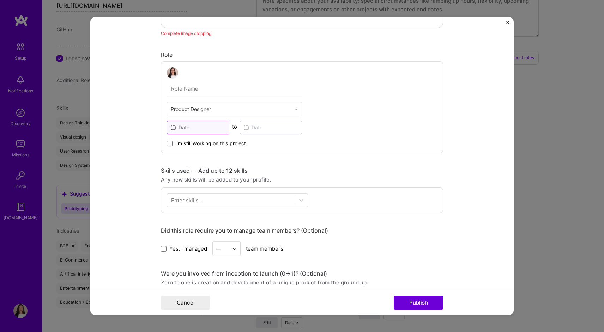
click at [186, 132] on input at bounding box center [198, 128] width 62 height 14
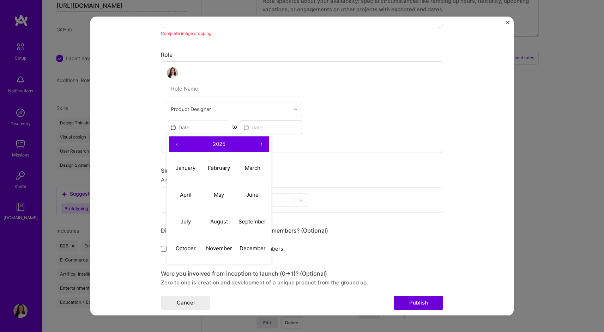
click at [176, 142] on button "‹" at bounding box center [177, 144] width 16 height 16
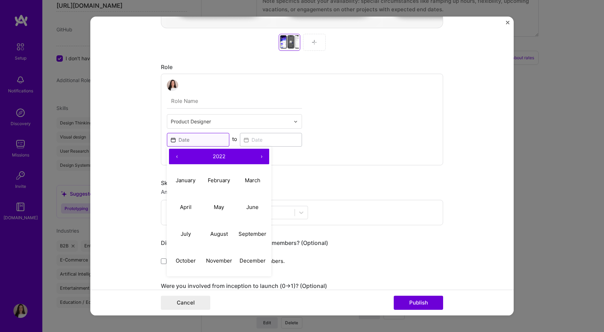
click at [176, 142] on input at bounding box center [198, 140] width 62 height 14
click at [177, 158] on button "‹" at bounding box center [177, 157] width 16 height 16
click at [186, 263] on abbr "October" at bounding box center [186, 260] width 20 height 7
type input "Oct, 2021"
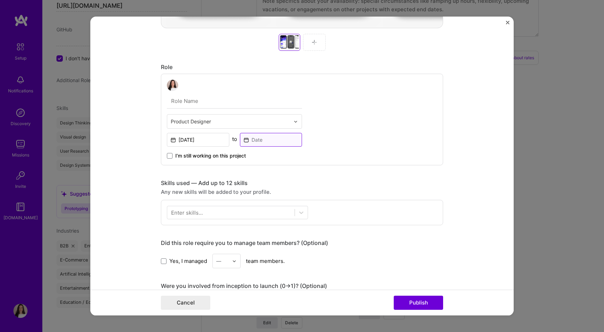
click at [256, 140] on input at bounding box center [271, 140] width 62 height 14
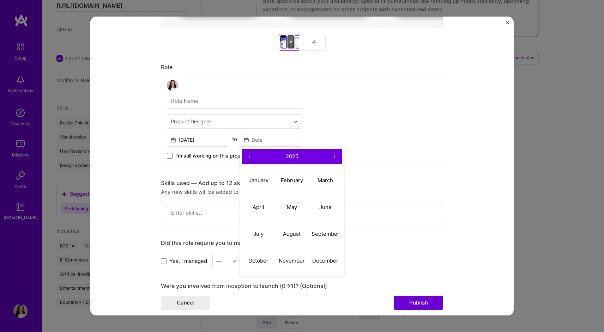
click at [249, 158] on button "‹" at bounding box center [250, 157] width 16 height 16
click at [298, 204] on button "May" at bounding box center [291, 207] width 33 height 27
type input "May, 2023"
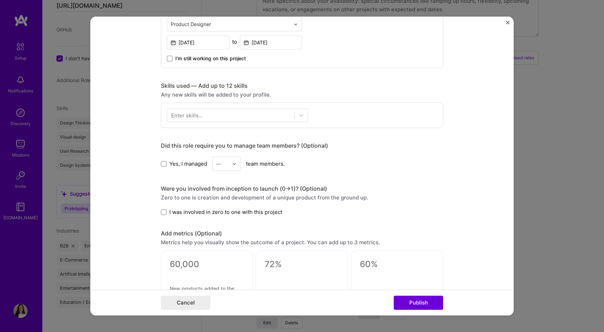
scroll to position [440, 0]
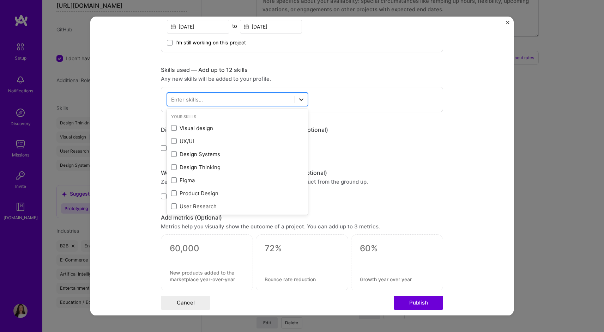
click at [298, 102] on icon at bounding box center [301, 99] width 7 height 7
click at [202, 127] on div "Visual design" at bounding box center [237, 127] width 133 height 7
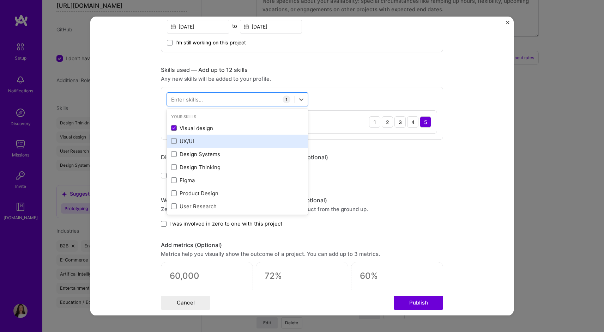
click at [198, 140] on div "UX/UI" at bounding box center [237, 141] width 133 height 7
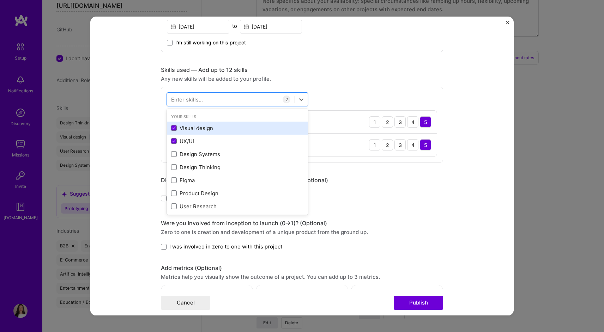
click at [194, 131] on div "Visual design" at bounding box center [237, 127] width 133 height 7
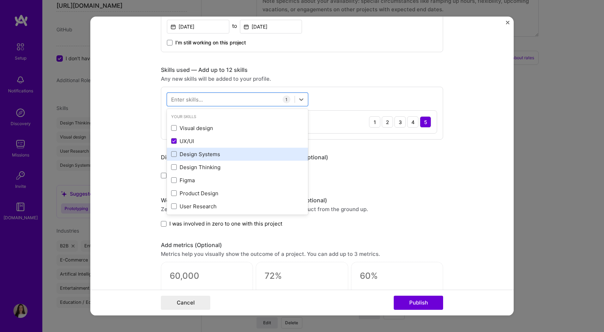
click at [198, 154] on div "Design Systems" at bounding box center [237, 154] width 133 height 7
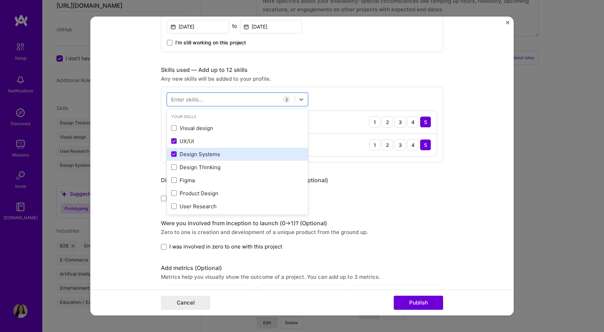
click at [198, 153] on div "Design Systems" at bounding box center [237, 154] width 133 height 7
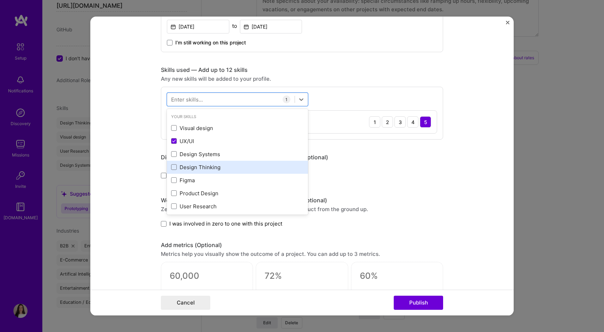
click at [198, 166] on div "Design Thinking" at bounding box center [237, 167] width 133 height 7
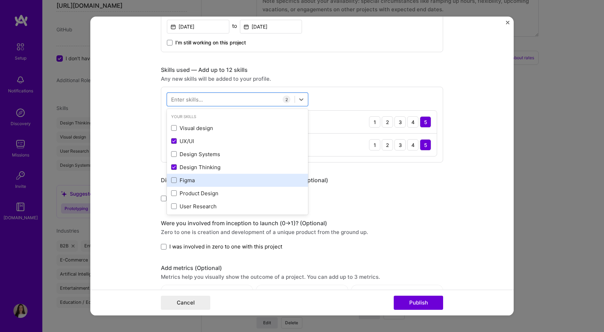
click at [192, 181] on div "Figma" at bounding box center [237, 180] width 133 height 7
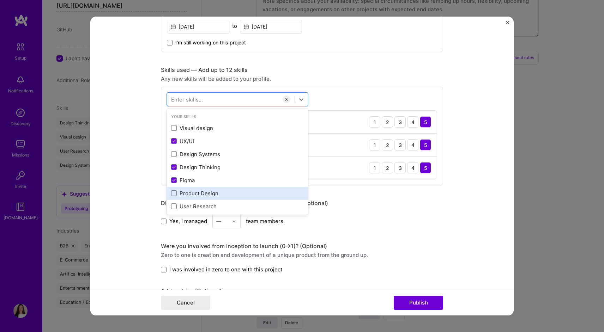
click at [192, 199] on div "Product Design" at bounding box center [237, 193] width 141 height 13
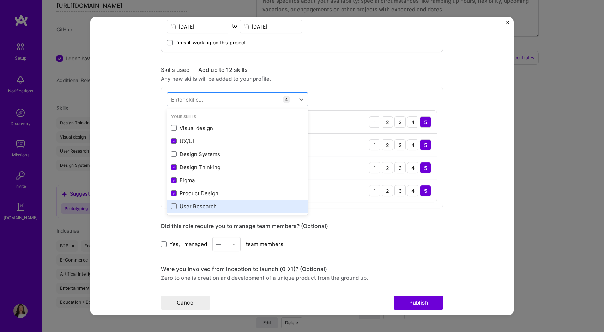
click at [192, 207] on div "User Research" at bounding box center [237, 206] width 133 height 7
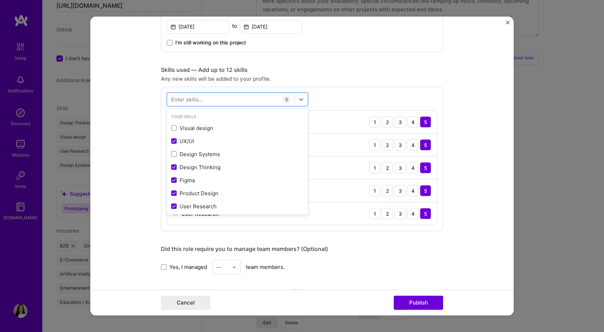
click at [467, 171] on form "Project title Identity, Loyalty and Commerce Company MGM Resorts International …" at bounding box center [301, 166] width 423 height 299
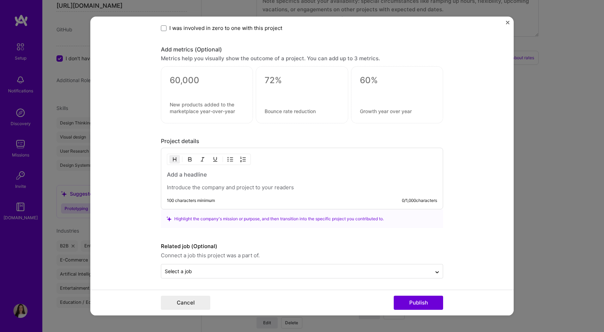
scroll to position [729, 0]
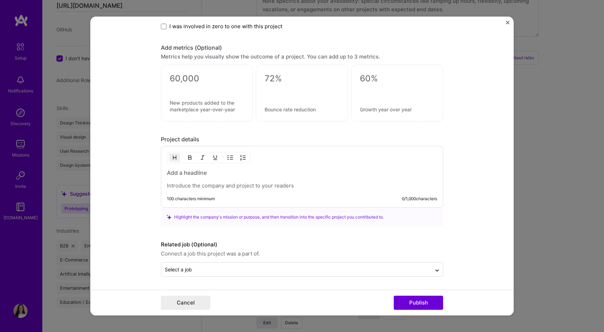
click at [184, 184] on p at bounding box center [302, 186] width 270 height 7
paste div
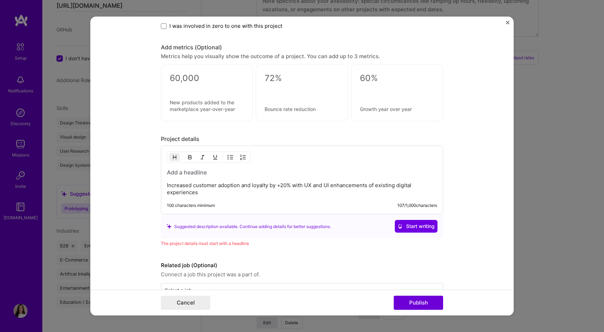
click at [208, 173] on h3 at bounding box center [302, 173] width 270 height 8
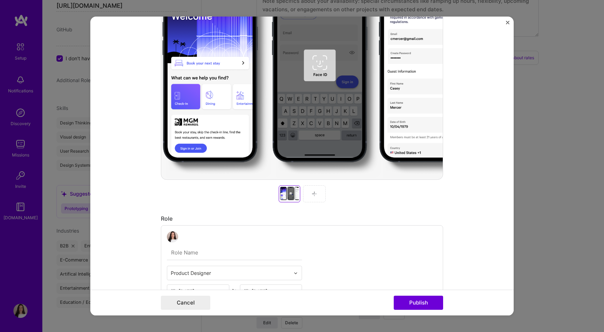
scroll to position [0, 0]
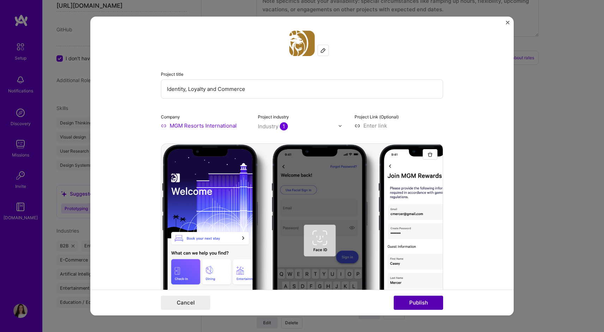
click at [428, 304] on button "Publish" at bounding box center [417, 303] width 49 height 14
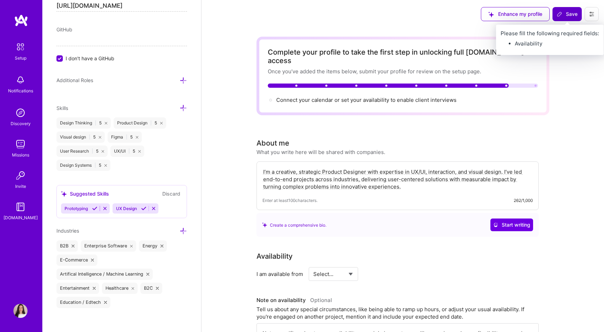
click at [564, 13] on span "Save" at bounding box center [566, 14] width 21 height 7
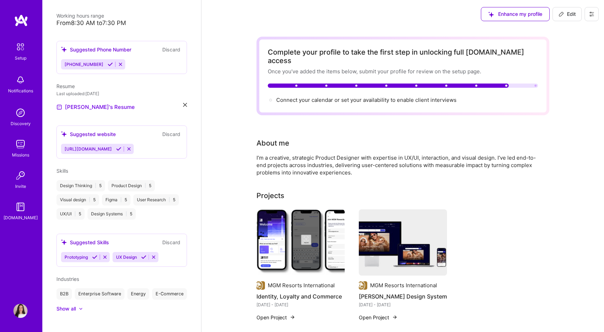
click at [563, 14] on icon at bounding box center [561, 14] width 6 height 6
select select "US"
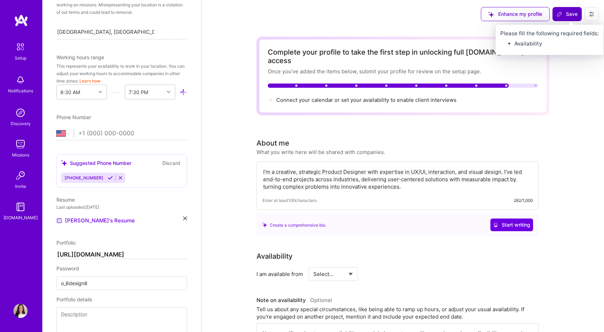
scroll to position [615, 0]
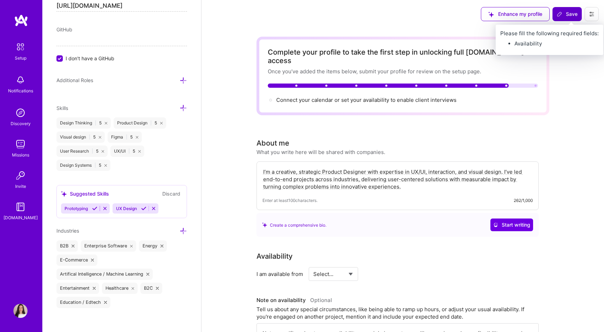
click at [563, 14] on span "Save" at bounding box center [566, 14] width 21 height 7
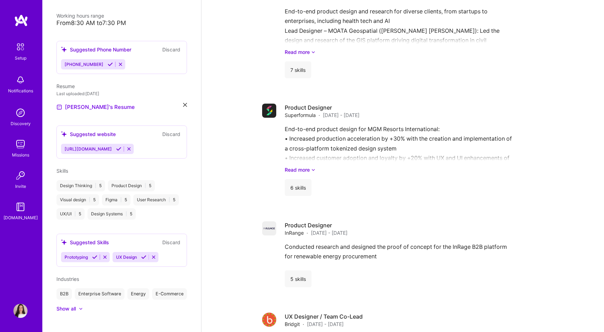
scroll to position [364, 0]
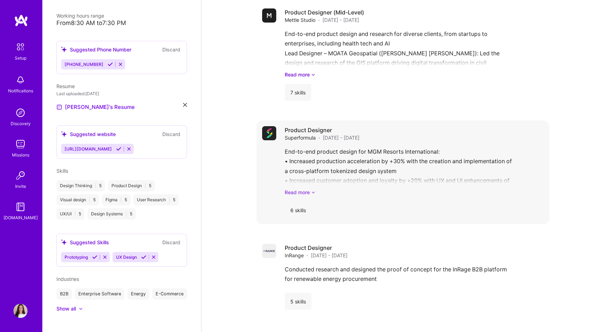
click at [307, 189] on link "Read more" at bounding box center [414, 192] width 259 height 7
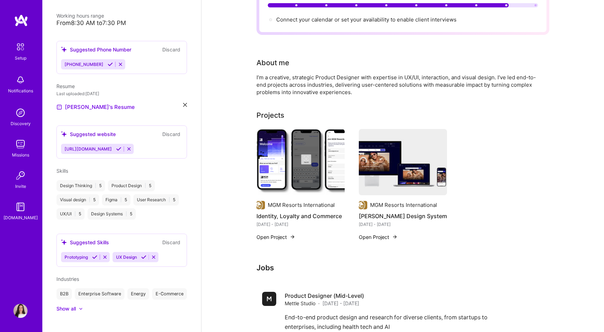
scroll to position [0, 0]
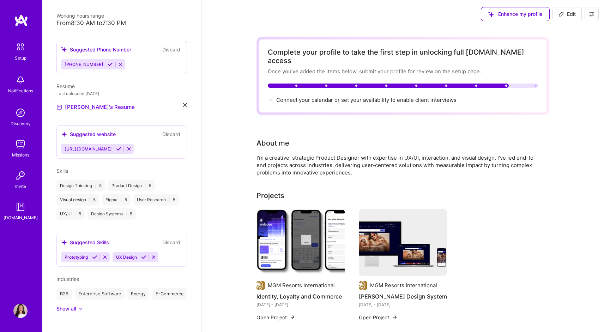
click at [570, 16] on span "Edit" at bounding box center [566, 14] width 17 height 7
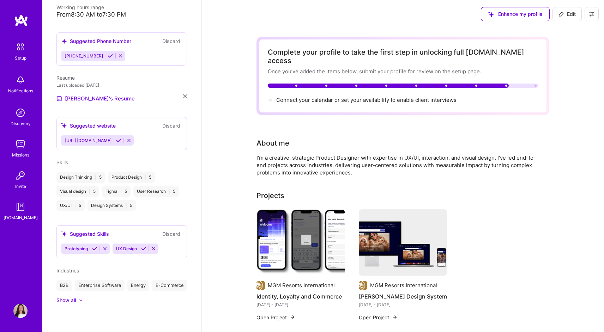
select select "US"
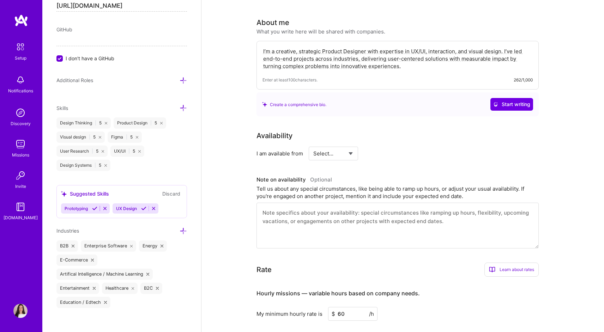
scroll to position [139, 0]
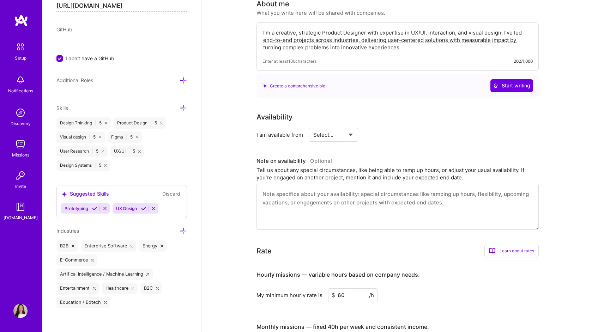
click at [354, 131] on select "Select... Right Now Future Date Not Available" at bounding box center [333, 135] width 41 height 18
select select "Right Now"
click at [313, 126] on select "Select... Right Now Future Date Not Available" at bounding box center [333, 135] width 41 height 18
click at [386, 128] on input at bounding box center [397, 135] width 42 height 14
click at [347, 126] on select "Select... Right Now Future Date Not Available" at bounding box center [333, 135] width 41 height 18
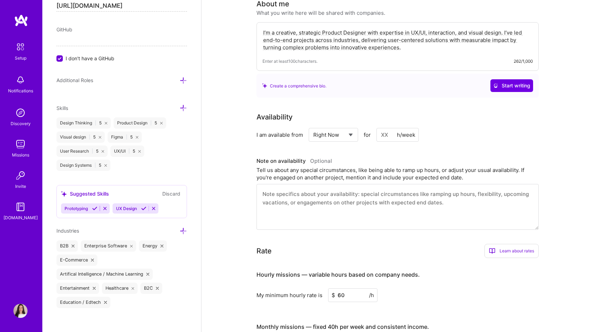
click at [387, 128] on input at bounding box center [397, 135] width 42 height 14
type input "40"
click at [508, 129] on div "I am available from Select... Right Now Future Date Not Available for 40 h/week" at bounding box center [397, 135] width 282 height 14
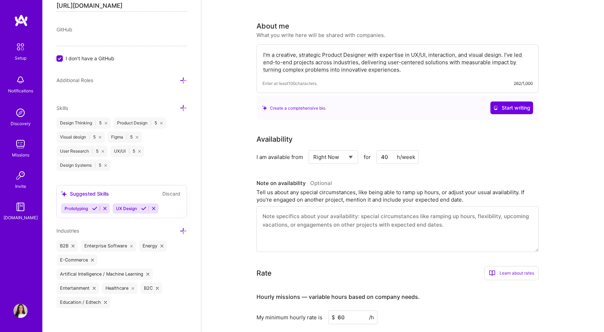
scroll to position [0, 0]
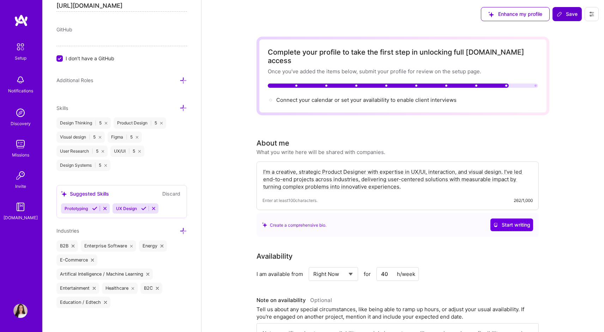
click at [569, 13] on span "Save" at bounding box center [566, 14] width 21 height 7
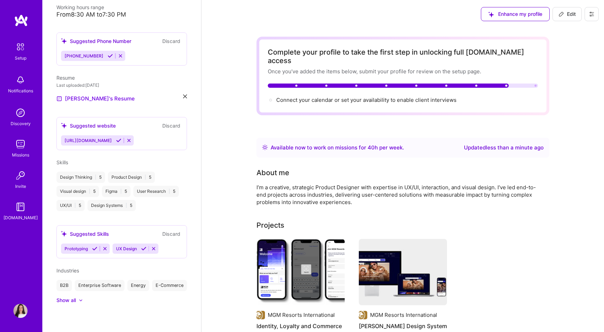
scroll to position [161, 0]
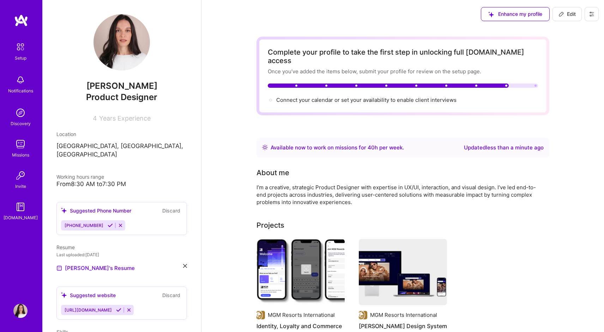
click at [17, 147] on img at bounding box center [20, 144] width 14 height 14
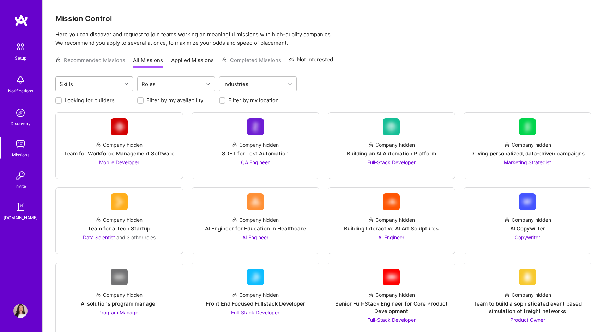
click at [96, 87] on div "Skills" at bounding box center [89, 84] width 66 height 14
click at [160, 87] on div "Roles" at bounding box center [171, 84] width 66 height 14
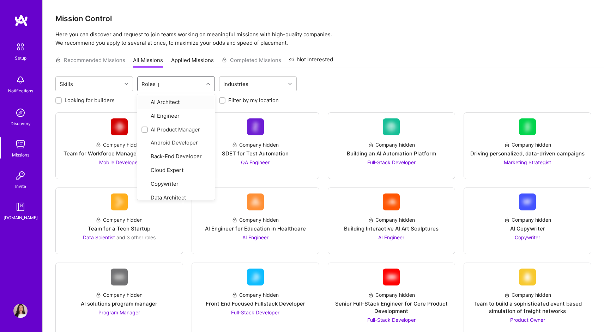
type input "pr"
click at [169, 115] on div "Product Designer" at bounding box center [175, 114] width 69 height 7
checkbox input "true"
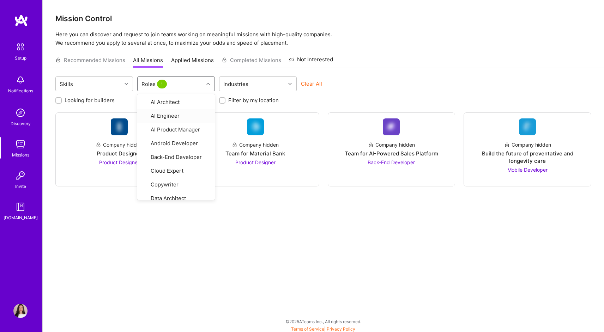
click at [352, 85] on div "Clear All" at bounding box center [340, 86] width 78 height 13
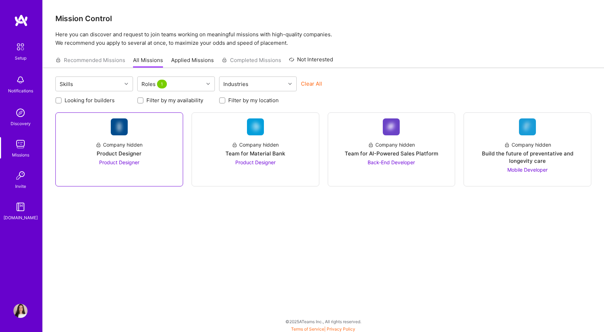
click at [128, 160] on span "Product Designer" at bounding box center [119, 162] width 40 height 6
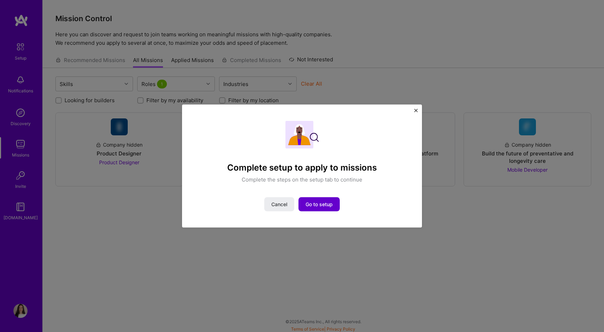
click at [325, 207] on span "Go to setup" at bounding box center [318, 204] width 27 height 7
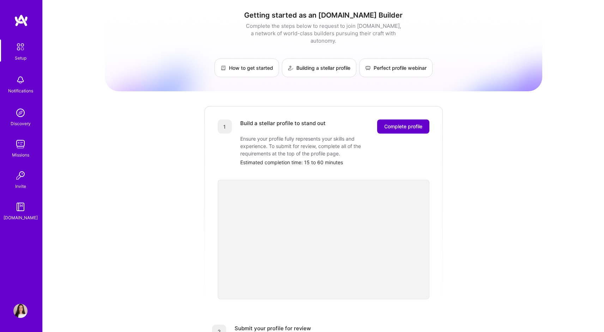
click at [408, 123] on span "Complete profile" at bounding box center [403, 126] width 38 height 7
